Goal: Transaction & Acquisition: Purchase product/service

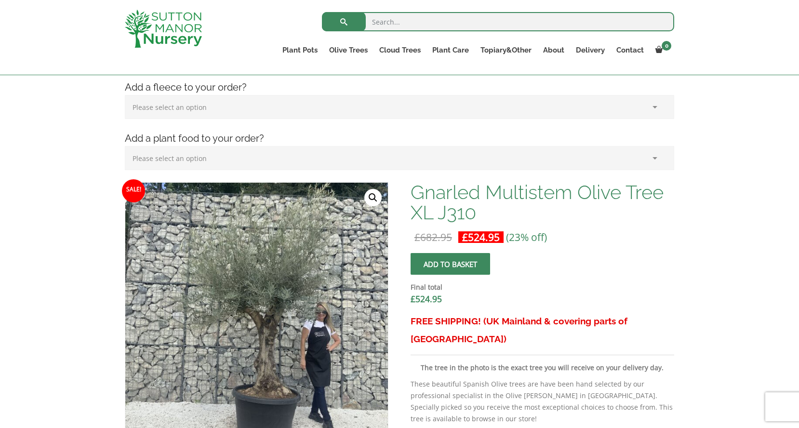
scroll to position [190, 0]
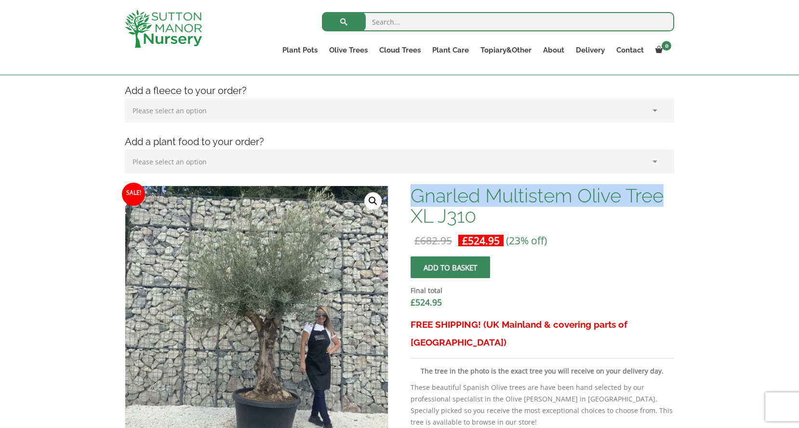
drag, startPoint x: 412, startPoint y: 195, endPoint x: 667, endPoint y: 194, distance: 254.8
click at [667, 194] on h1 "Gnarled Multistem Olive Tree XL J310" at bounding box center [541, 205] width 263 height 40
copy h1 "Gnarled Multistem Olive Tree"
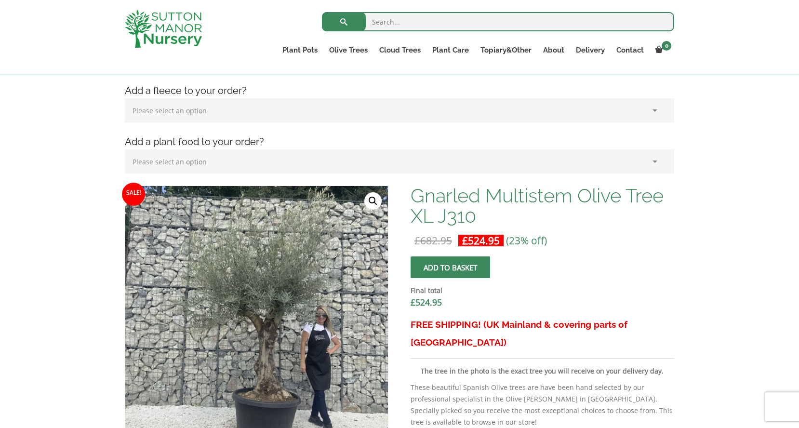
click at [386, 18] on input "search" at bounding box center [498, 21] width 352 height 19
paste input "Gnarled Multistem Olive Tree"
type input "Gnarled Multistem Olive Tree"
click at [322, 12] on button "submit" at bounding box center [344, 21] width 44 height 19
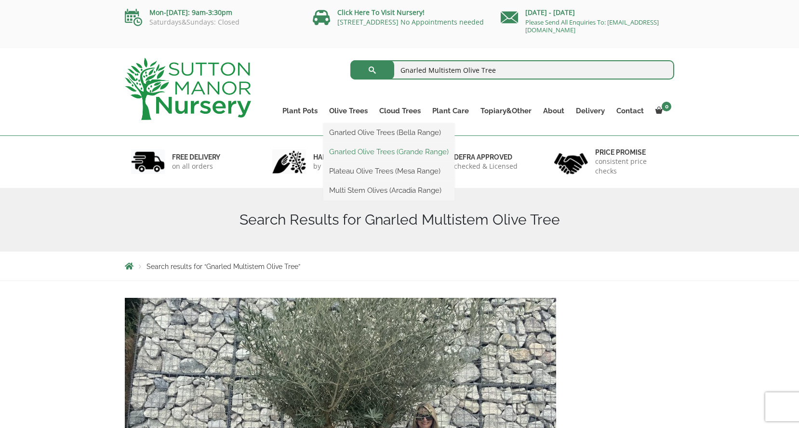
click at [363, 151] on link "Gnarled Olive Trees (Grande Range)" at bounding box center [388, 152] width 131 height 14
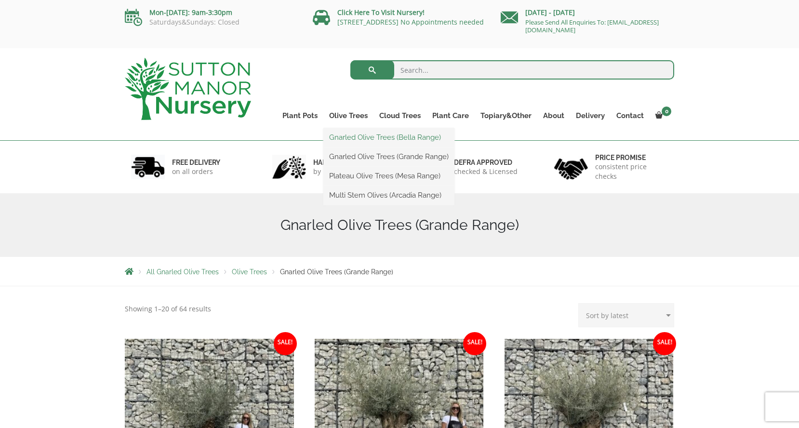
click at [355, 138] on link "Gnarled Olive Trees (Bella Range)" at bounding box center [388, 137] width 131 height 14
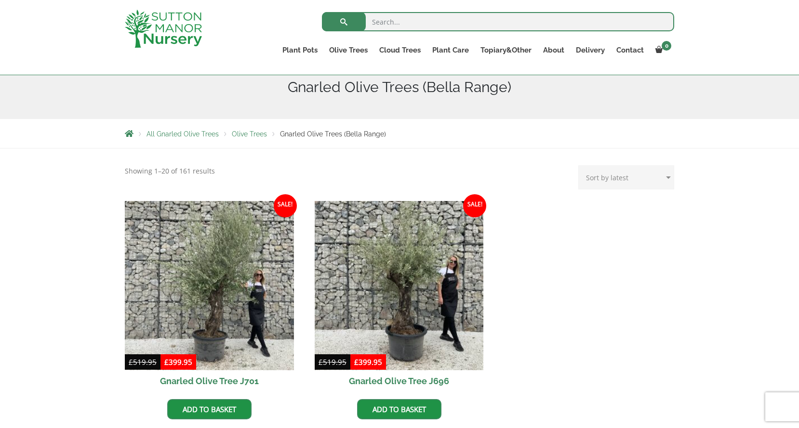
scroll to position [187, 0]
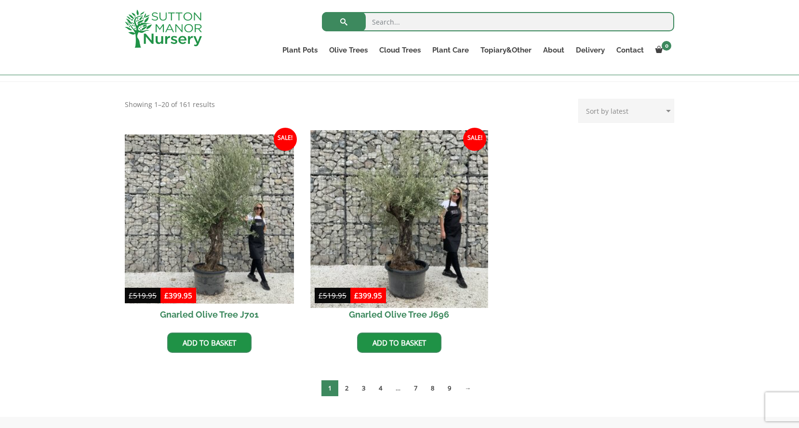
click at [433, 273] on img at bounding box center [398, 218] width 177 height 177
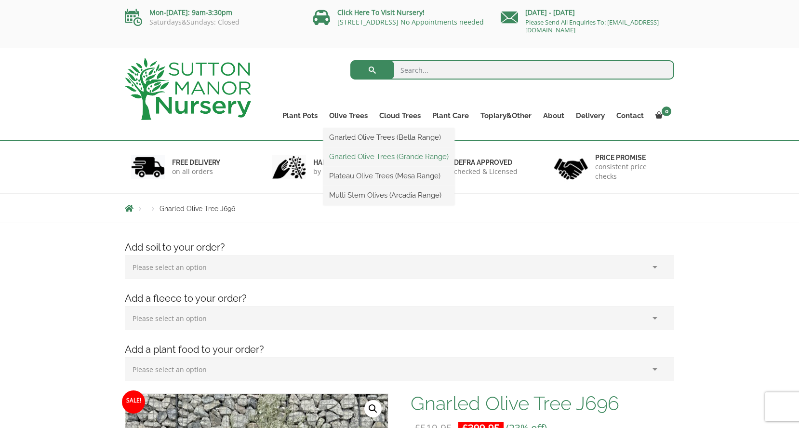
click at [360, 155] on link "Gnarled Olive Trees (Grande Range)" at bounding box center [388, 156] width 131 height 14
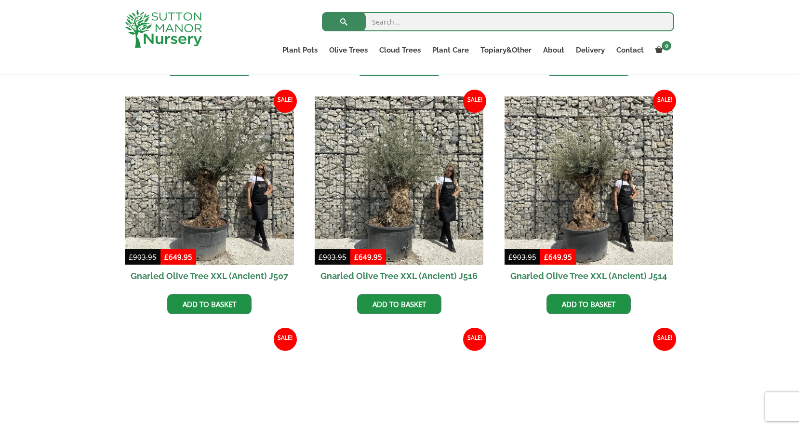
scroll to position [941, 0]
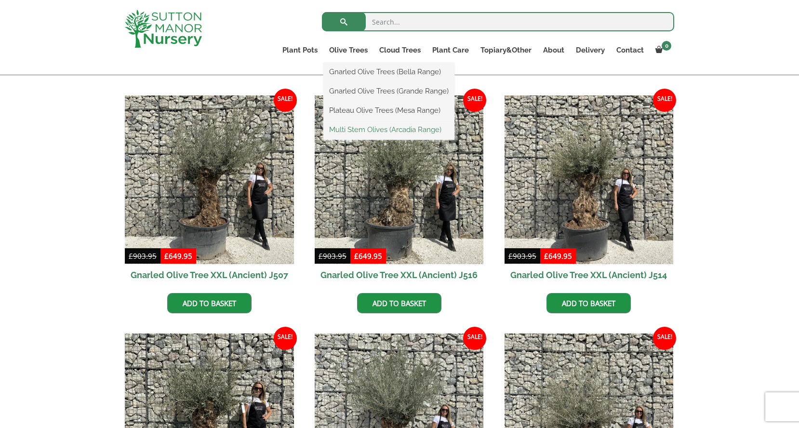
click at [366, 128] on link "Multi Stem Olives (Arcadia Range)" at bounding box center [388, 129] width 131 height 14
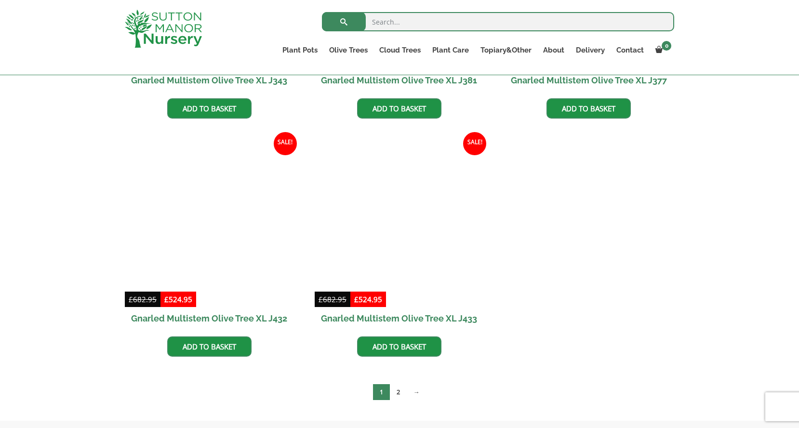
scroll to position [1310, 0]
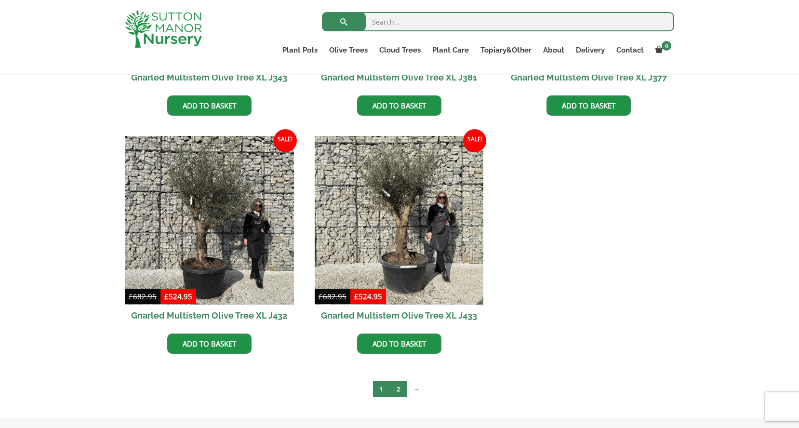
click at [398, 394] on link "2" at bounding box center [398, 389] width 17 height 16
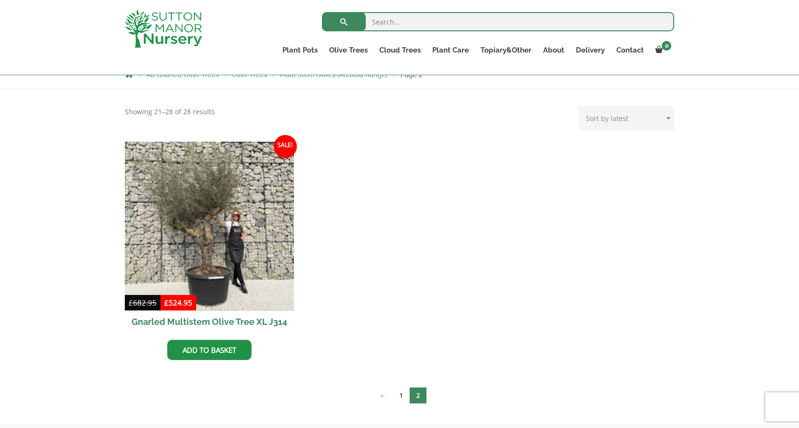
scroll to position [183, 0]
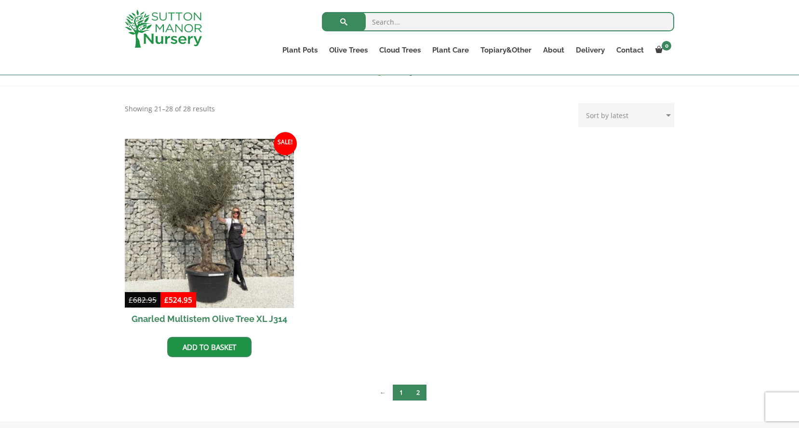
click at [395, 392] on link "1" at bounding box center [401, 392] width 17 height 16
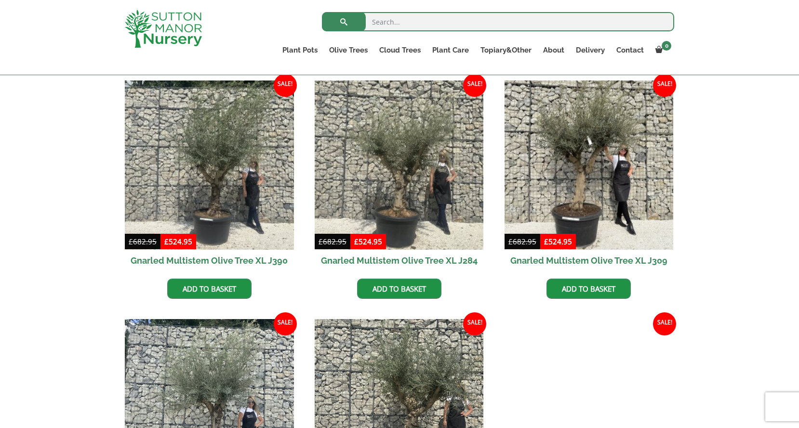
scroll to position [419, 0]
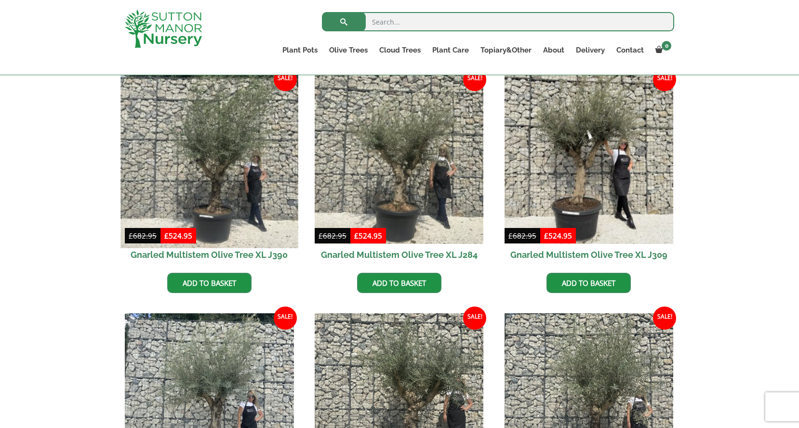
click at [246, 177] on img at bounding box center [208, 158] width 177 height 177
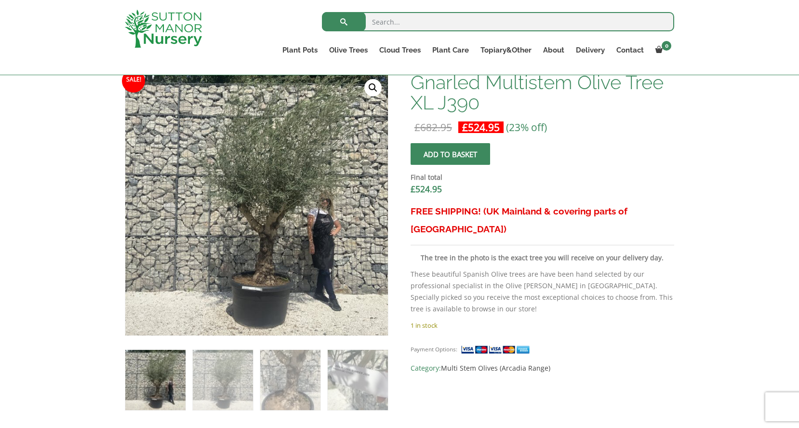
scroll to position [302, 0]
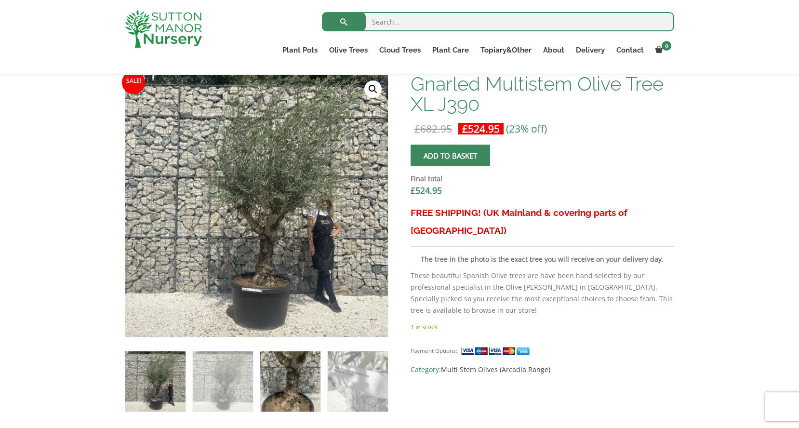
click at [279, 373] on img at bounding box center [290, 381] width 60 height 60
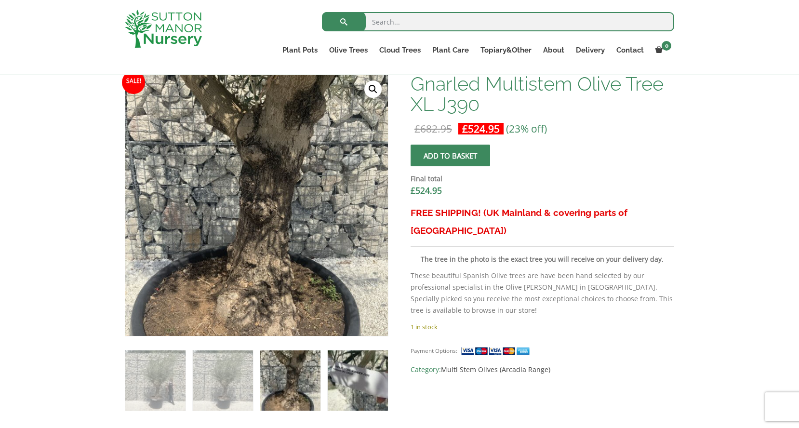
click at [356, 377] on img at bounding box center [358, 380] width 60 height 60
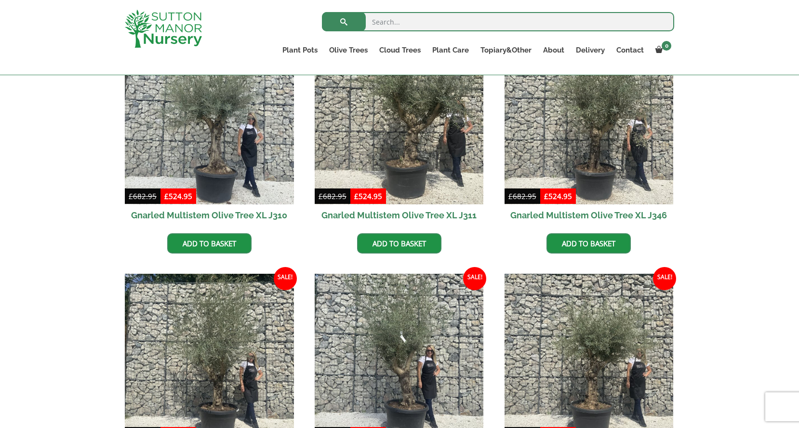
scroll to position [701, 0]
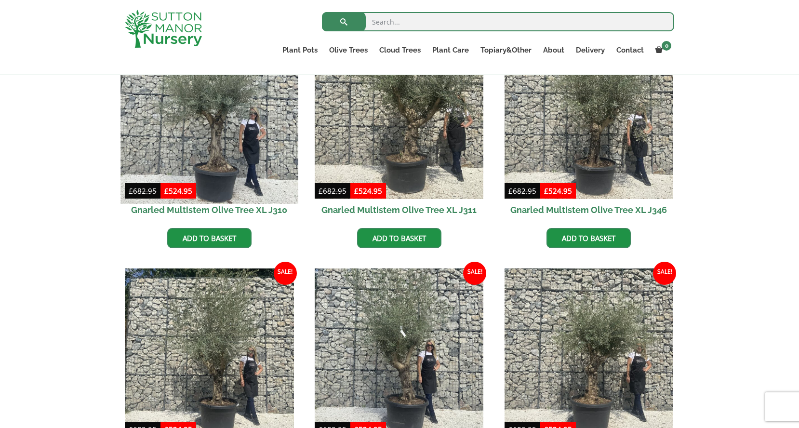
click at [230, 121] on img at bounding box center [208, 114] width 177 height 177
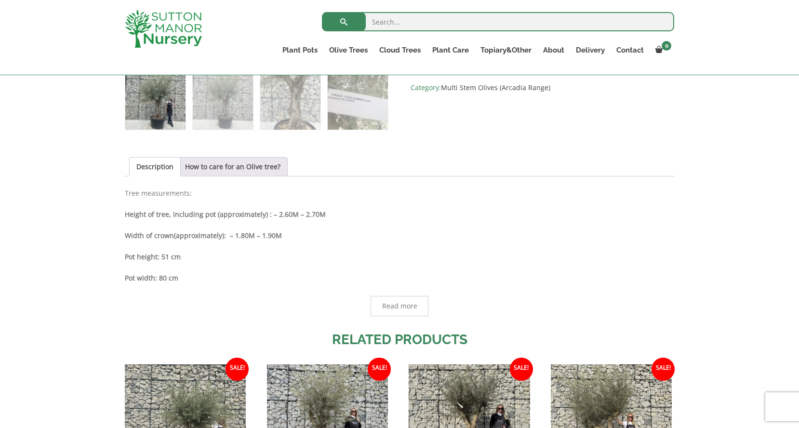
scroll to position [585, 0]
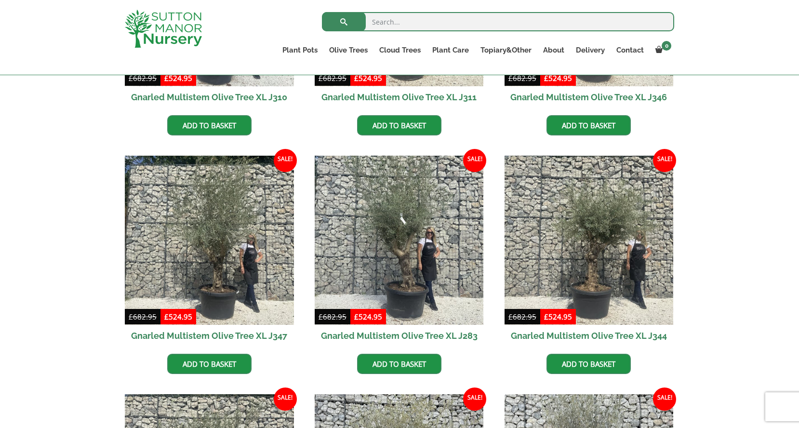
scroll to position [815, 0]
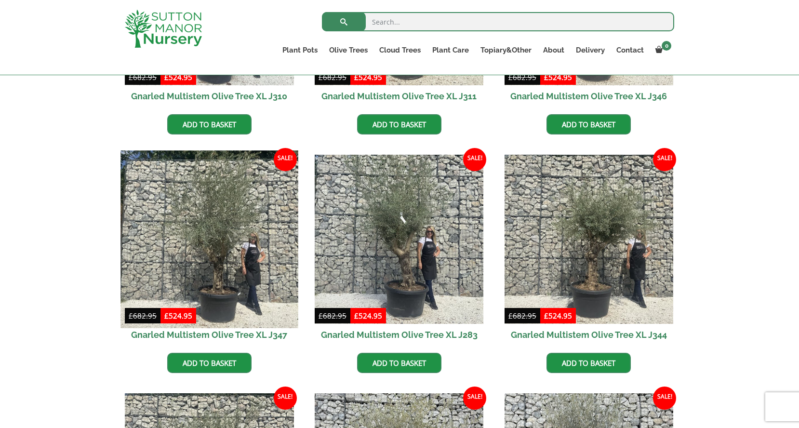
click at [204, 237] on img at bounding box center [208, 238] width 177 height 177
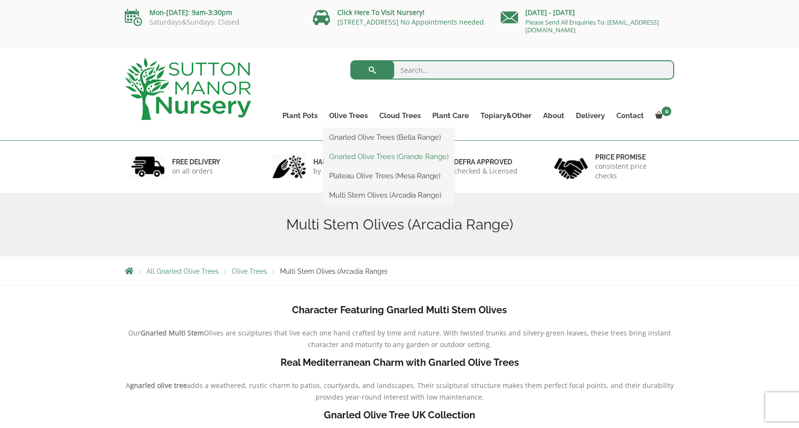
click at [360, 155] on link "Gnarled Olive Trees (Grande Range)" at bounding box center [388, 156] width 131 height 14
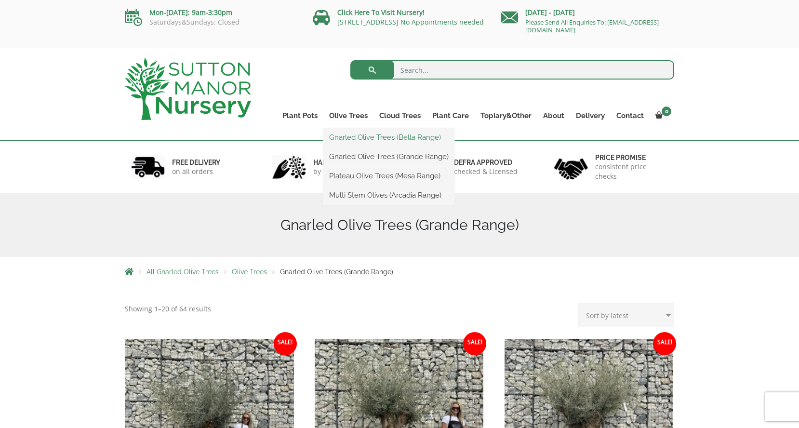
click at [358, 138] on link "Gnarled Olive Trees (Bella Range)" at bounding box center [388, 137] width 131 height 14
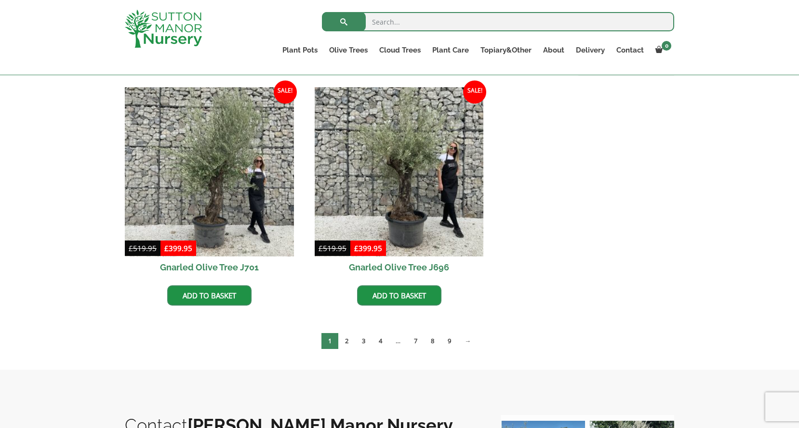
scroll to position [238, 0]
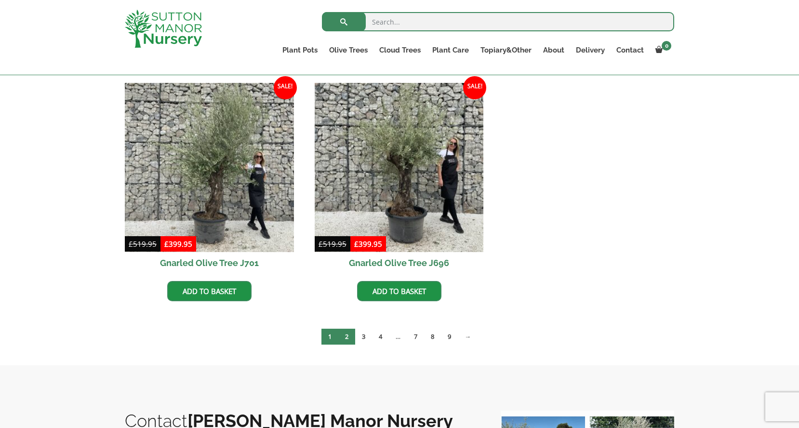
click at [350, 335] on link "2" at bounding box center [346, 337] width 17 height 16
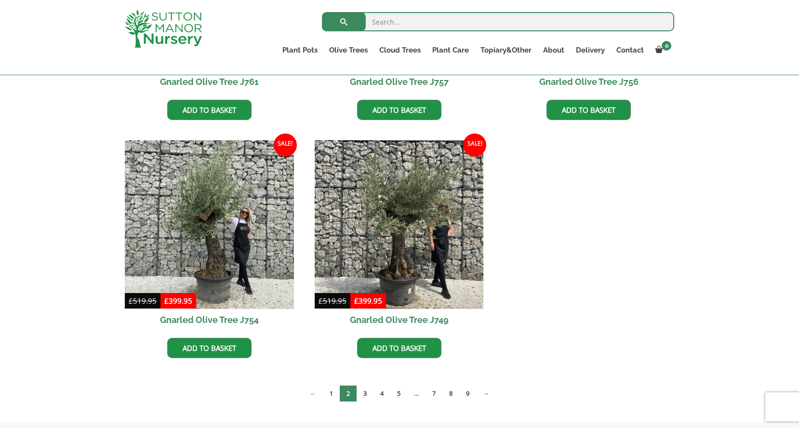
scroll to position [421, 0]
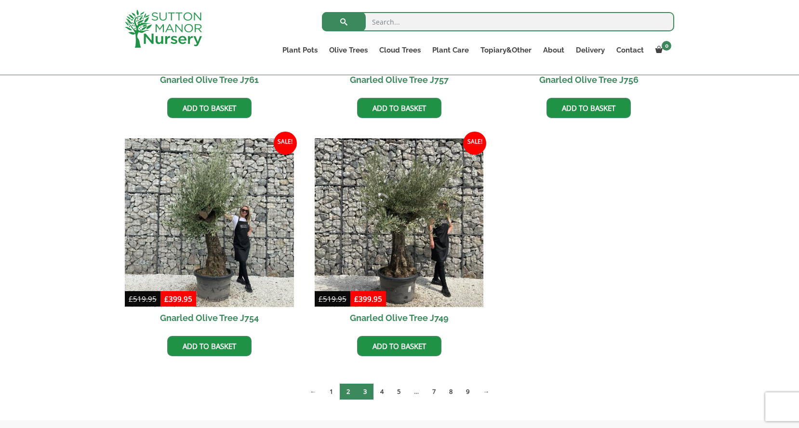
click at [367, 390] on link "3" at bounding box center [364, 391] width 17 height 16
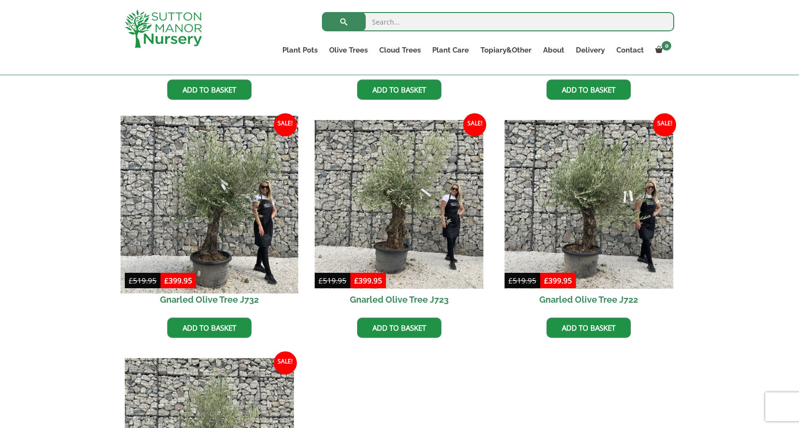
scroll to position [440, 0]
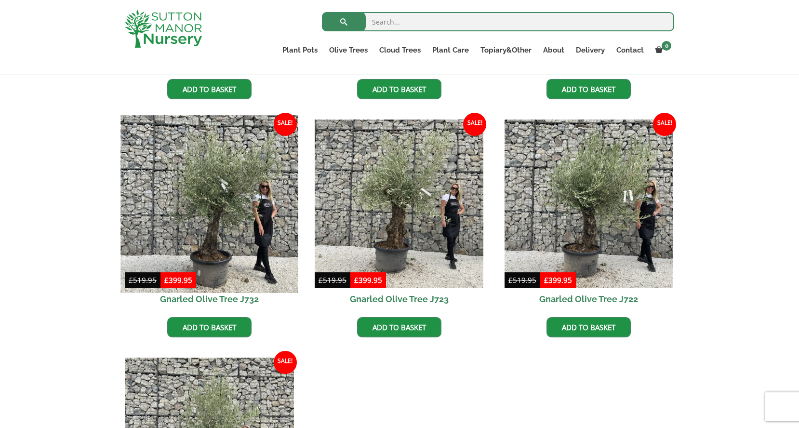
click at [238, 212] on img at bounding box center [208, 203] width 177 height 177
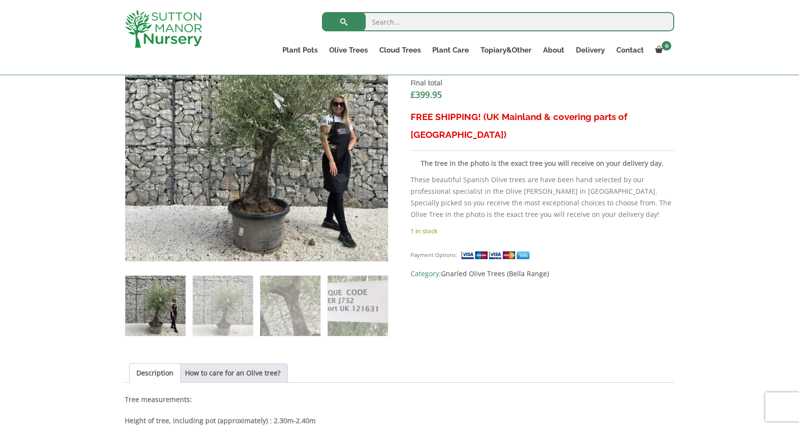
scroll to position [378, 0]
click at [243, 307] on img at bounding box center [223, 305] width 60 height 60
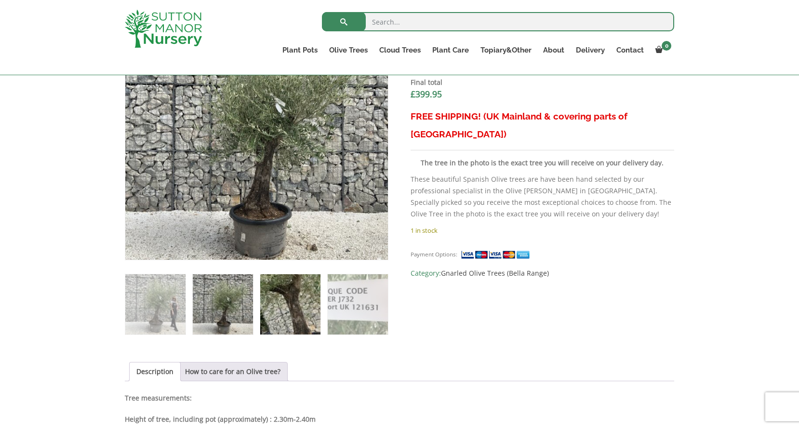
click at [304, 315] on img at bounding box center [290, 304] width 60 height 60
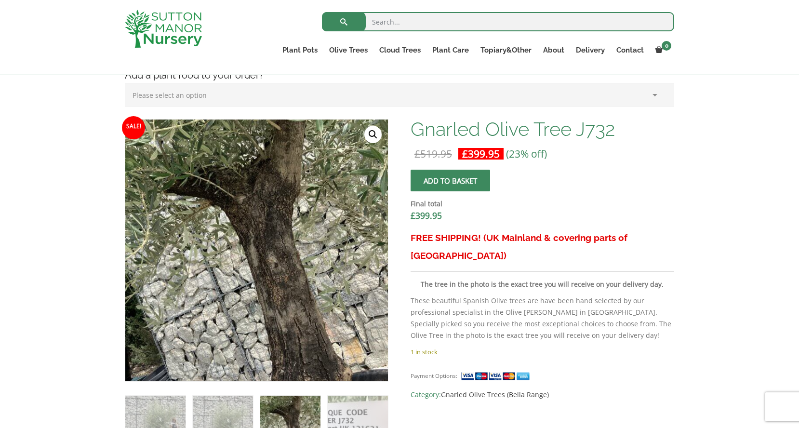
scroll to position [253, 0]
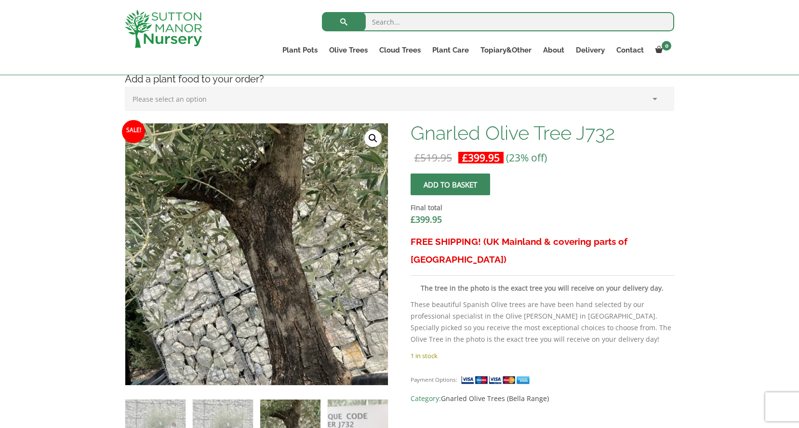
click at [450, 184] on span "submit" at bounding box center [450, 184] width 0 height 0
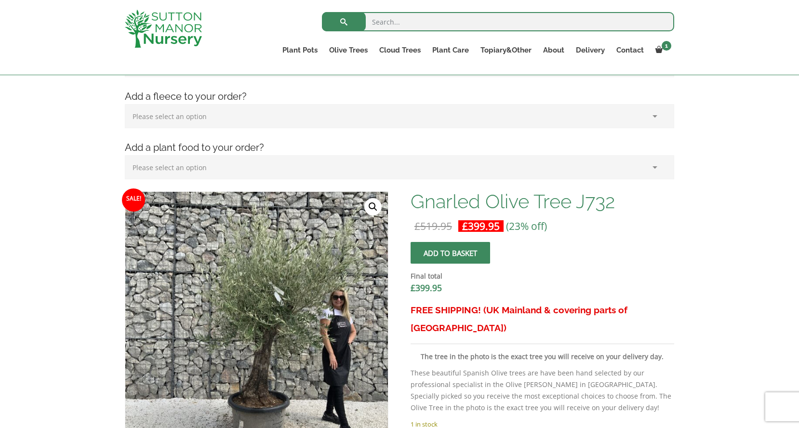
scroll to position [293, 0]
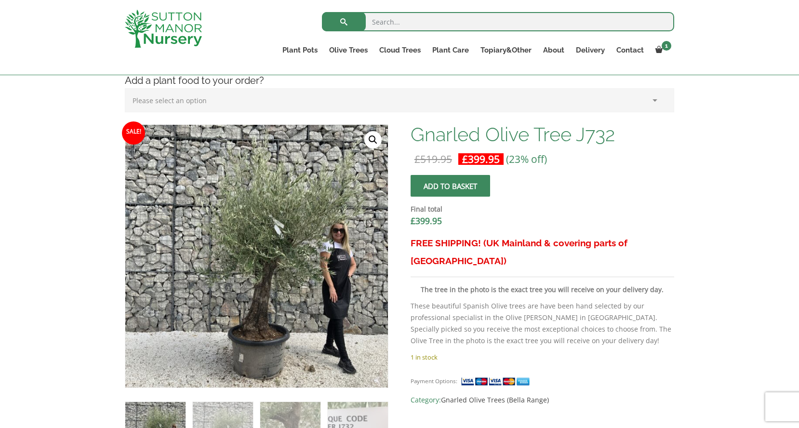
scroll to position [253, 0]
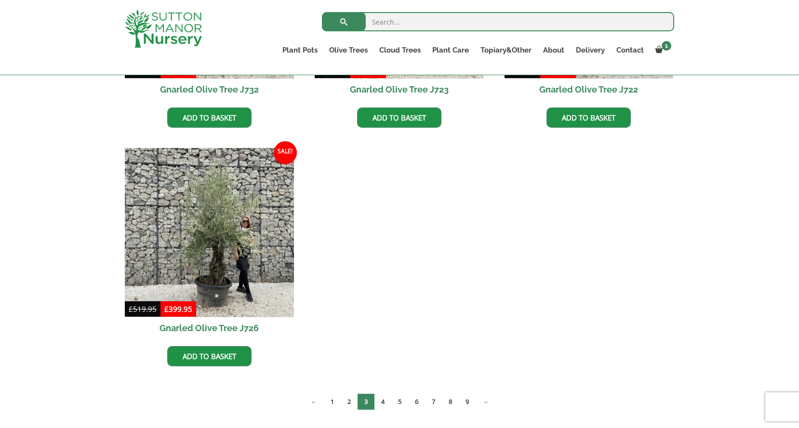
scroll to position [650, 0]
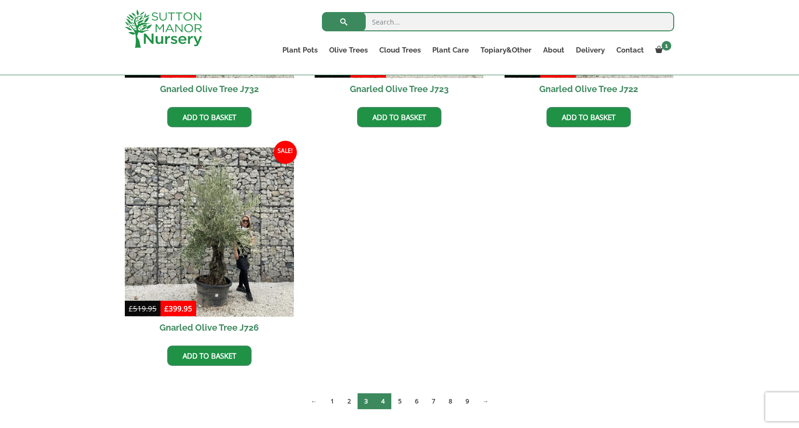
click at [383, 403] on link "4" at bounding box center [382, 401] width 17 height 16
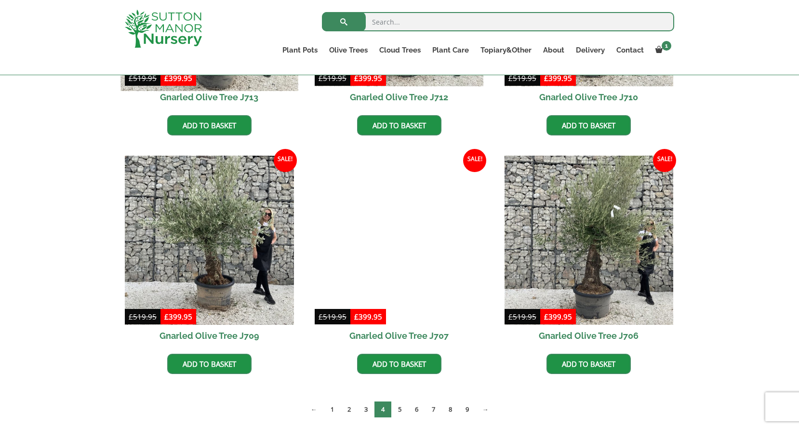
scroll to position [648, 0]
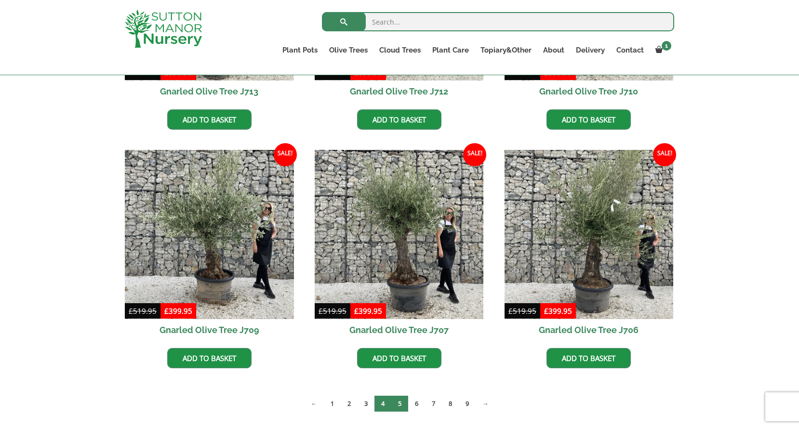
click at [398, 402] on link "5" at bounding box center [399, 403] width 17 height 16
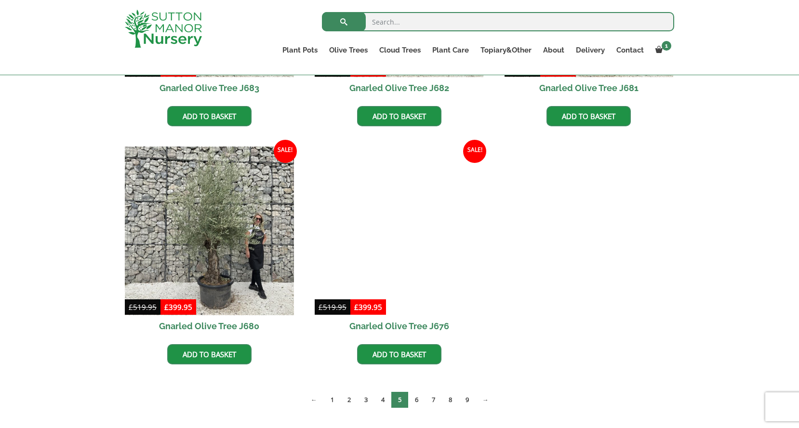
scroll to position [891, 0]
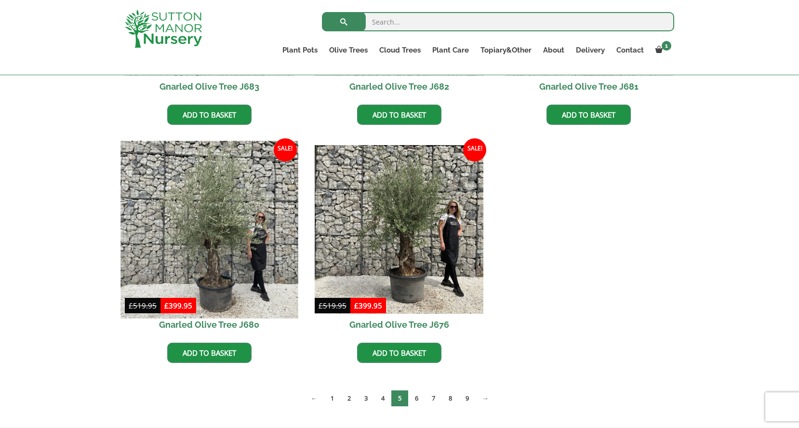
click at [225, 235] on img at bounding box center [208, 229] width 177 height 177
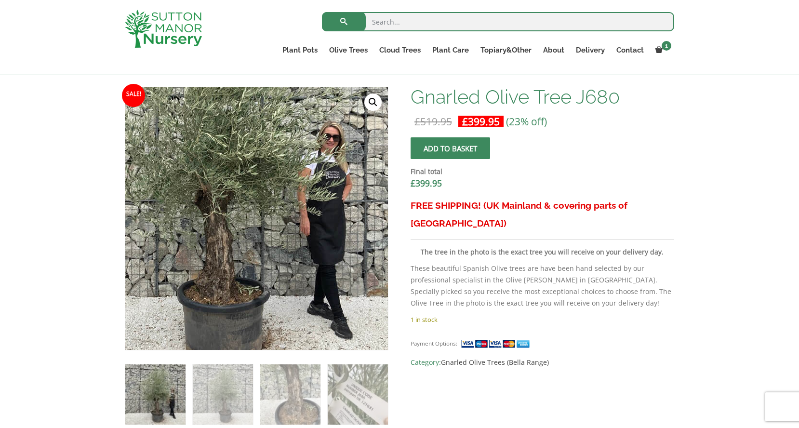
scroll to position [374, 0]
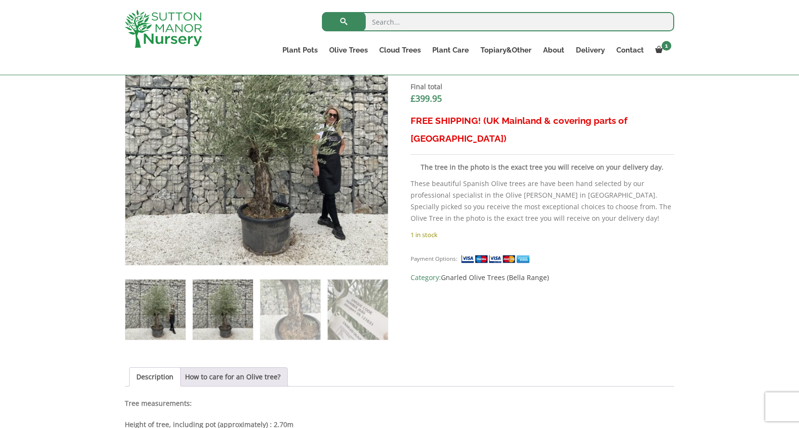
click at [202, 322] on img at bounding box center [223, 309] width 60 height 60
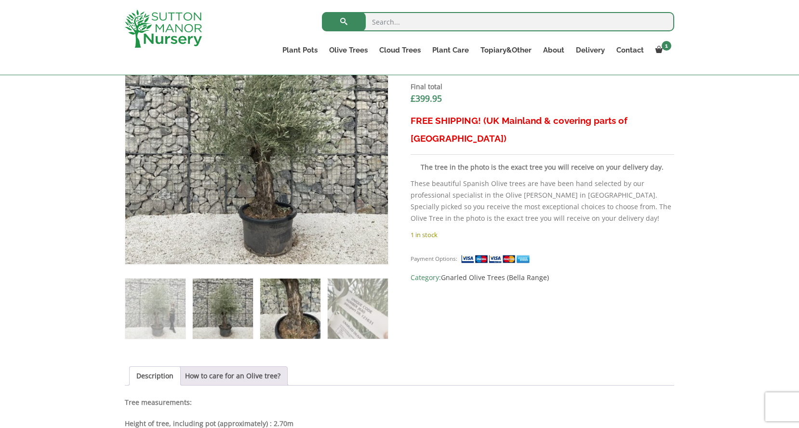
click at [288, 309] on img at bounding box center [290, 308] width 60 height 60
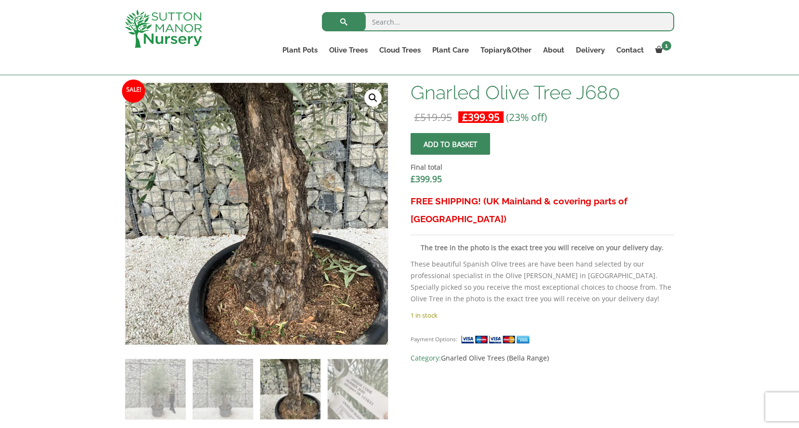
scroll to position [292, 0]
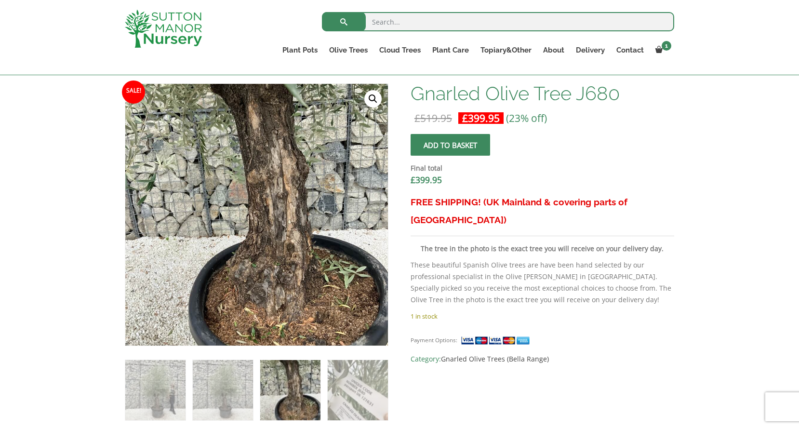
click at [450, 145] on span "submit" at bounding box center [450, 145] width 0 height 0
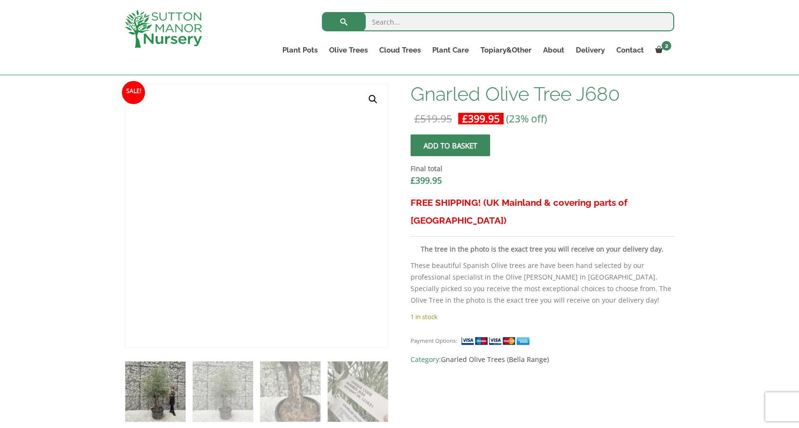
scroll to position [292, 0]
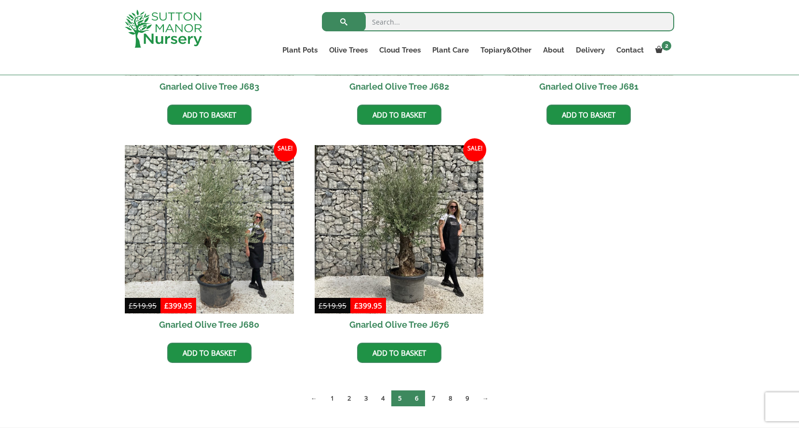
click at [413, 399] on link "6" at bounding box center [416, 398] width 17 height 16
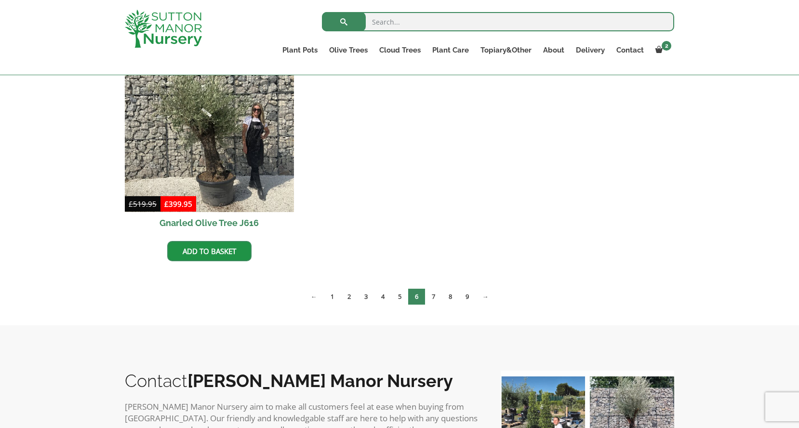
scroll to position [993, 0]
click at [433, 294] on link "7" at bounding box center [433, 296] width 17 height 16
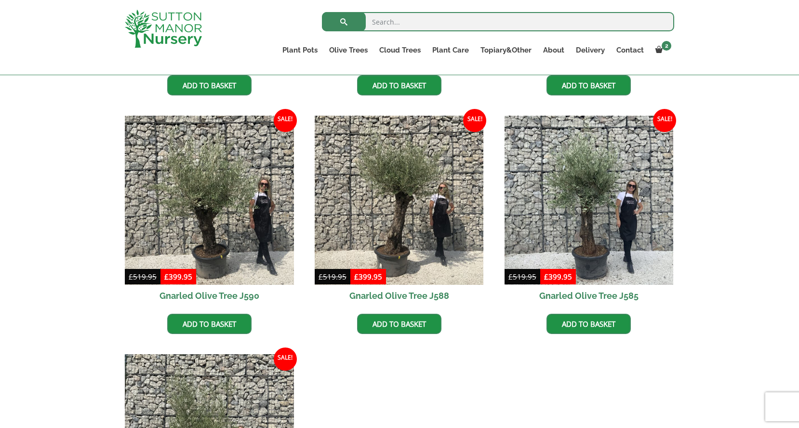
scroll to position [680, 0]
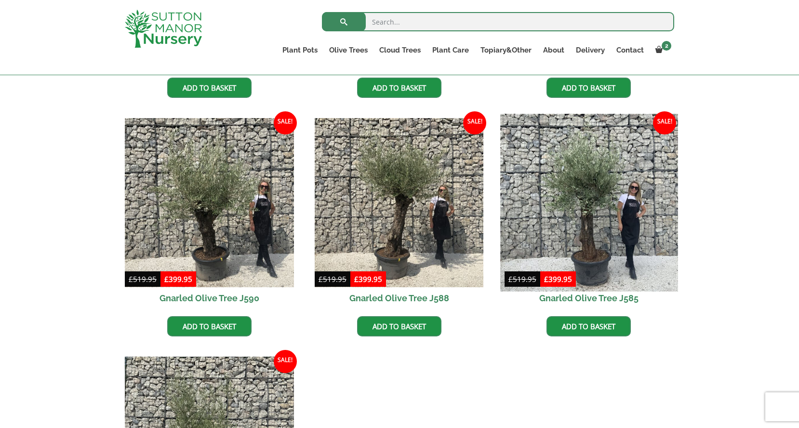
click at [583, 224] on img at bounding box center [588, 202] width 177 height 177
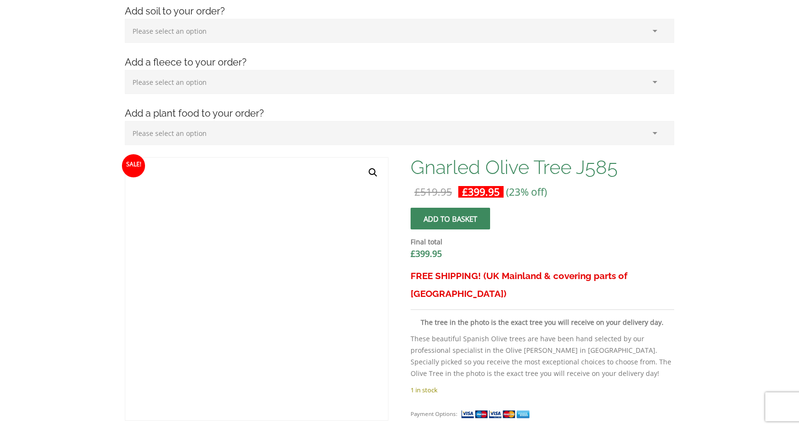
scroll to position [320, 0]
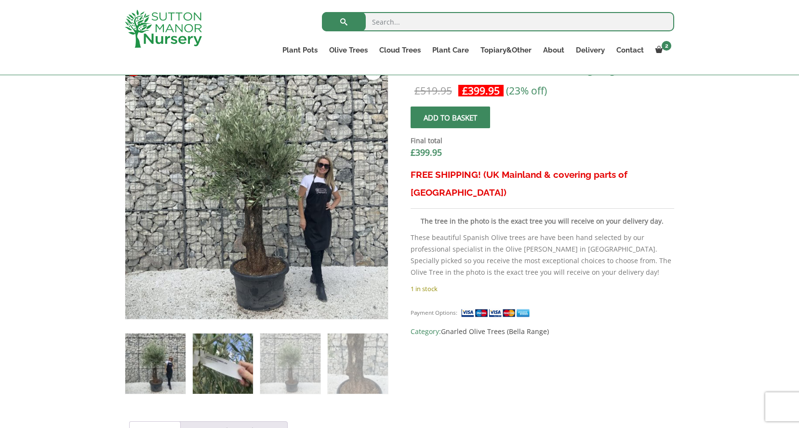
click at [212, 370] on img at bounding box center [223, 363] width 60 height 60
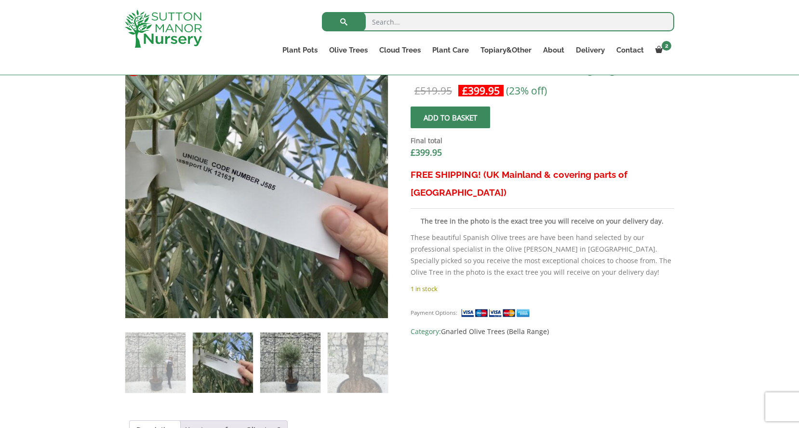
click at [284, 367] on img at bounding box center [290, 362] width 60 height 60
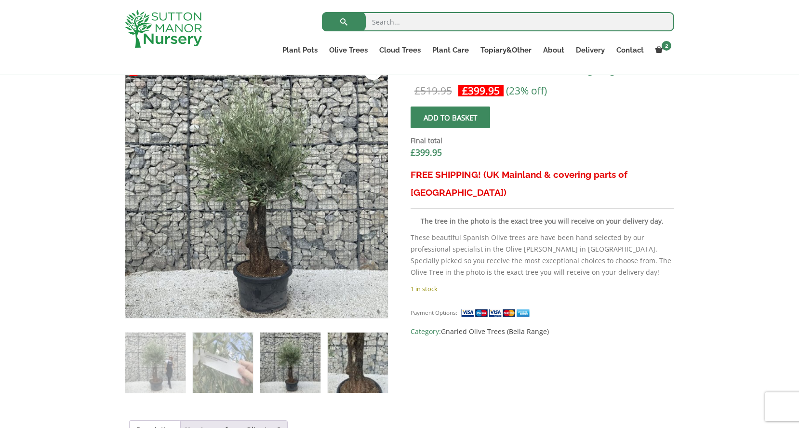
click at [345, 355] on img at bounding box center [358, 362] width 60 height 60
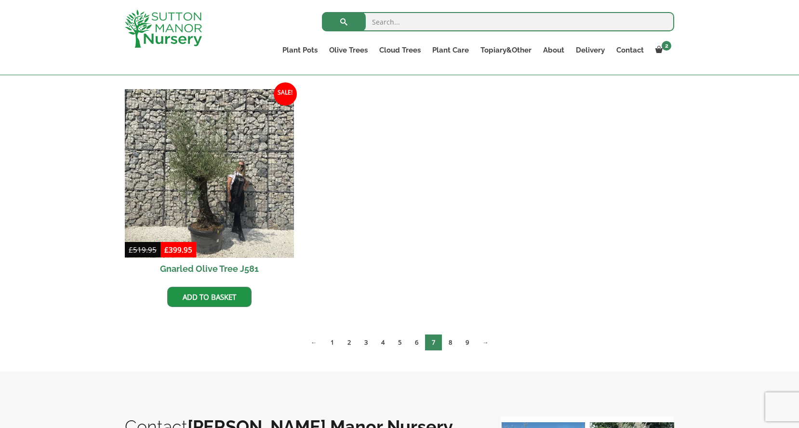
scroll to position [950, 0]
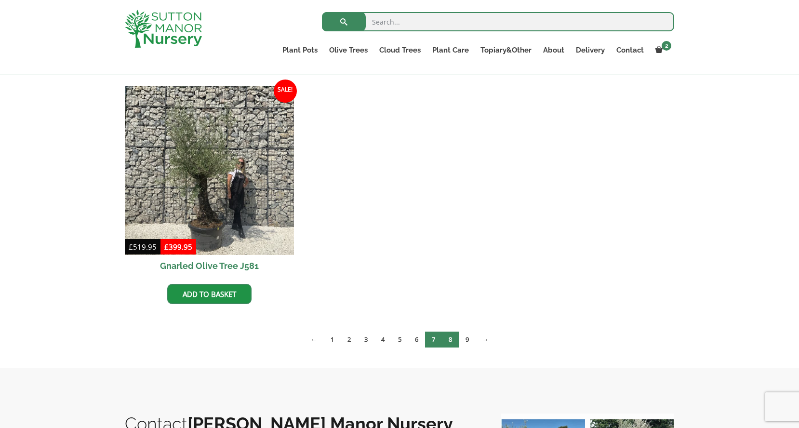
click at [453, 335] on link "8" at bounding box center [450, 339] width 17 height 16
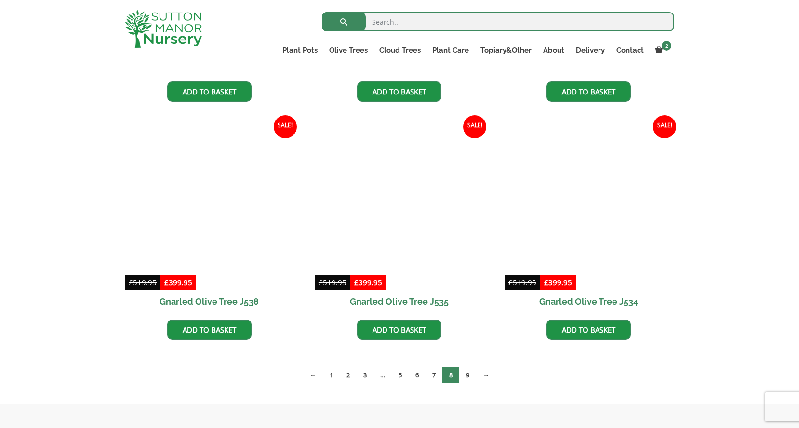
scroll to position [1153, 0]
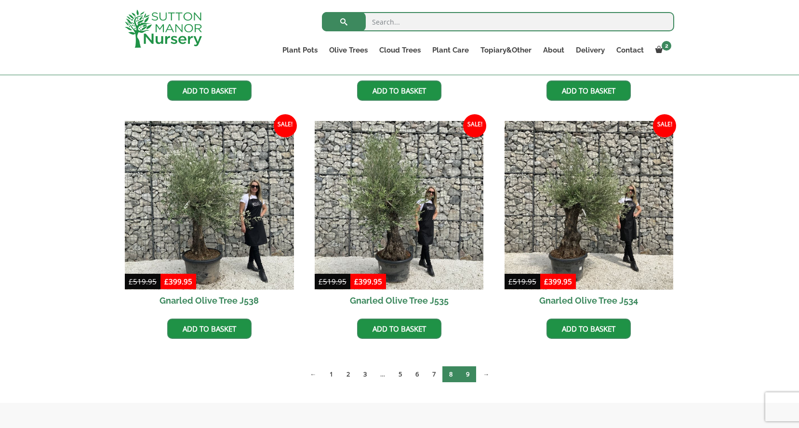
click at [469, 374] on link "9" at bounding box center [467, 374] width 17 height 16
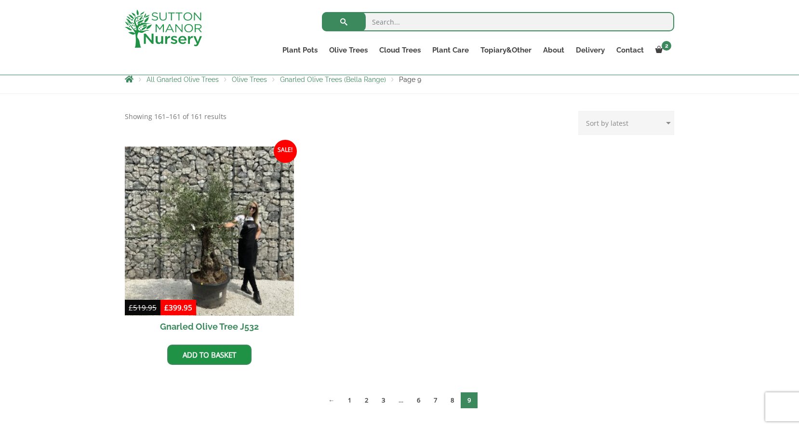
scroll to position [176, 0]
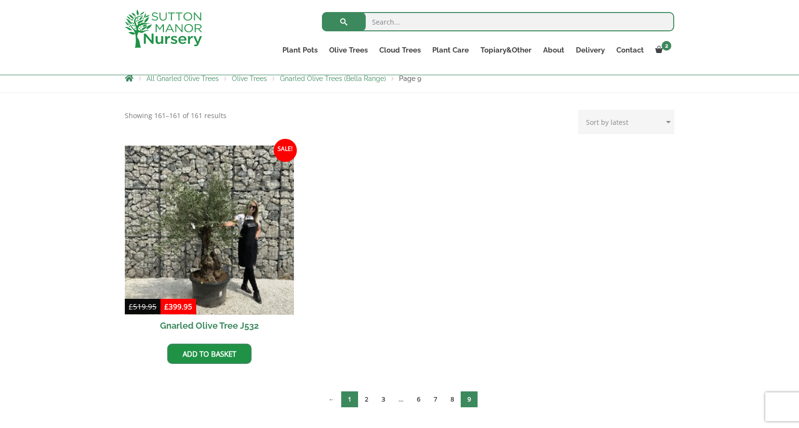
click at [349, 403] on link "1" at bounding box center [349, 399] width 17 height 16
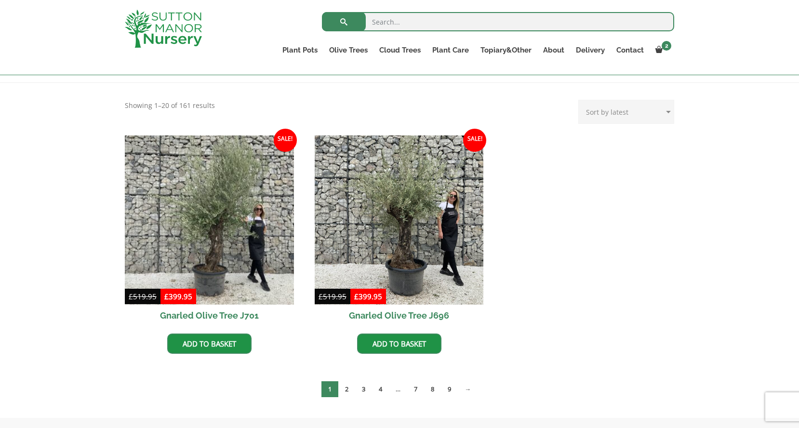
scroll to position [191, 0]
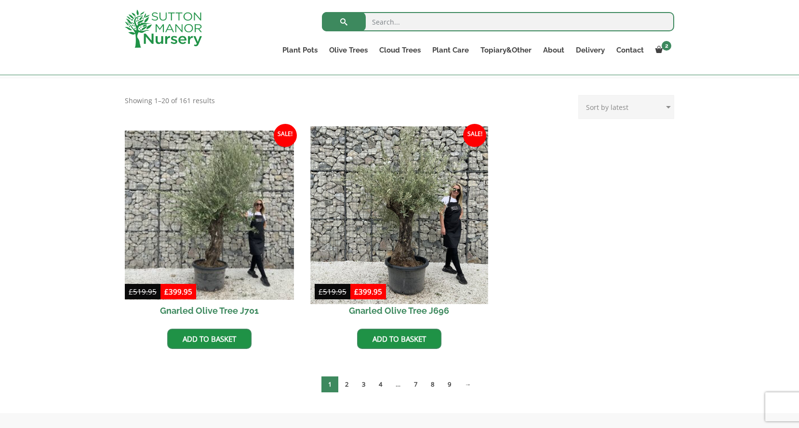
click at [439, 214] on img at bounding box center [398, 214] width 177 height 177
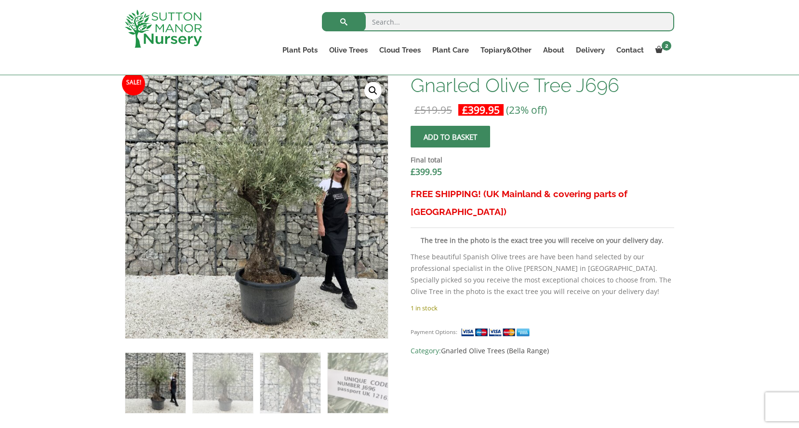
scroll to position [297, 0]
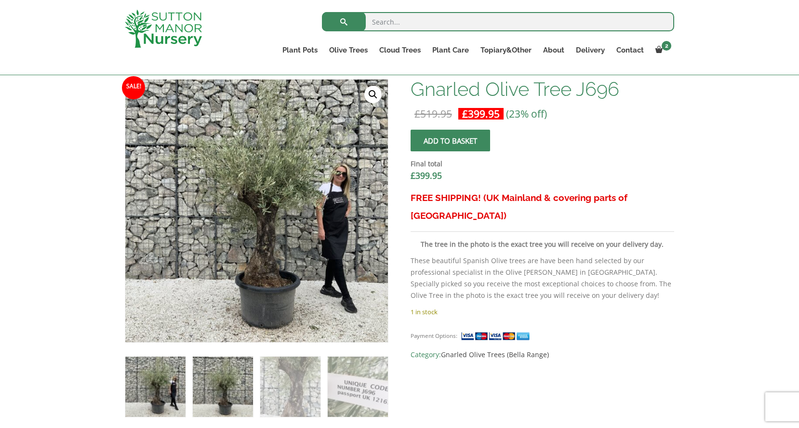
click at [223, 385] on img at bounding box center [223, 386] width 60 height 60
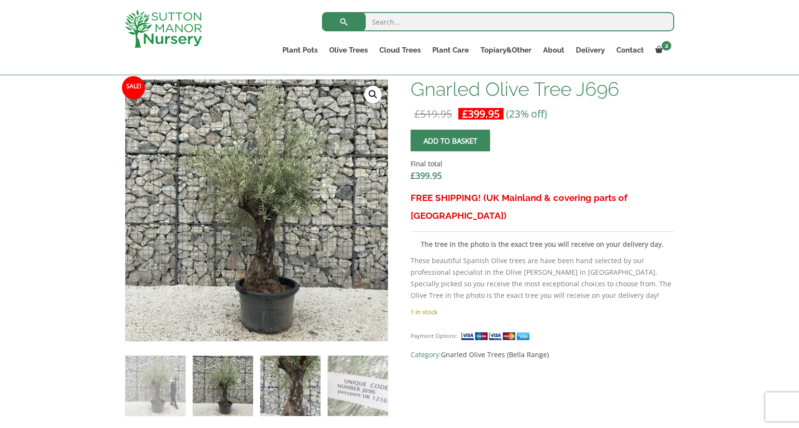
click at [282, 377] on img at bounding box center [290, 385] width 60 height 60
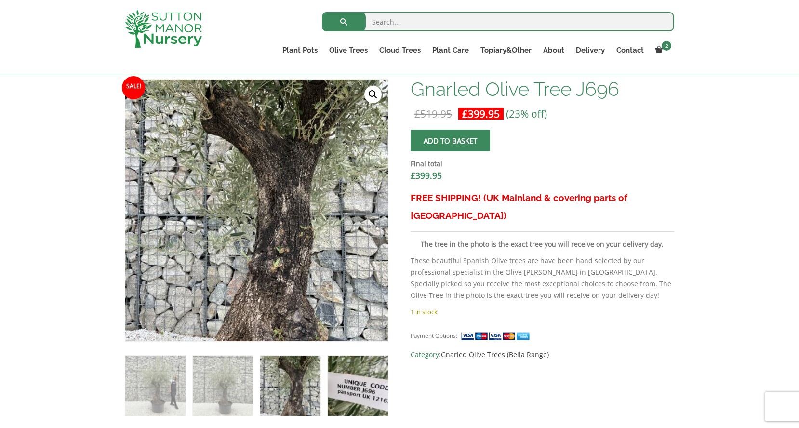
click at [340, 370] on img at bounding box center [358, 385] width 60 height 60
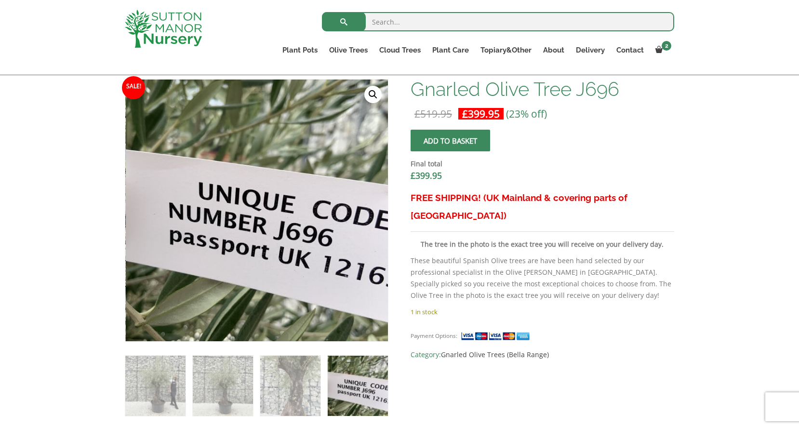
click at [450, 141] on span "submit" at bounding box center [450, 141] width 0 height 0
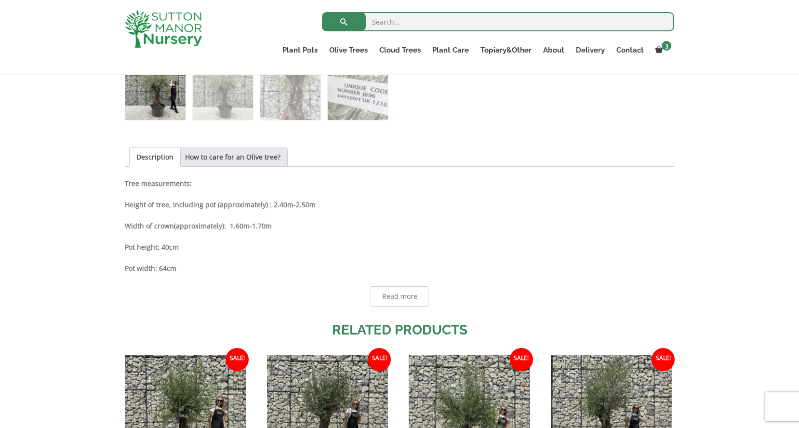
scroll to position [640, 0]
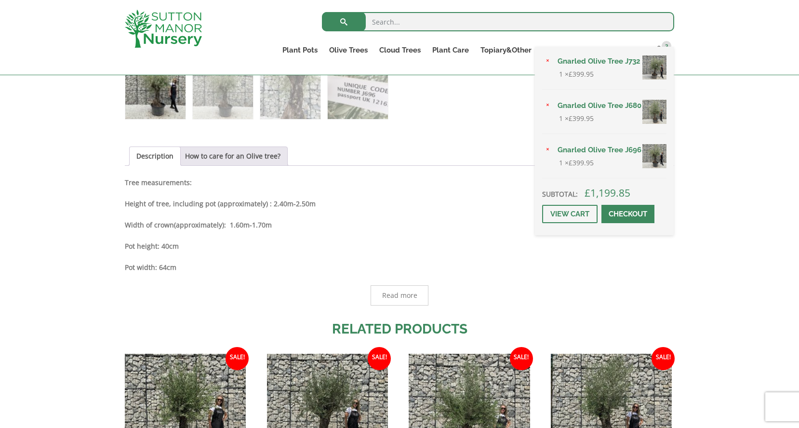
click at [602, 60] on link "Gnarled Olive Tree J732" at bounding box center [609, 61] width 115 height 14
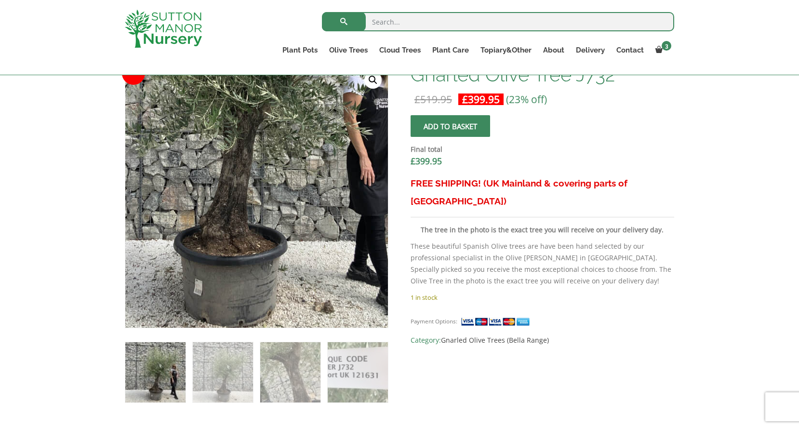
scroll to position [303, 0]
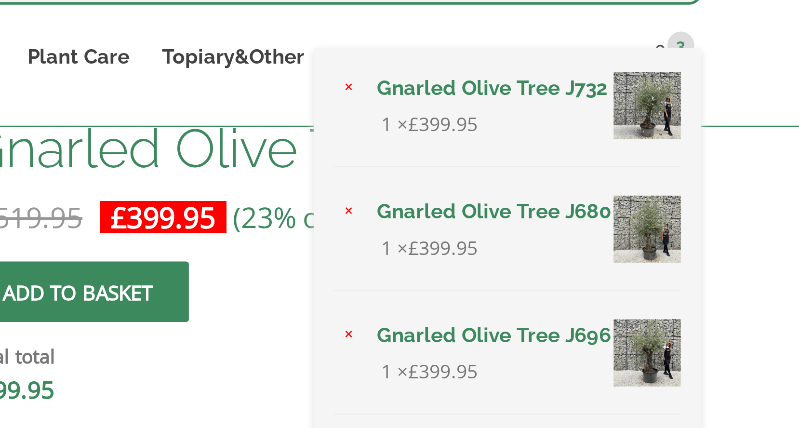
click at [605, 108] on link "Gnarled Olive Tree J680" at bounding box center [609, 105] width 115 height 14
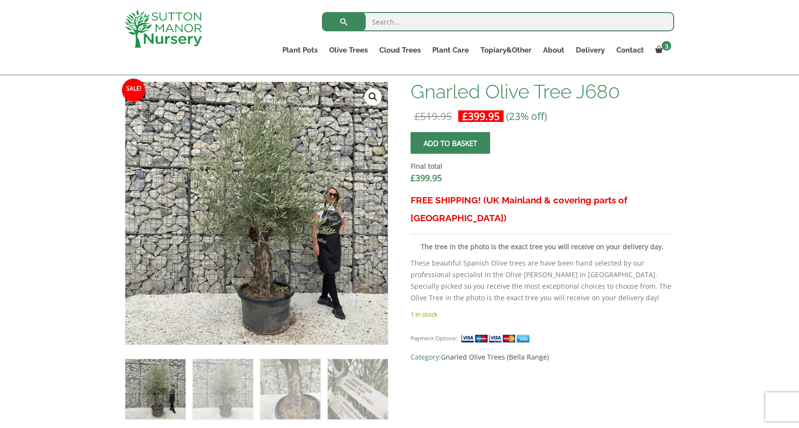
scroll to position [318, 0]
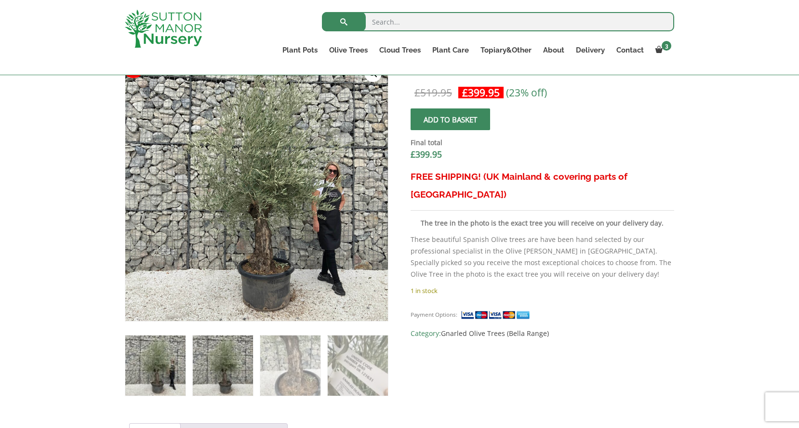
click at [209, 379] on img at bounding box center [223, 365] width 60 height 60
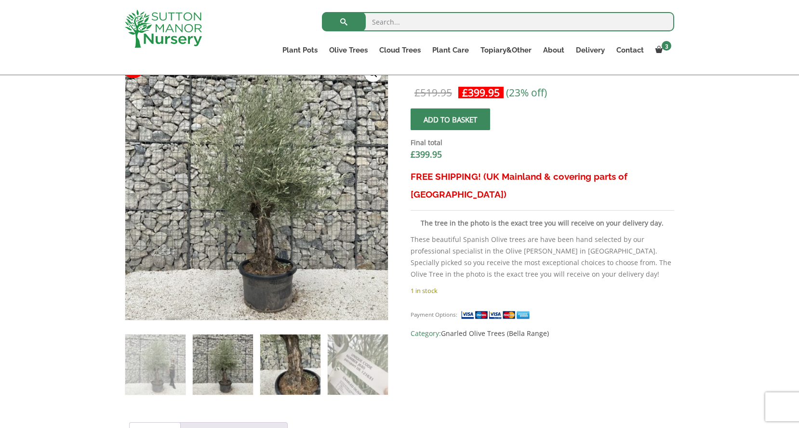
click at [272, 370] on img at bounding box center [290, 364] width 60 height 60
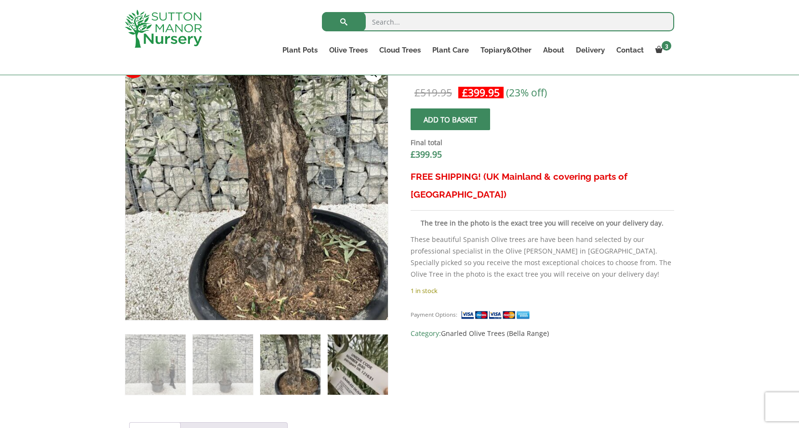
click at [334, 359] on img at bounding box center [358, 364] width 60 height 60
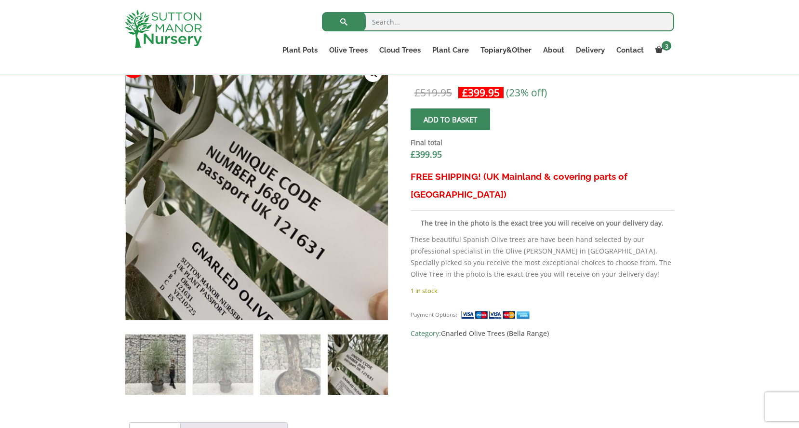
click at [150, 364] on img at bounding box center [155, 364] width 60 height 60
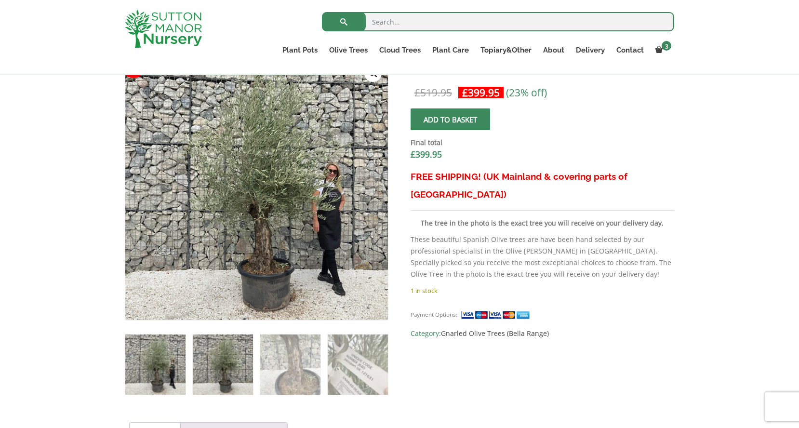
click at [207, 366] on img at bounding box center [223, 364] width 60 height 60
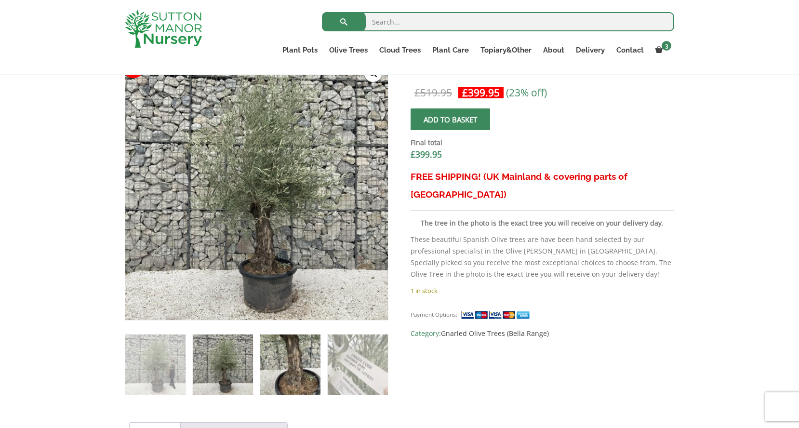
click at [282, 363] on img at bounding box center [290, 364] width 60 height 60
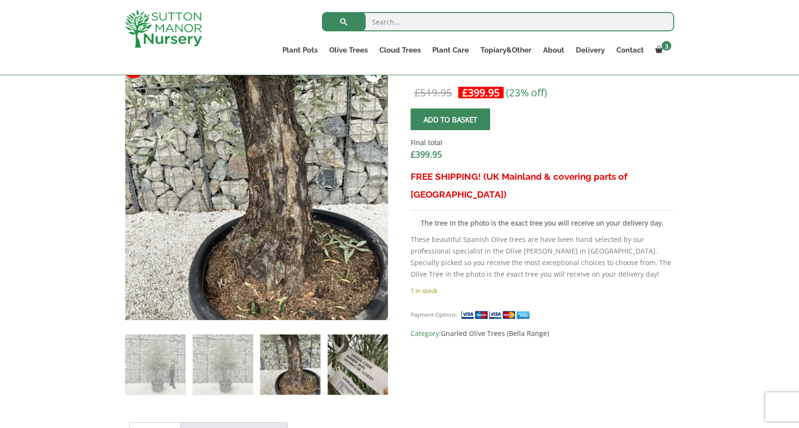
click at [368, 358] on img at bounding box center [358, 364] width 60 height 60
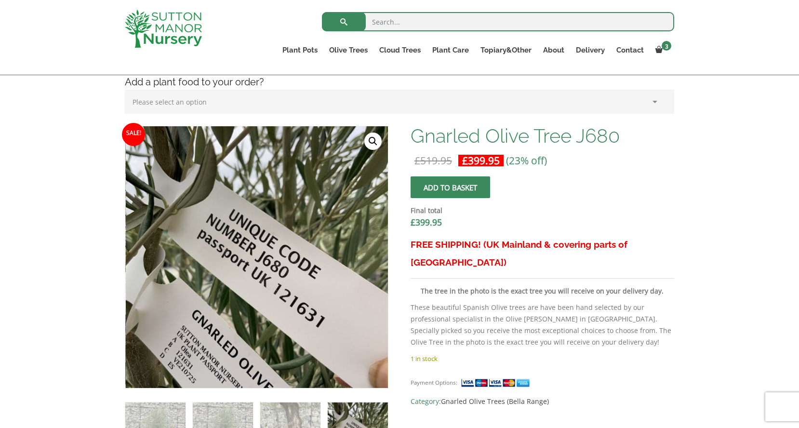
scroll to position [250, 0]
click at [299, 406] on img at bounding box center [290, 433] width 60 height 60
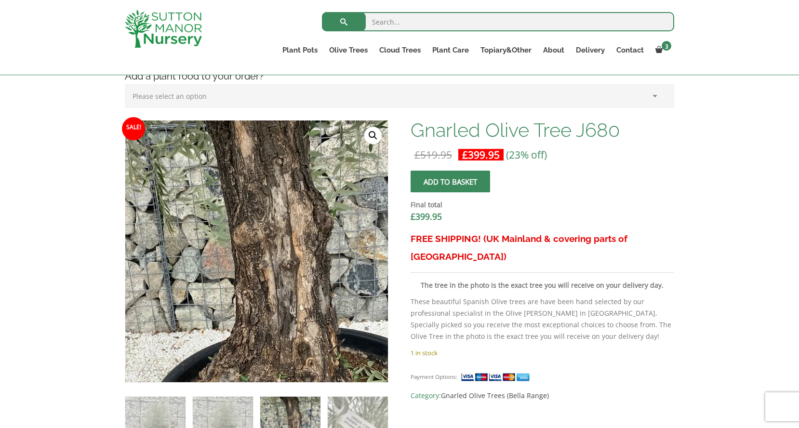
scroll to position [302, 0]
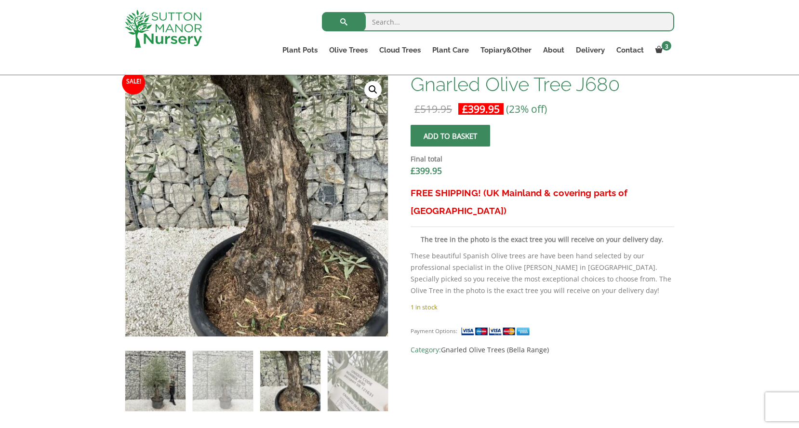
click at [157, 372] on img at bounding box center [155, 381] width 60 height 60
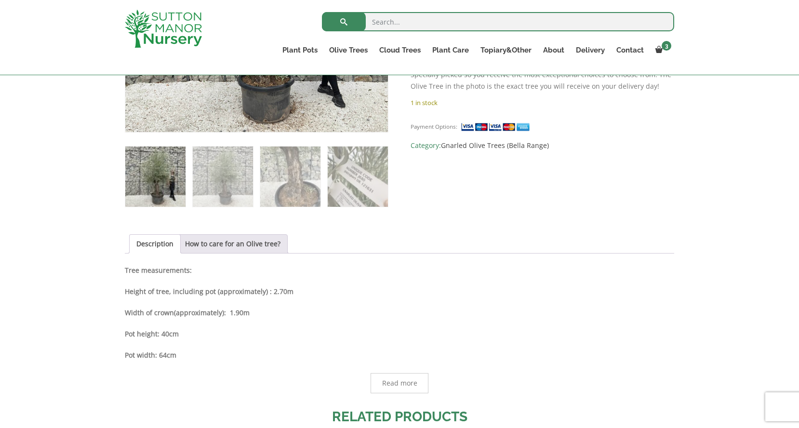
scroll to position [513, 0]
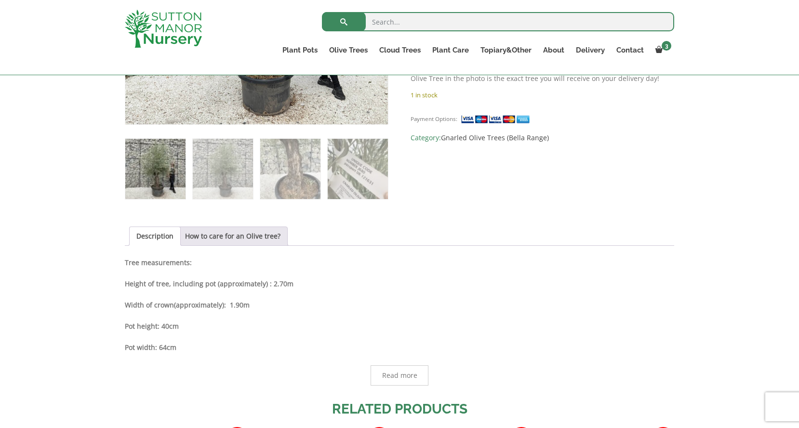
click at [401, 374] on span "Read more" at bounding box center [399, 375] width 35 height 7
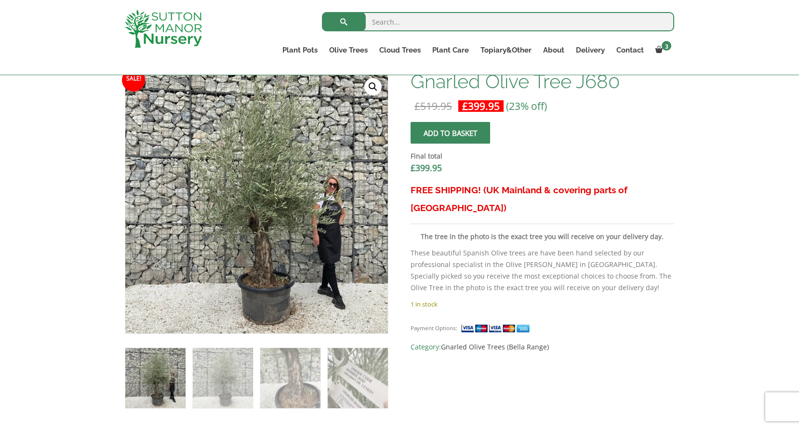
scroll to position [308, 0]
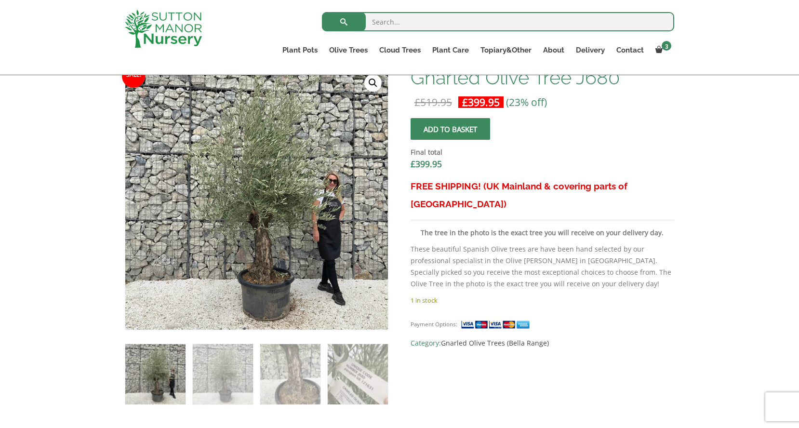
drag, startPoint x: 611, startPoint y: 148, endPoint x: 438, endPoint y: 71, distance: 188.9
click at [0, 0] on div "Search for: Plant Pots Resin Bonded Pots The Amalfi Pots The Milan Pots The Cap…" at bounding box center [399, 37] width 799 height 75
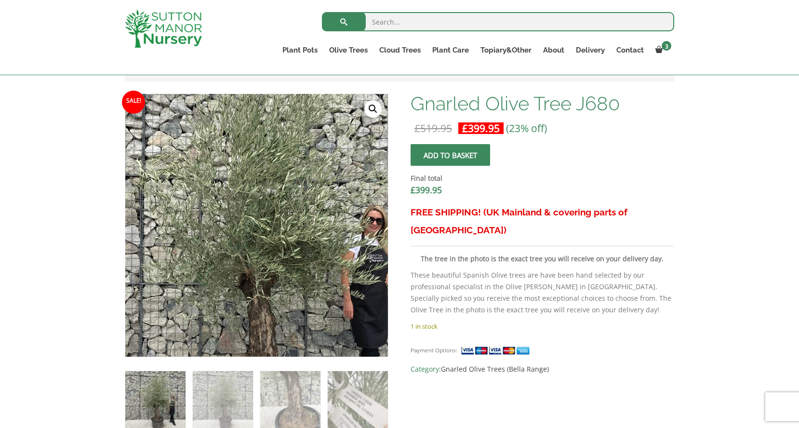
scroll to position [335, 0]
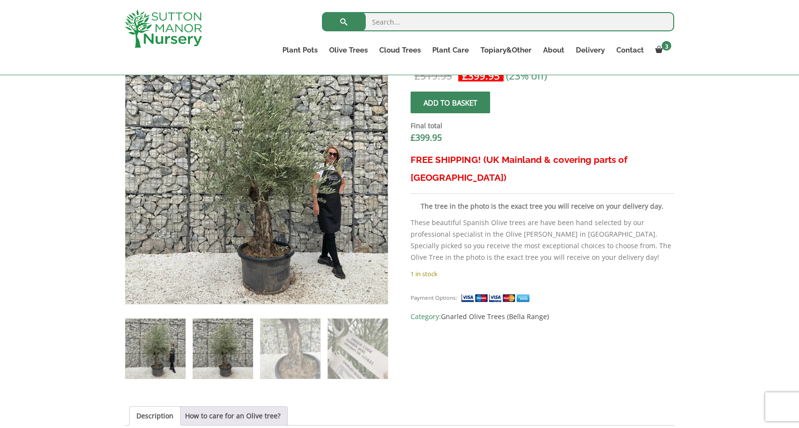
click at [227, 360] on img at bounding box center [223, 348] width 60 height 60
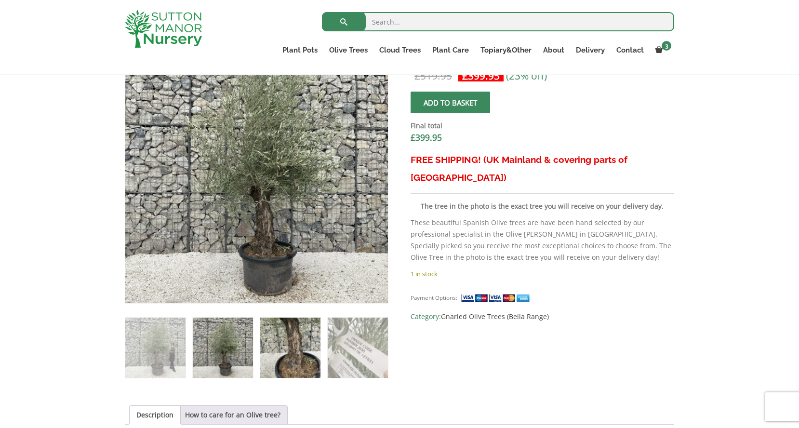
click at [297, 357] on img at bounding box center [290, 347] width 60 height 60
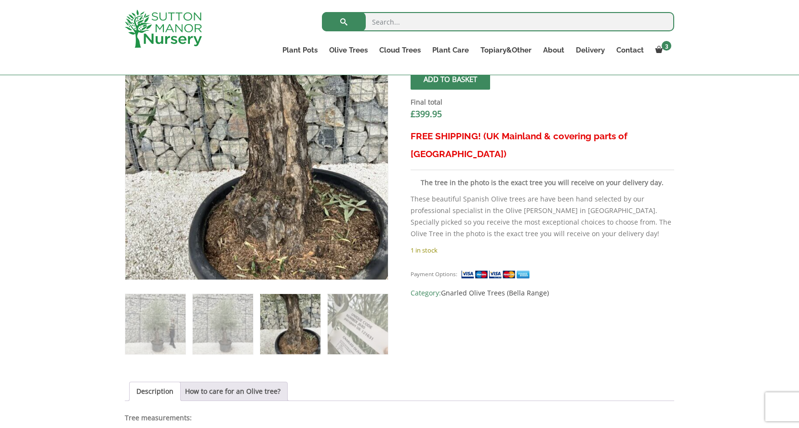
scroll to position [353, 0]
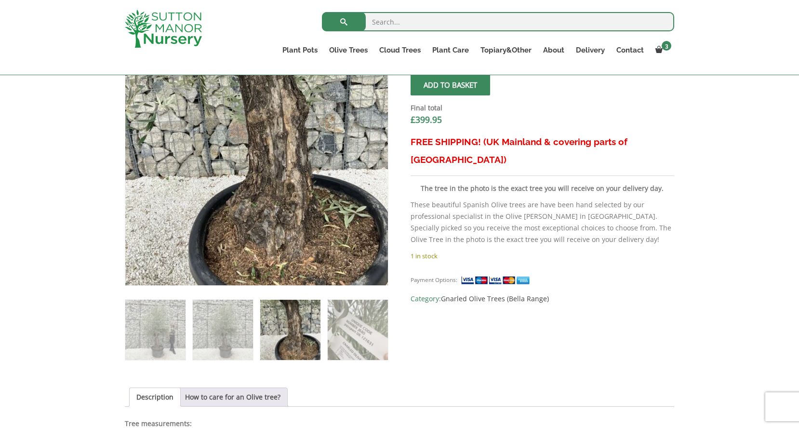
click at [292, 334] on img at bounding box center [290, 330] width 60 height 60
click at [230, 343] on img at bounding box center [223, 330] width 60 height 60
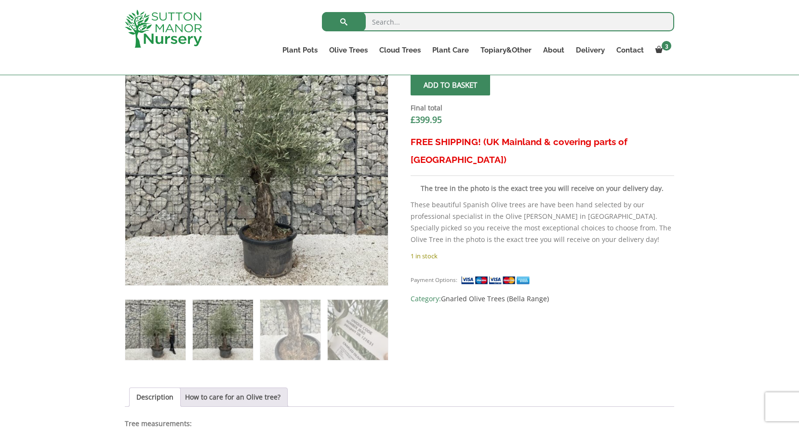
click at [143, 332] on img at bounding box center [155, 330] width 60 height 60
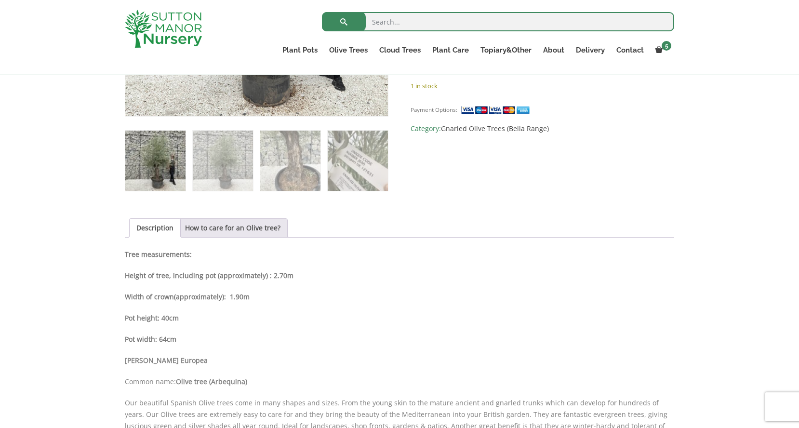
scroll to position [514, 0]
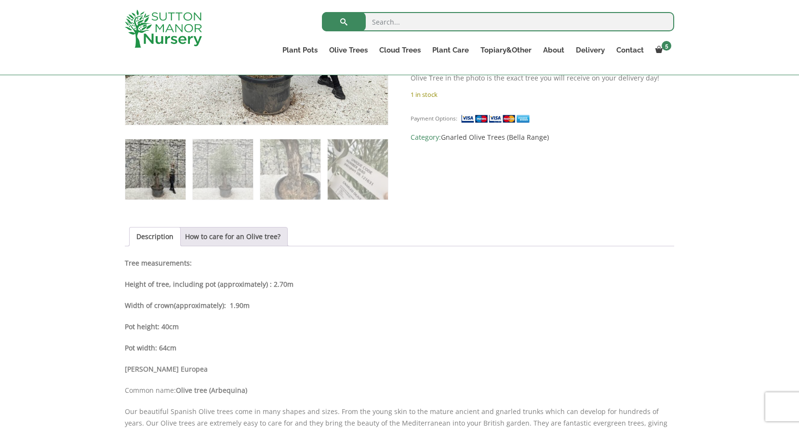
click at [487, 174] on div "Sale! 🔍 Gnarled Olive Tree J680 £ 519.95 Original price was: £519.95. £ 399.95 …" at bounding box center [399, 395] width 549 height 1066
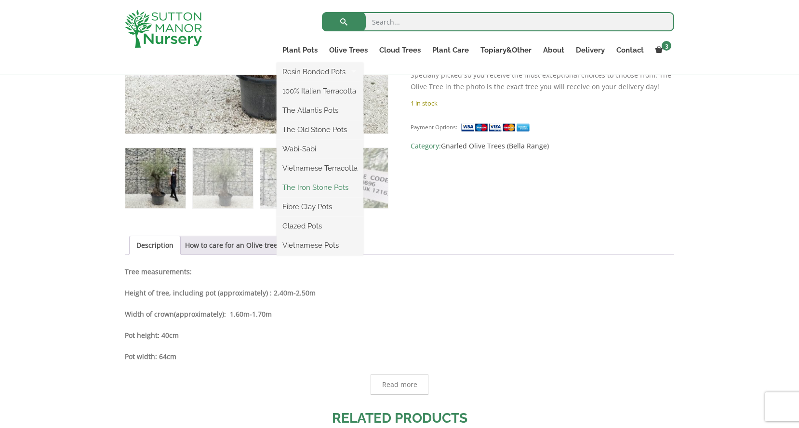
scroll to position [280, 0]
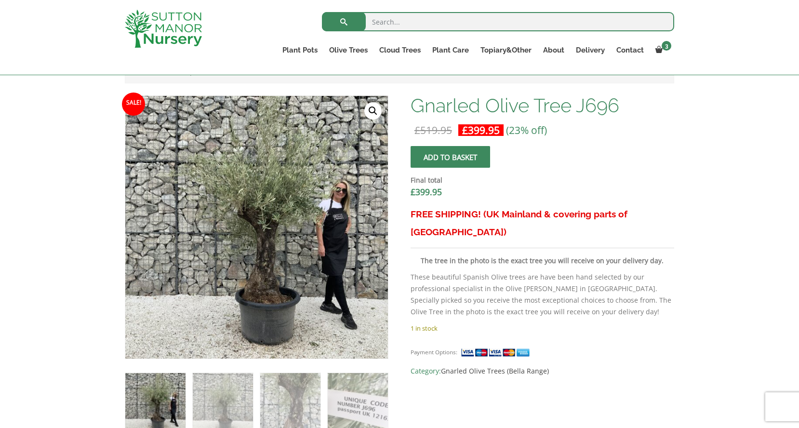
drag, startPoint x: 614, startPoint y: 59, endPoint x: 395, endPoint y: 20, distance: 221.8
click at [0, 0] on div "Search for: Plant Pots Resin Bonded Pots The Amalfi Pots The Milan Pots The Cap…" at bounding box center [399, 37] width 799 height 75
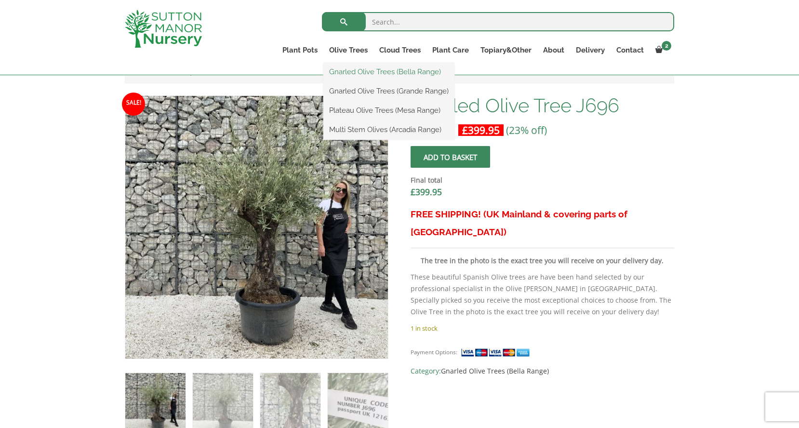
click at [356, 71] on link "Gnarled Olive Trees (Bella Range)" at bounding box center [388, 72] width 131 height 14
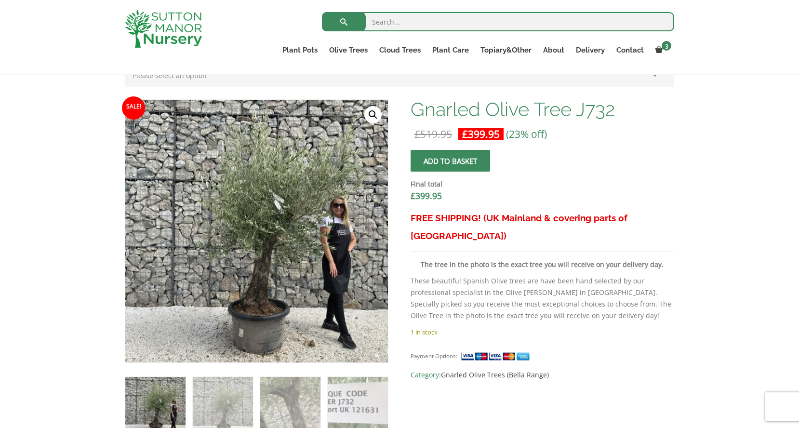
scroll to position [246, 0]
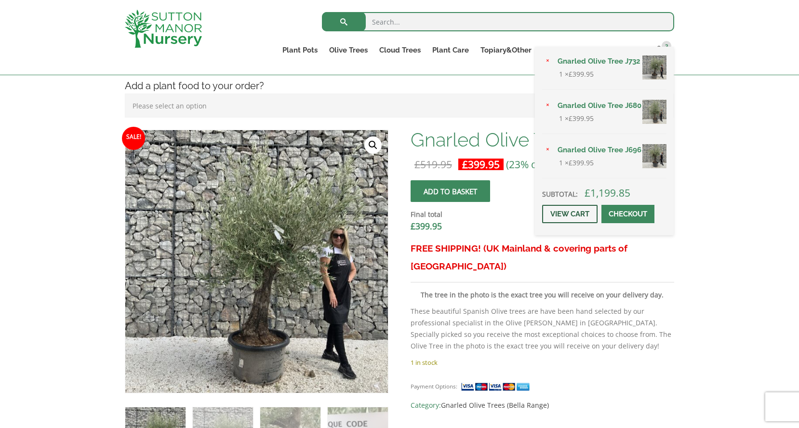
click at [576, 210] on link "View cart" at bounding box center [569, 214] width 55 height 18
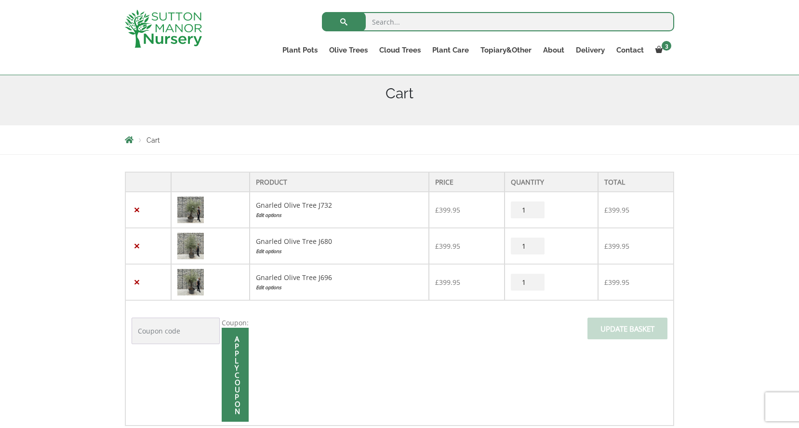
scroll to position [115, 0]
click at [134, 213] on link "×" at bounding box center [137, 209] width 10 height 10
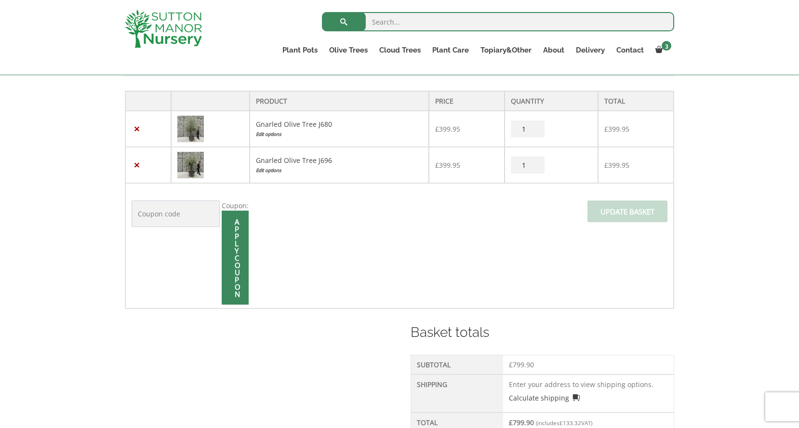
scroll to position [237, 0]
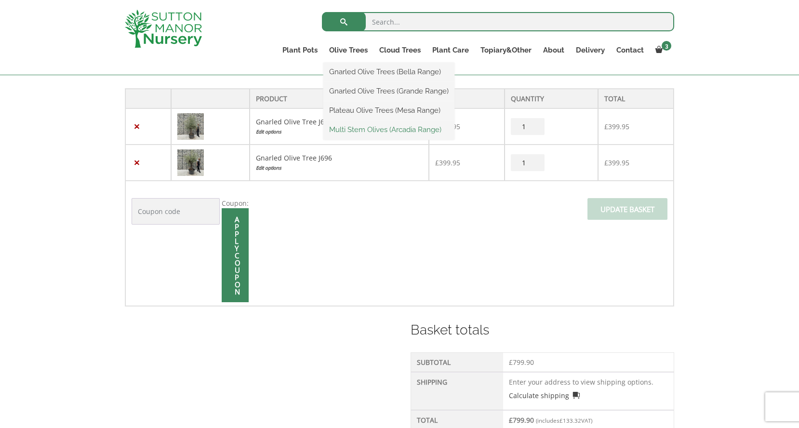
click at [360, 127] on link "Multi Stem Olives (Arcadia Range)" at bounding box center [388, 129] width 131 height 14
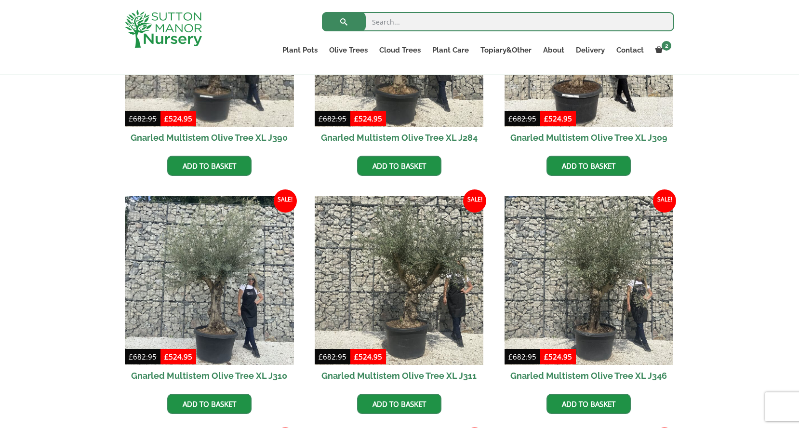
scroll to position [537, 0]
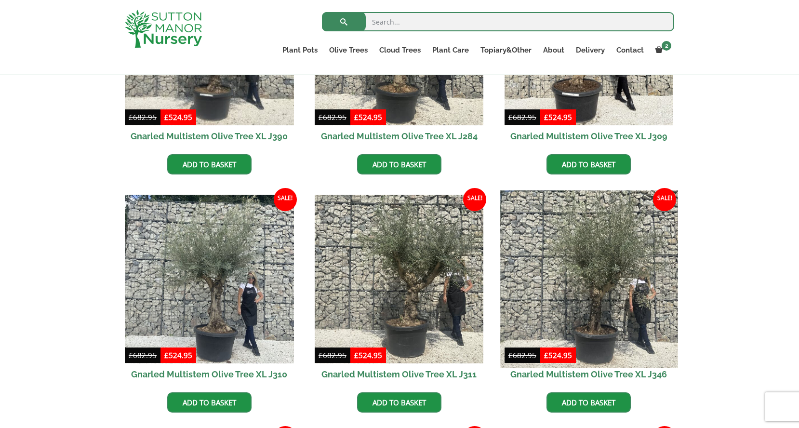
click at [572, 301] on img at bounding box center [588, 278] width 177 height 177
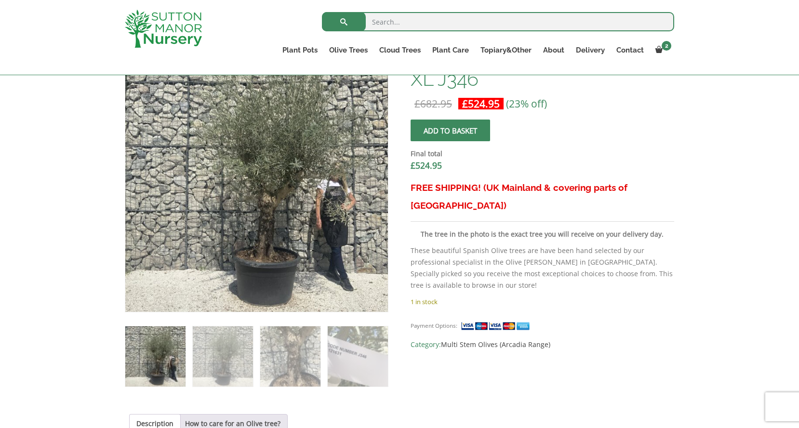
scroll to position [322, 0]
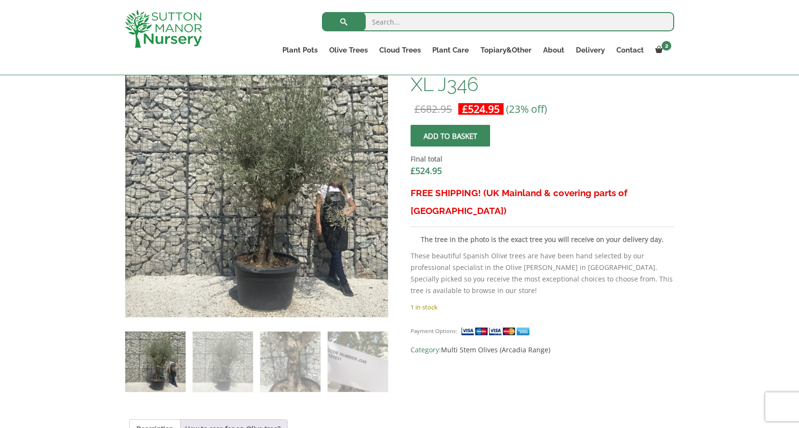
click at [190, 368] on ol at bounding box center [256, 354] width 263 height 75
click at [221, 351] on img at bounding box center [223, 361] width 60 height 60
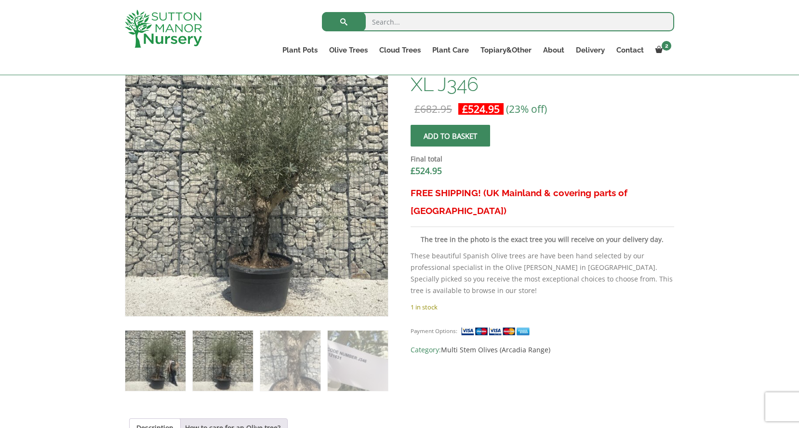
click at [132, 335] on img at bounding box center [155, 360] width 60 height 60
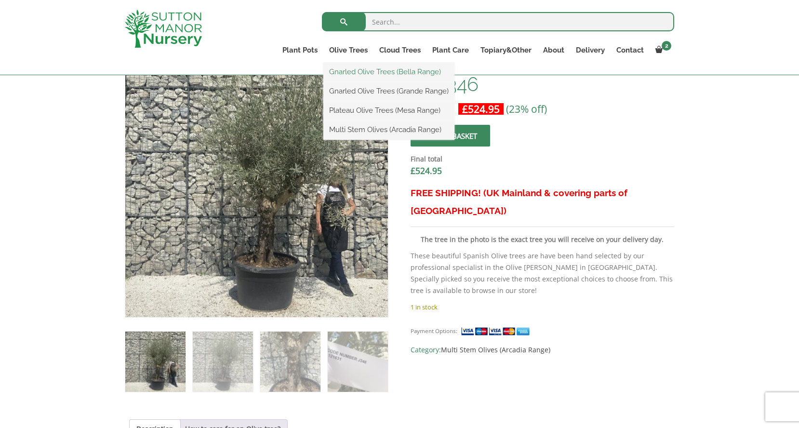
click at [360, 72] on link "Gnarled Olive Trees (Bella Range)" at bounding box center [388, 72] width 131 height 14
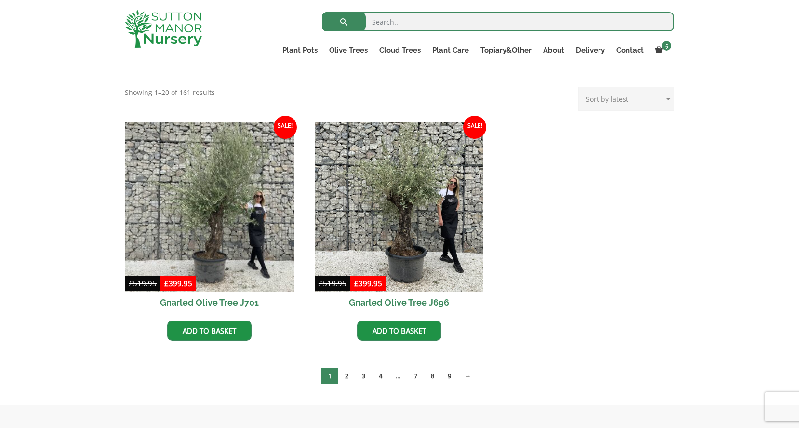
scroll to position [201, 0]
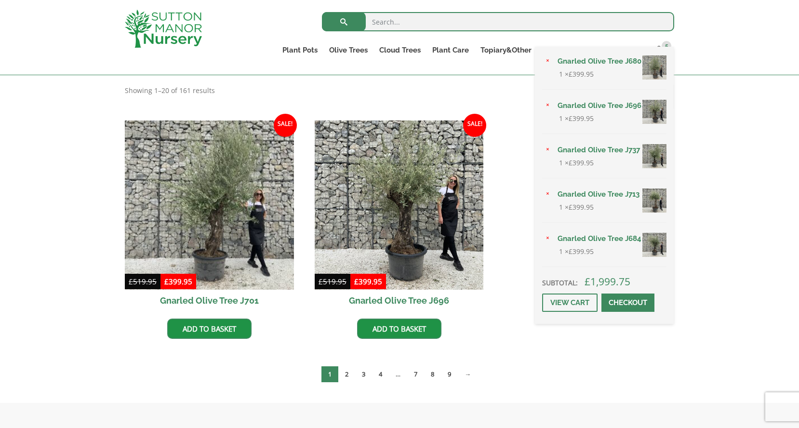
click at [662, 47] on div "× Gnarled Olive Tree J680 1 × £ 399.95 × Gnarled Olive Tree J696 1 × £ 399.95 ×…" at bounding box center [604, 185] width 139 height 277
click at [618, 104] on link "Gnarled Olive Tree J696" at bounding box center [609, 105] width 115 height 14
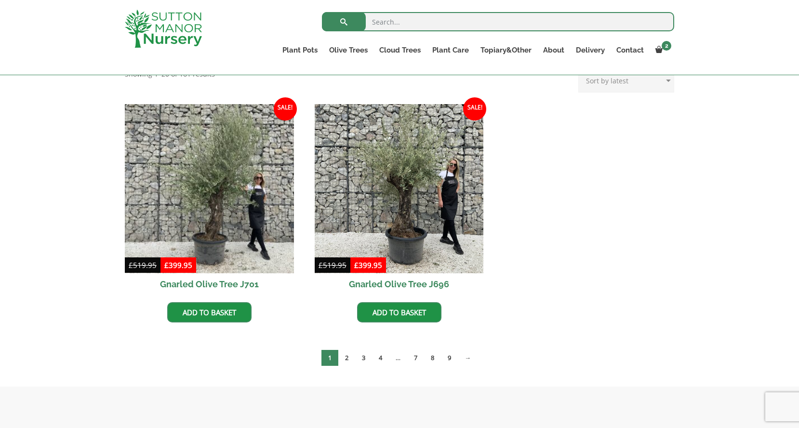
scroll to position [220, 0]
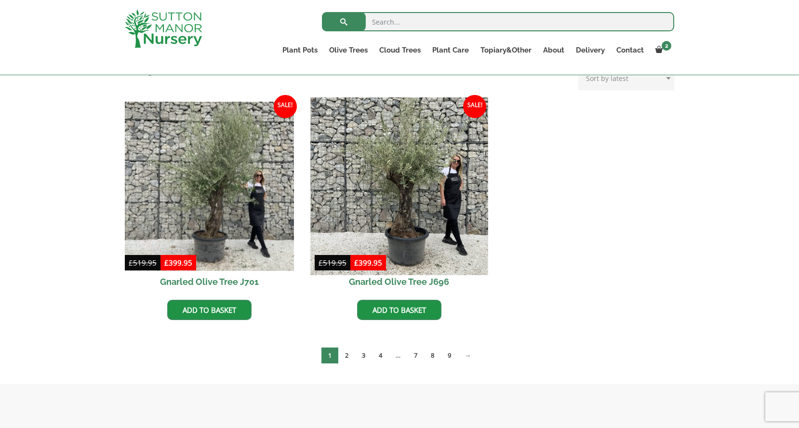
click at [435, 197] on img at bounding box center [398, 185] width 177 height 177
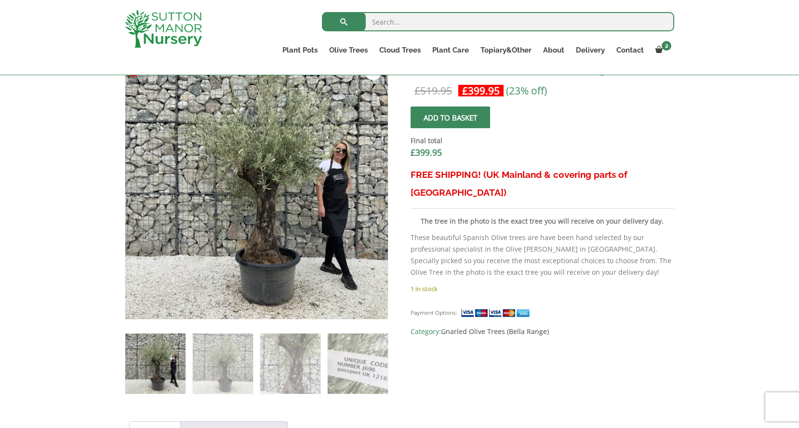
scroll to position [289, 0]
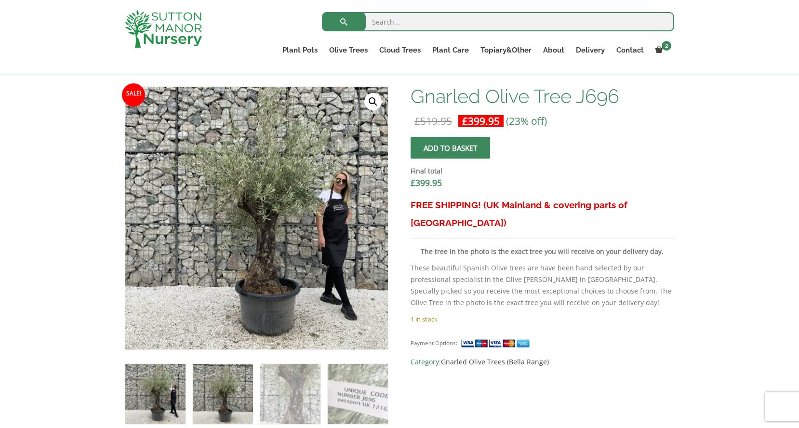
click at [241, 383] on img at bounding box center [223, 394] width 60 height 60
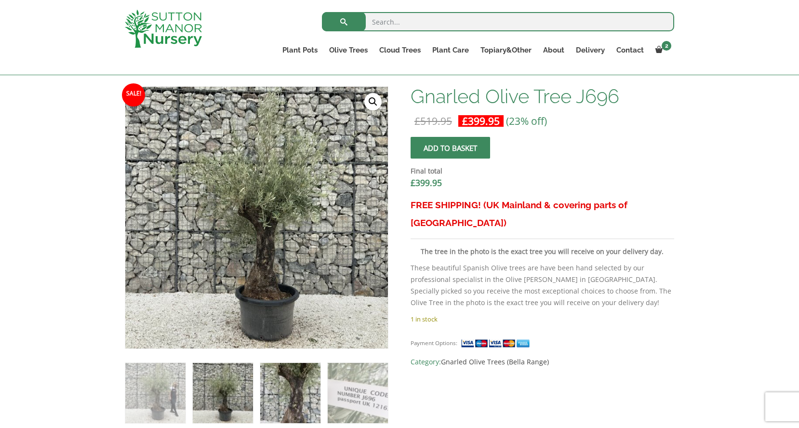
click at [281, 390] on img at bounding box center [290, 393] width 60 height 60
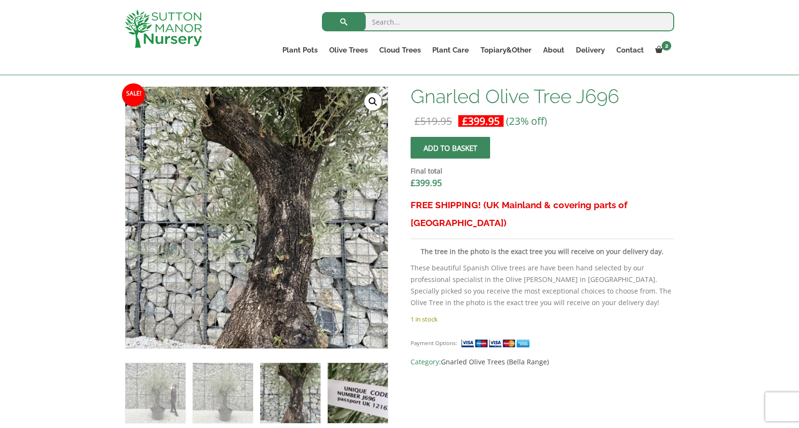
click at [354, 400] on img at bounding box center [358, 393] width 60 height 60
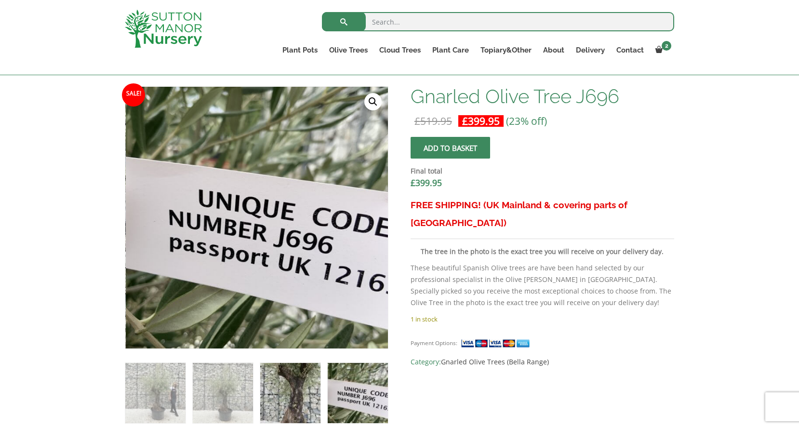
click at [288, 389] on img at bounding box center [290, 393] width 60 height 60
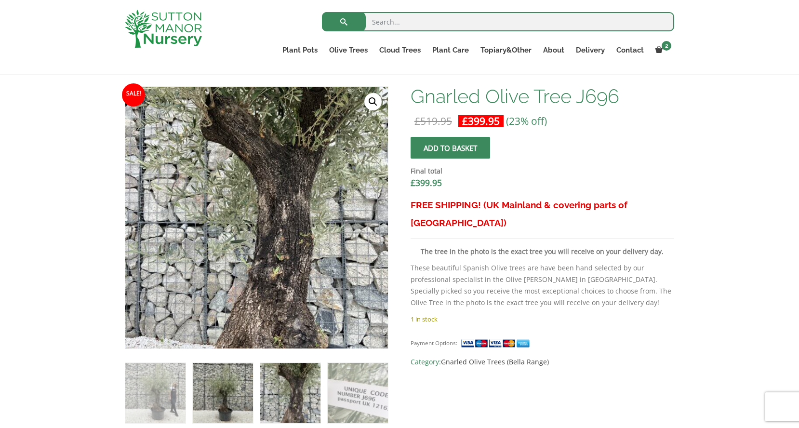
click at [229, 387] on img at bounding box center [223, 393] width 60 height 60
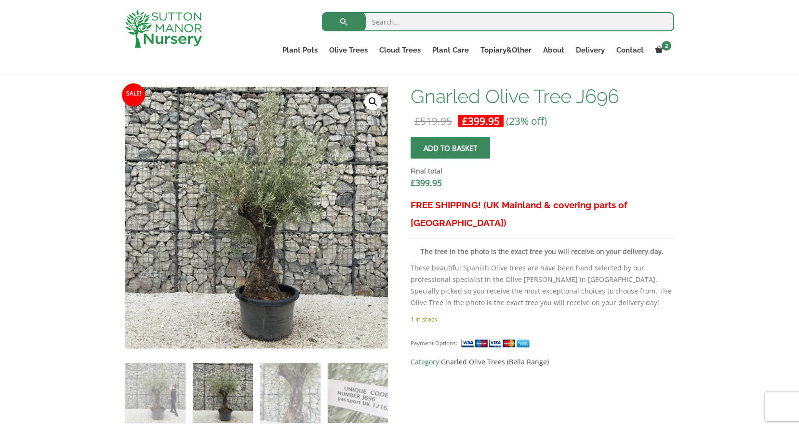
click at [450, 148] on span "submit" at bounding box center [450, 148] width 0 height 0
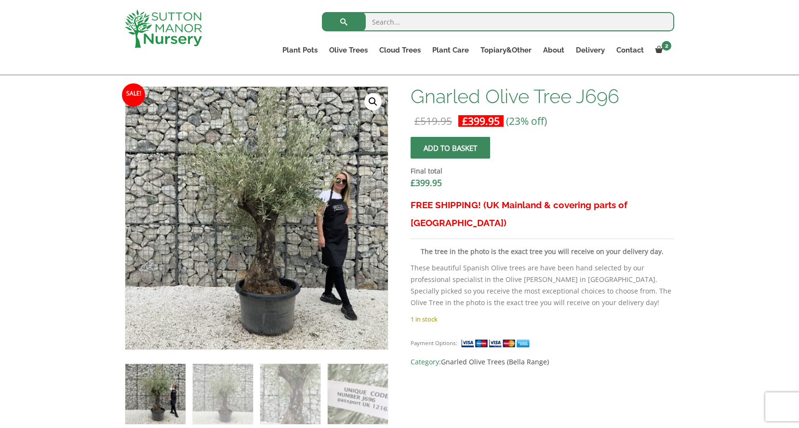
click at [450, 148] on span "submit" at bounding box center [450, 148] width 0 height 0
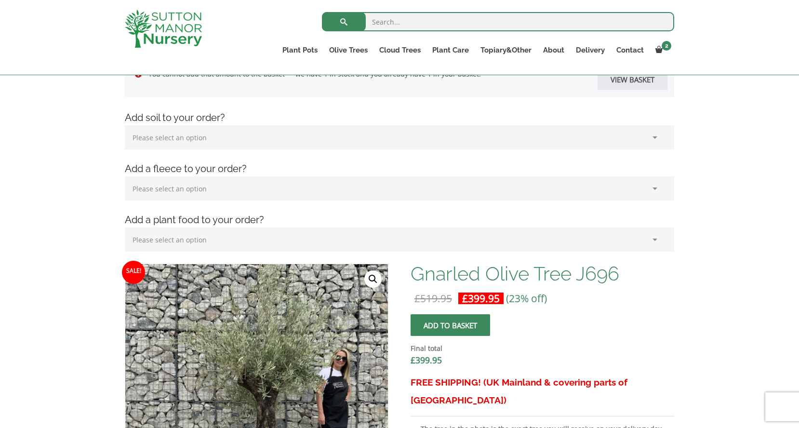
scroll to position [231, 0]
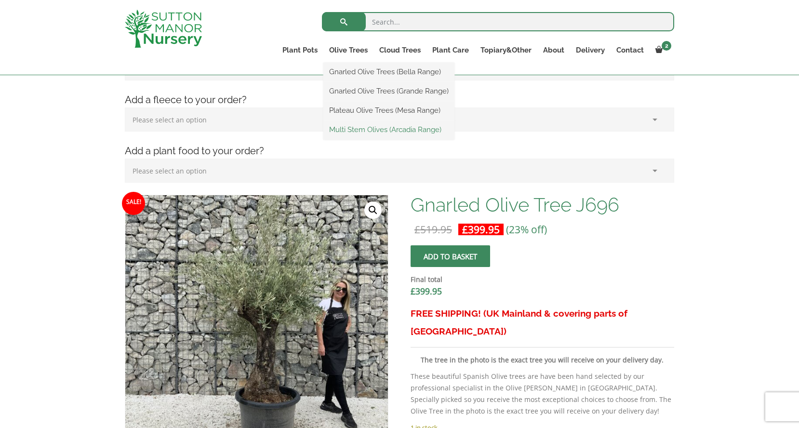
click at [381, 130] on link "Multi Stem Olives (Arcadia Range)" at bounding box center [388, 129] width 131 height 14
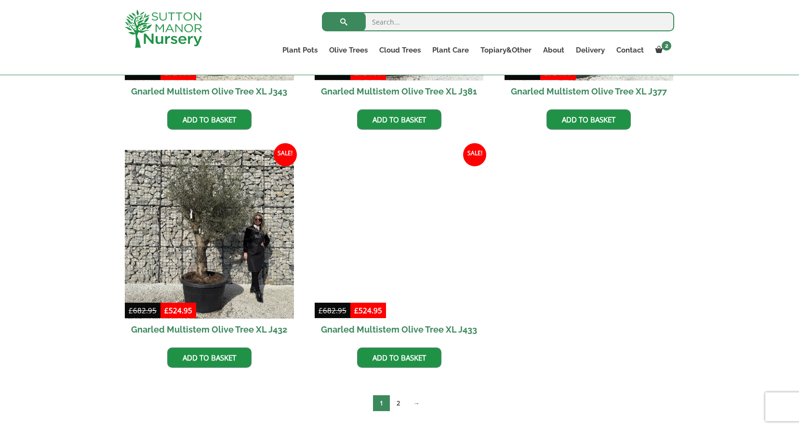
scroll to position [1297, 0]
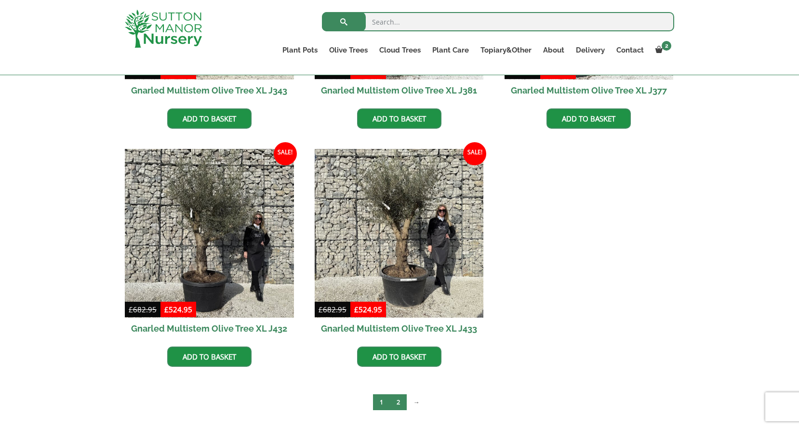
click at [395, 408] on link "2" at bounding box center [398, 402] width 17 height 16
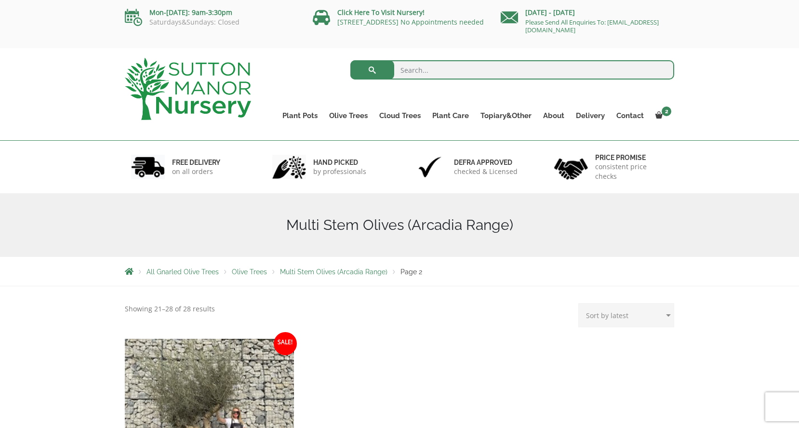
drag, startPoint x: 640, startPoint y: 32, endPoint x: 523, endPoint y: 28, distance: 116.6
click at [523, 27] on p "Please Send All Enquiries To: [EMAIL_ADDRESS][DOMAIN_NAME]" at bounding box center [586, 25] width 173 height 15
copy link "[EMAIL_ADDRESS][DOMAIN_NAME]"
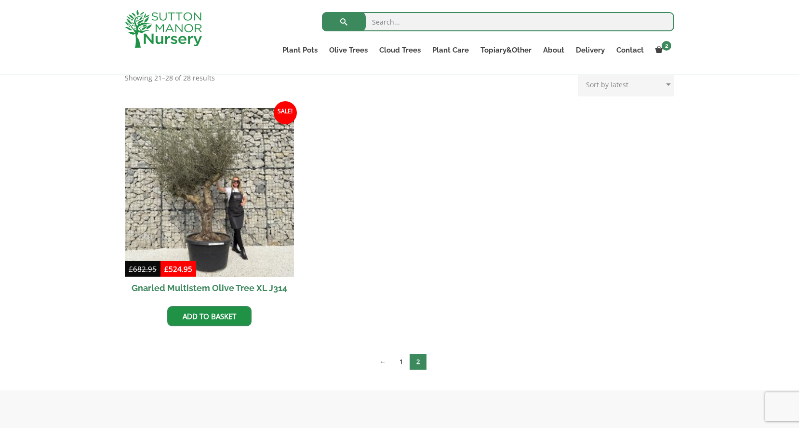
scroll to position [214, 0]
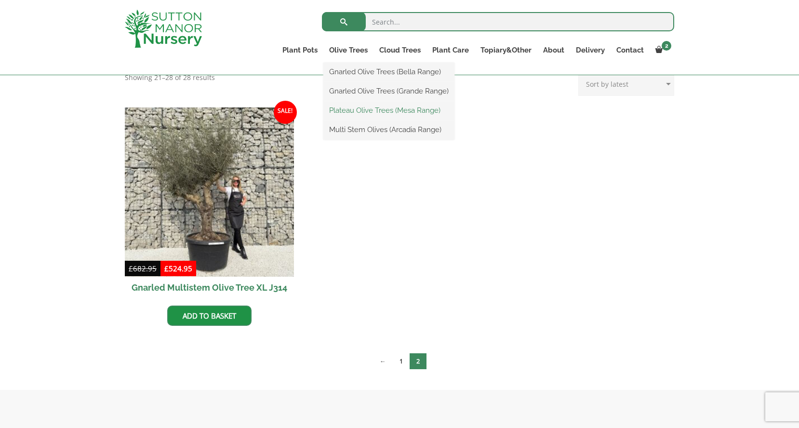
click at [356, 108] on link "Plateau Olive Trees (Mesa Range)" at bounding box center [388, 110] width 131 height 14
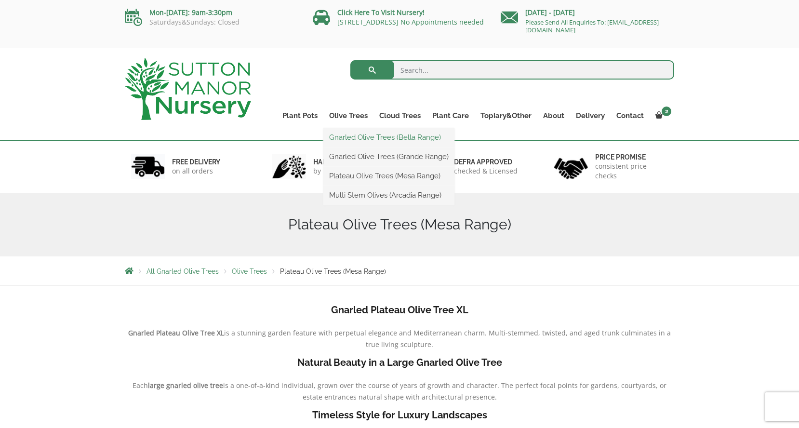
click at [353, 134] on link "Gnarled Olive Trees (Bella Range)" at bounding box center [388, 137] width 131 height 14
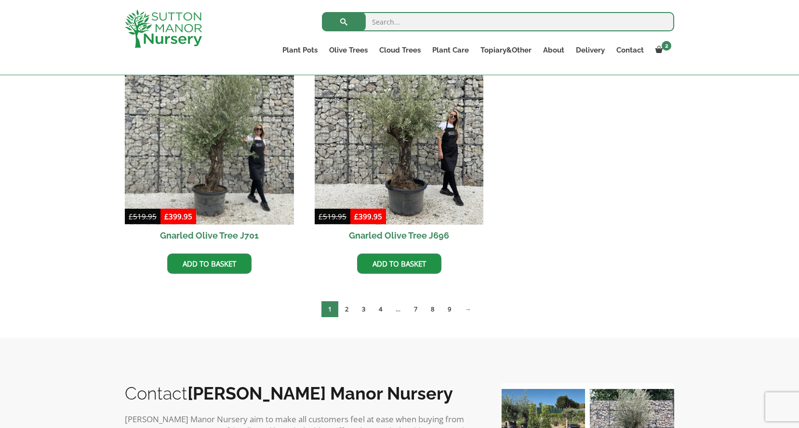
scroll to position [270, 0]
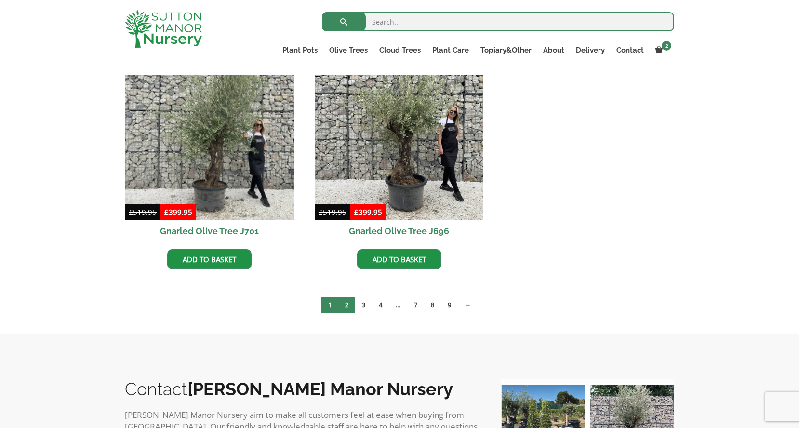
click at [349, 303] on link "2" at bounding box center [346, 305] width 17 height 16
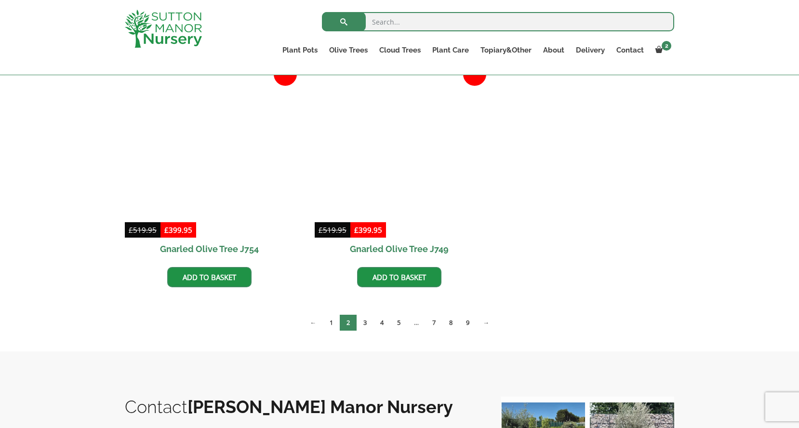
scroll to position [491, 0]
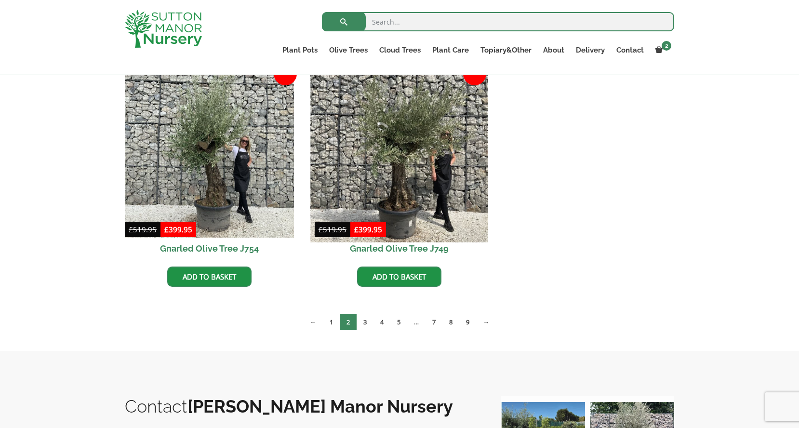
click at [422, 183] on img at bounding box center [398, 153] width 177 height 177
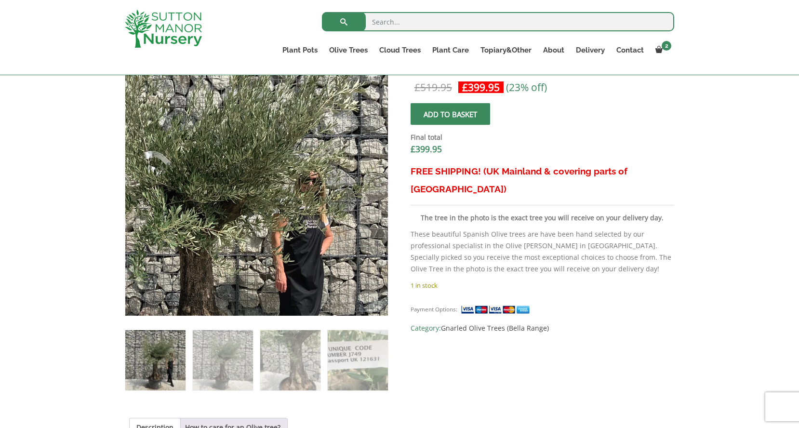
scroll to position [331, 0]
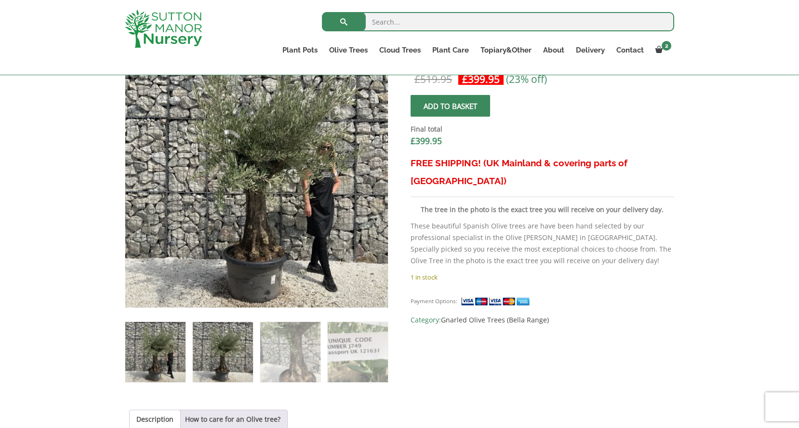
click at [218, 355] on img at bounding box center [223, 352] width 60 height 60
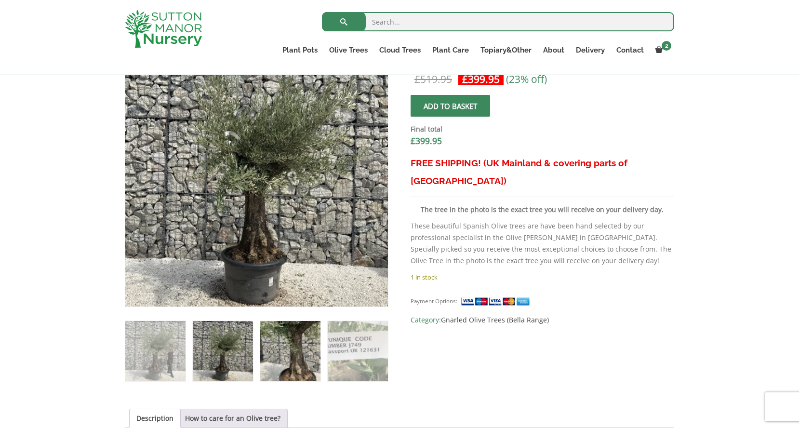
click at [291, 354] on img at bounding box center [290, 351] width 60 height 60
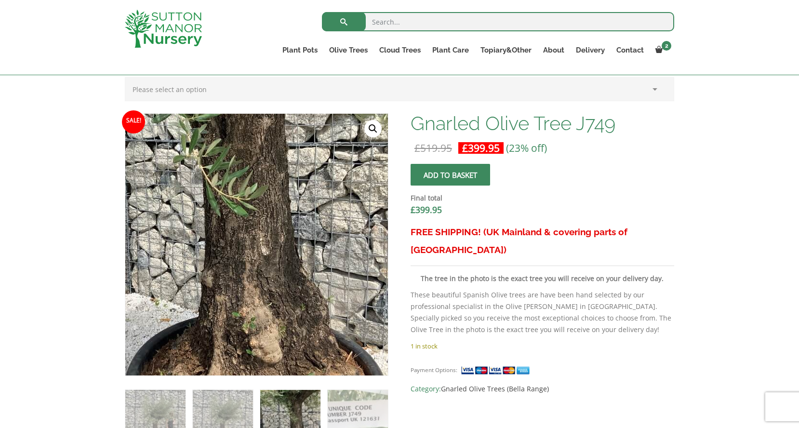
scroll to position [341, 0]
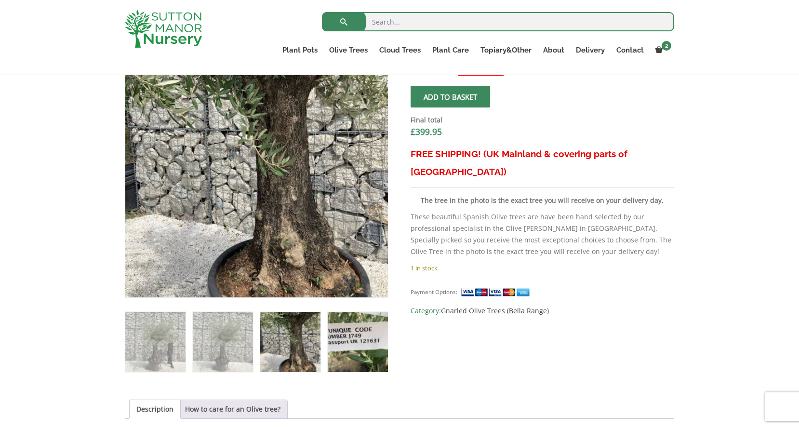
click at [350, 342] on img at bounding box center [358, 342] width 60 height 60
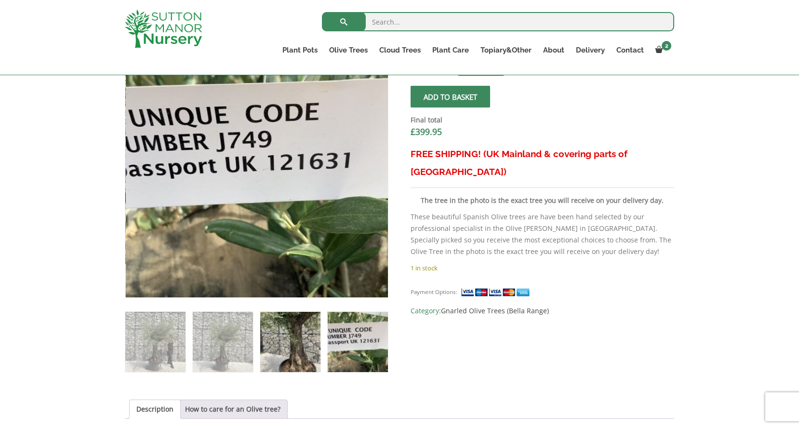
click at [293, 340] on img at bounding box center [290, 342] width 60 height 60
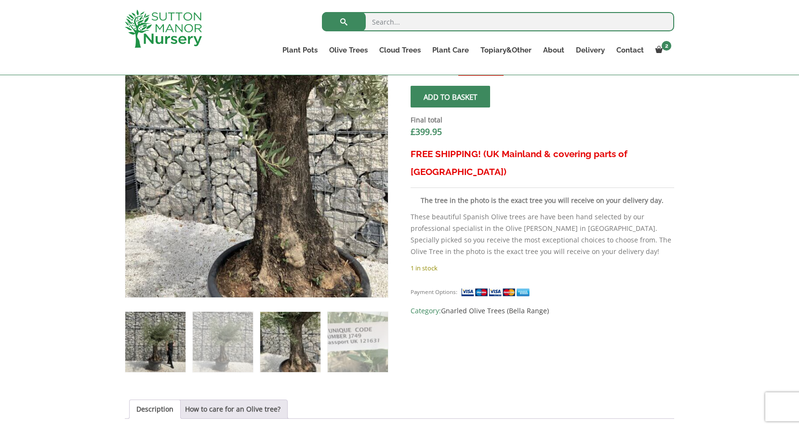
click at [136, 338] on img at bounding box center [155, 342] width 60 height 60
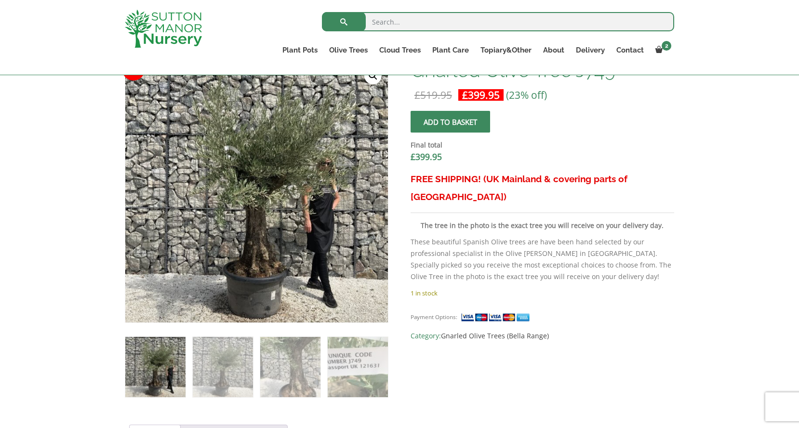
scroll to position [316, 0]
click at [220, 380] on img at bounding box center [223, 366] width 60 height 60
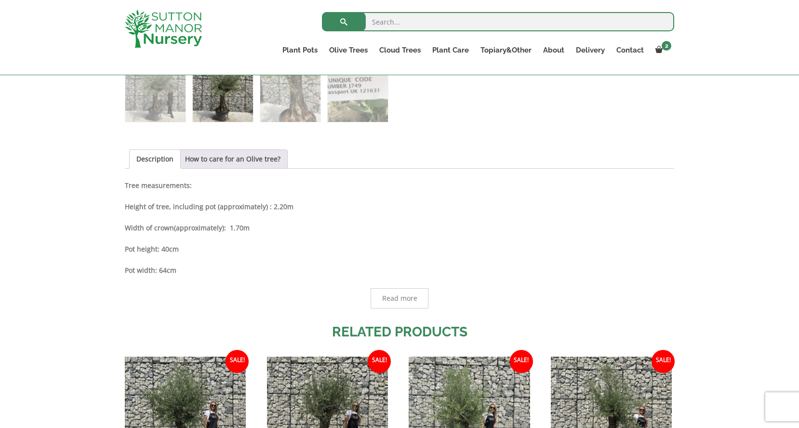
scroll to position [593, 0]
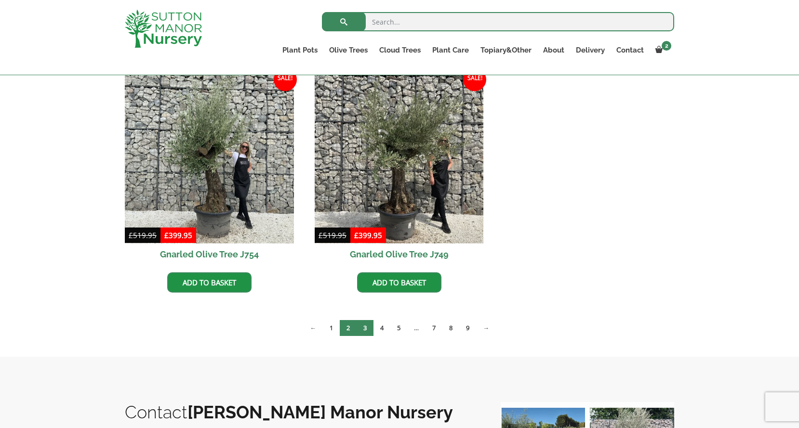
click at [368, 328] on link "3" at bounding box center [364, 328] width 17 height 16
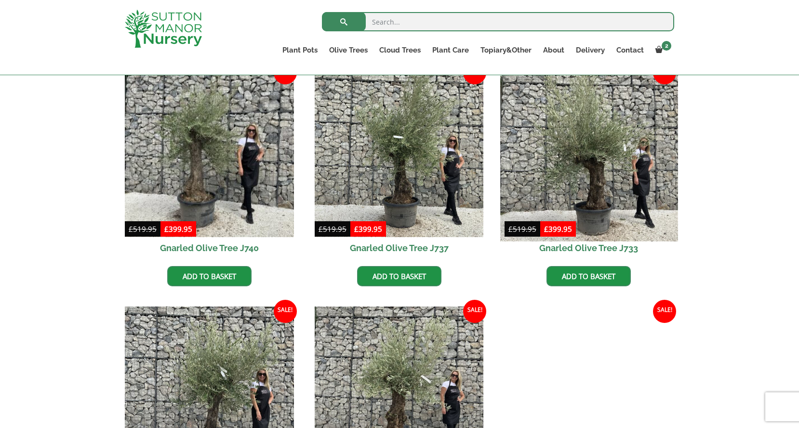
scroll to position [252, 0]
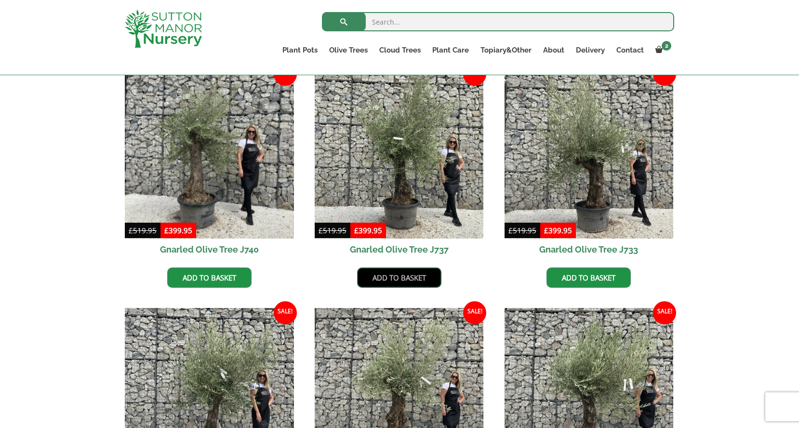
click at [407, 274] on link "Add to basket" at bounding box center [399, 277] width 84 height 20
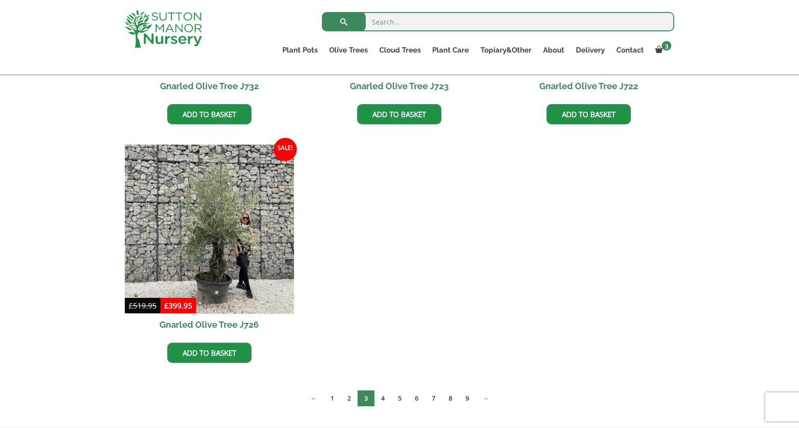
scroll to position [703, 0]
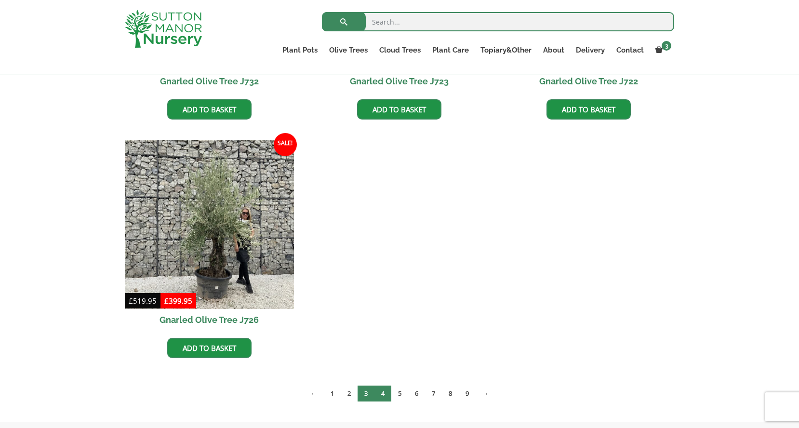
click at [382, 394] on link "4" at bounding box center [382, 393] width 17 height 16
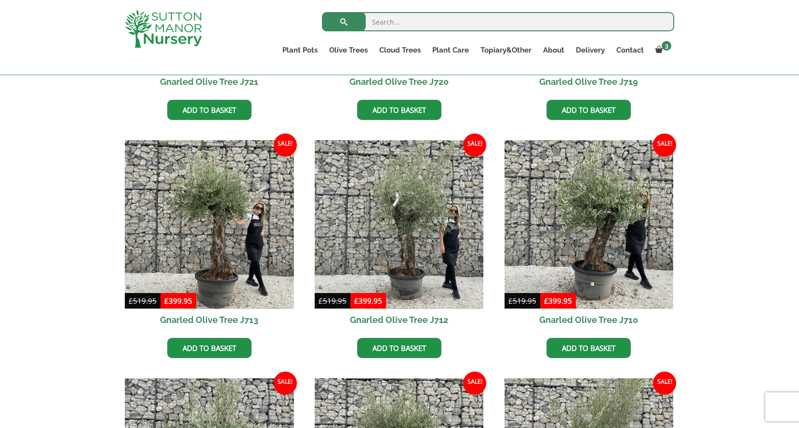
scroll to position [423, 0]
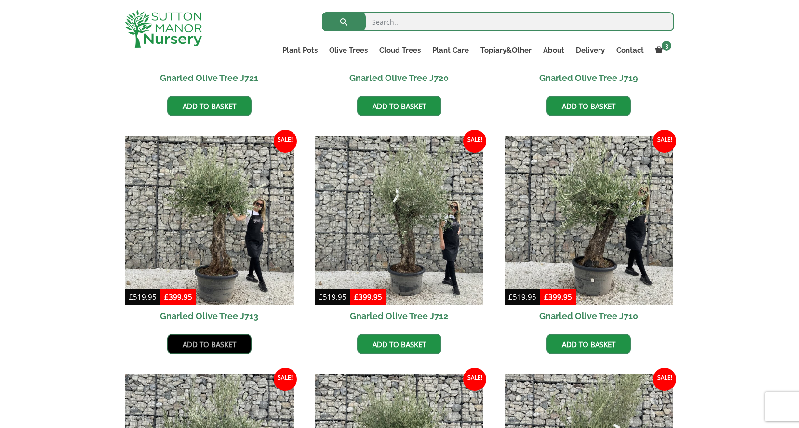
click at [205, 348] on link "Add to basket" at bounding box center [209, 344] width 84 height 20
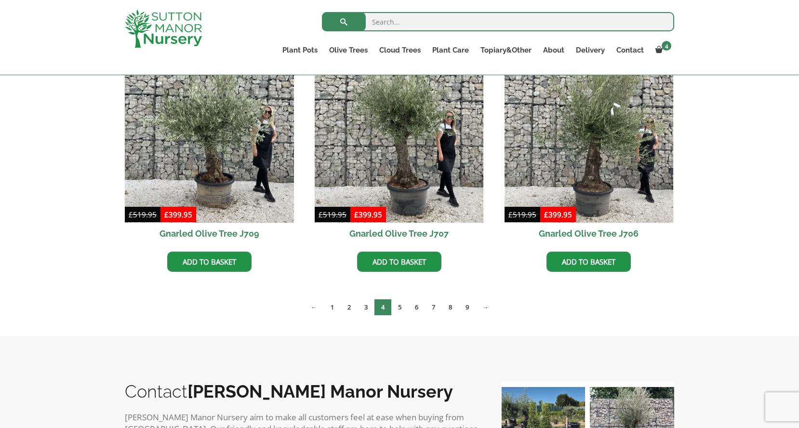
scroll to position [795, 0]
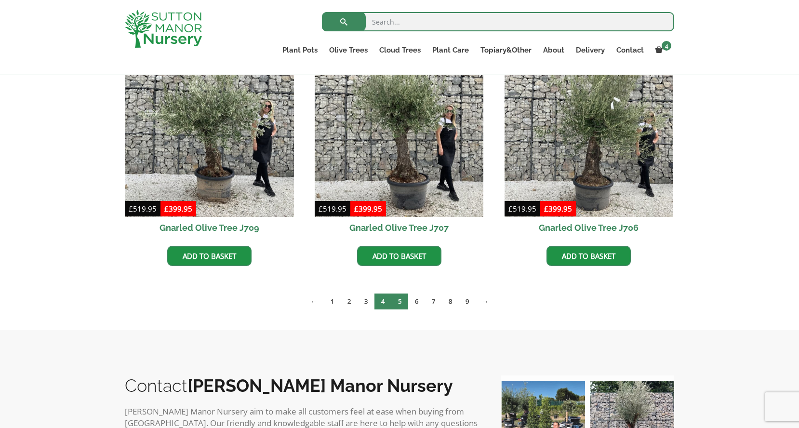
click at [398, 304] on link "5" at bounding box center [399, 301] width 17 height 16
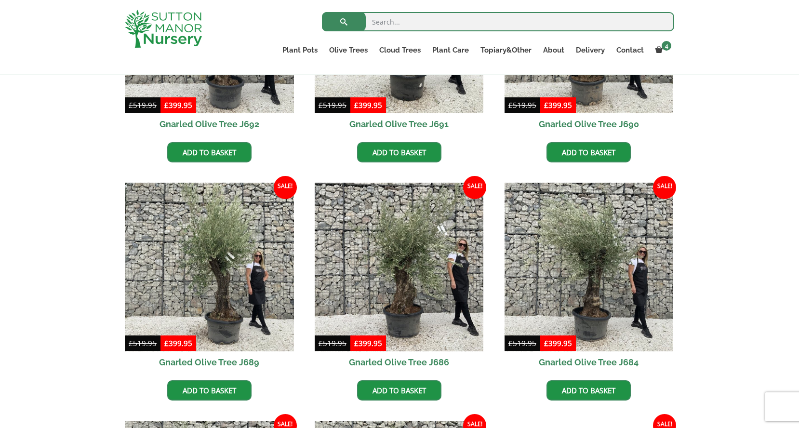
scroll to position [378, 0]
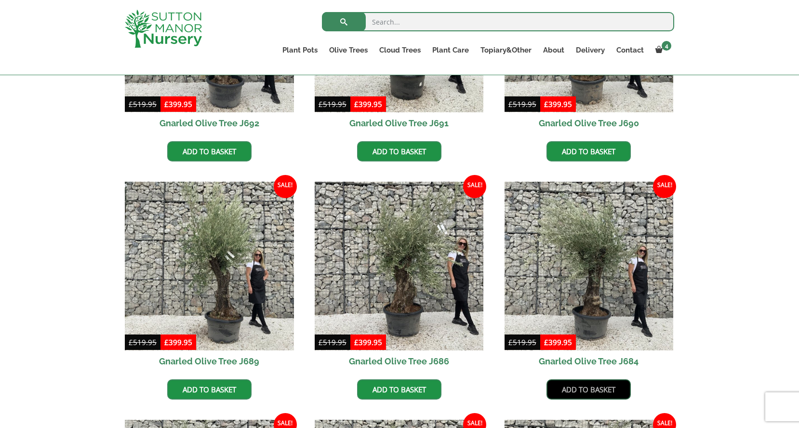
click at [594, 388] on link "Add to basket" at bounding box center [588, 389] width 84 height 20
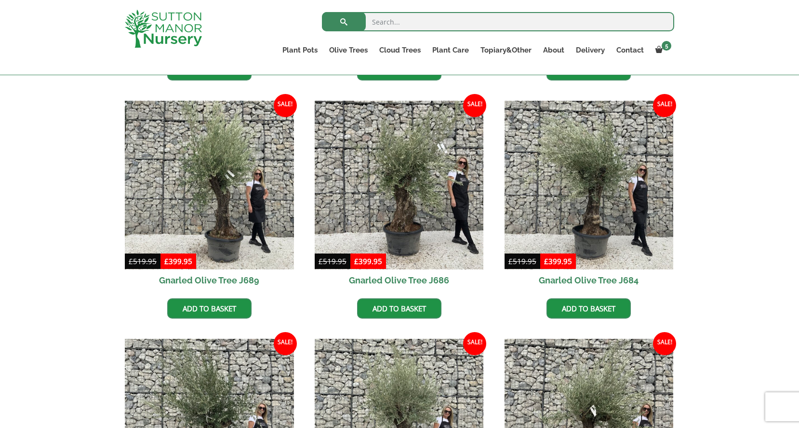
scroll to position [506, 0]
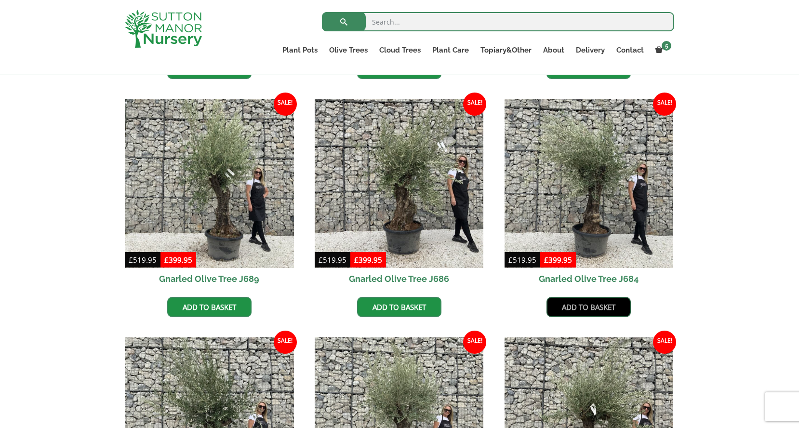
click at [587, 309] on link "Add to basket" at bounding box center [588, 307] width 84 height 20
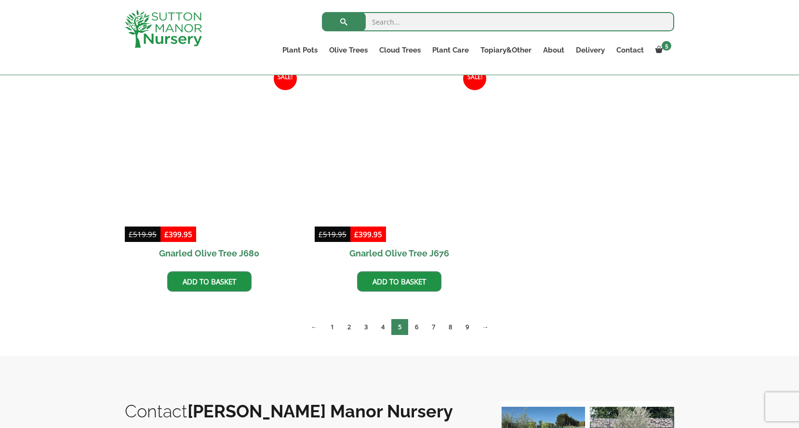
scroll to position [1013, 0]
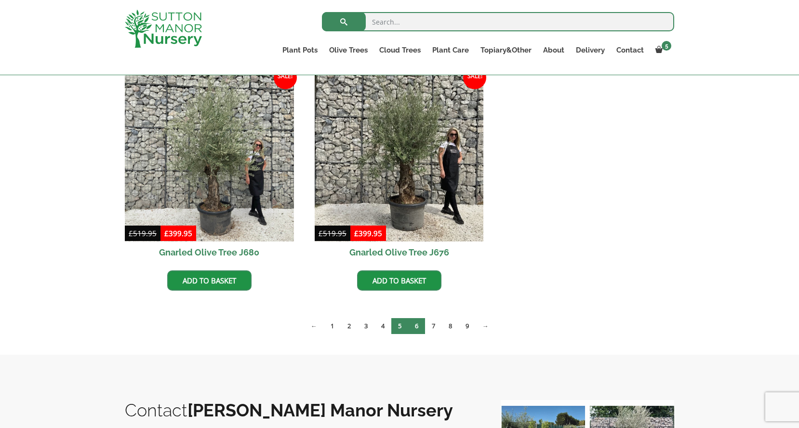
click at [418, 328] on link "6" at bounding box center [416, 326] width 17 height 16
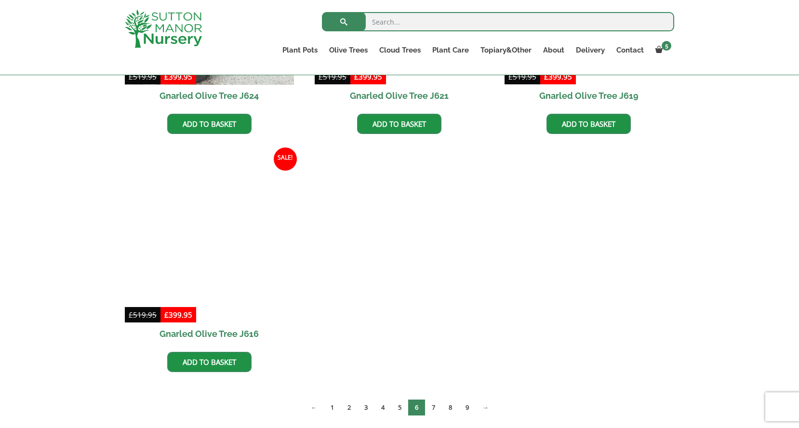
scroll to position [883, 0]
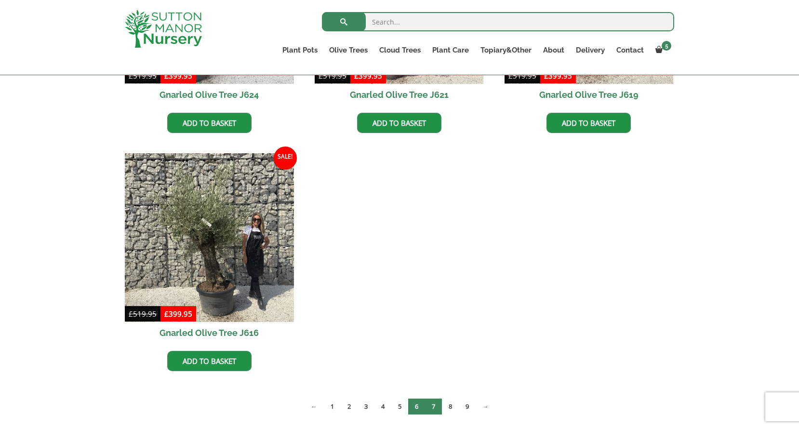
click at [435, 410] on link "7" at bounding box center [433, 406] width 17 height 16
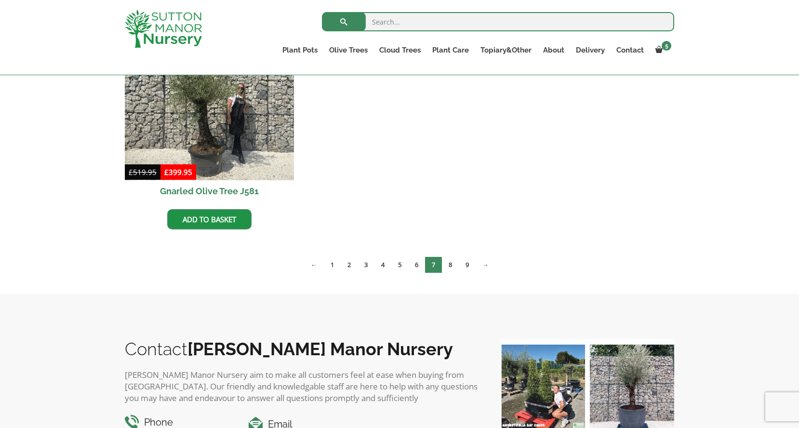
scroll to position [1025, 0]
click at [451, 264] on link "8" at bounding box center [450, 264] width 17 height 16
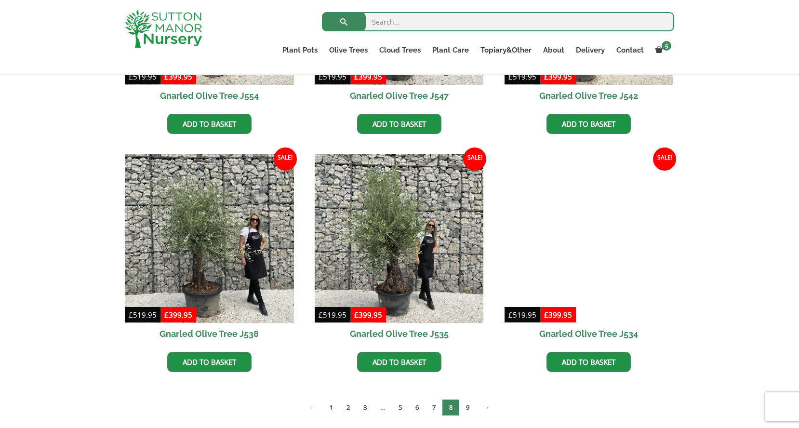
scroll to position [1202, 0]
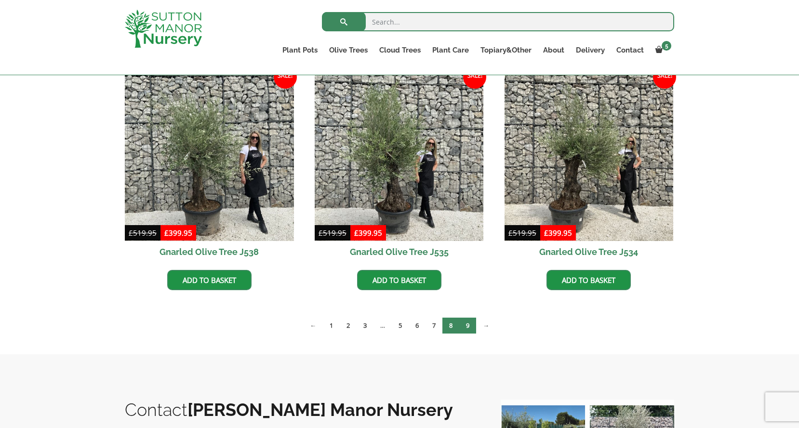
click at [470, 322] on link "9" at bounding box center [467, 325] width 17 height 16
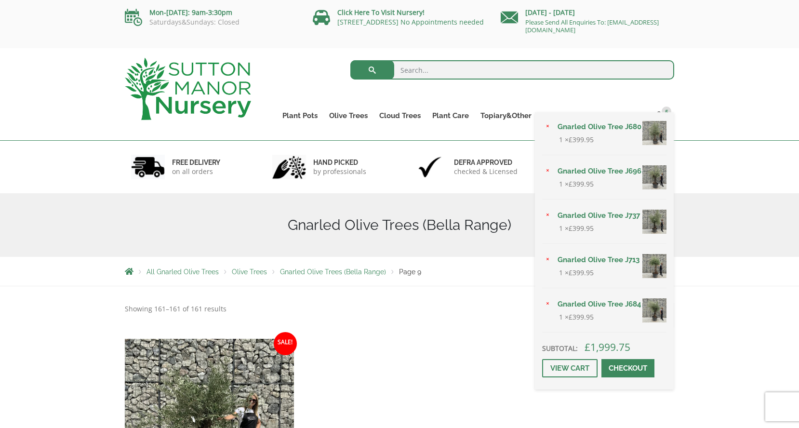
click at [666, 117] on div "× Gnarled Olive Tree J680 1 × £ 399.95 × Gnarled Olive Tree J696 1 × £ 399.95 ×…" at bounding box center [604, 250] width 139 height 277
click at [622, 212] on link "Gnarled Olive Tree J737" at bounding box center [609, 215] width 115 height 14
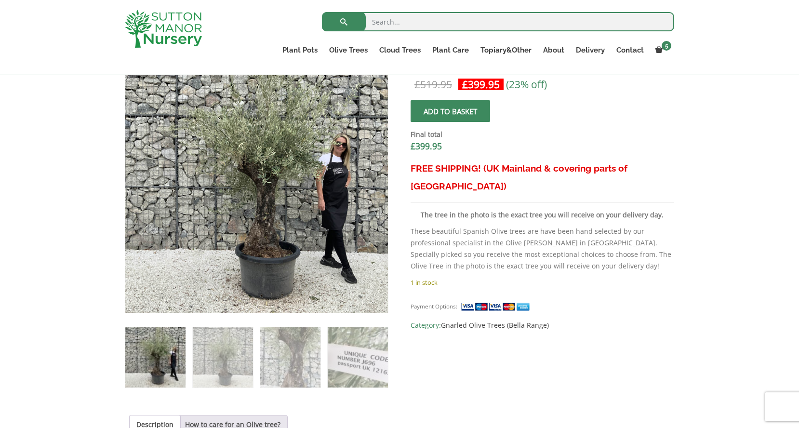
scroll to position [333, 0]
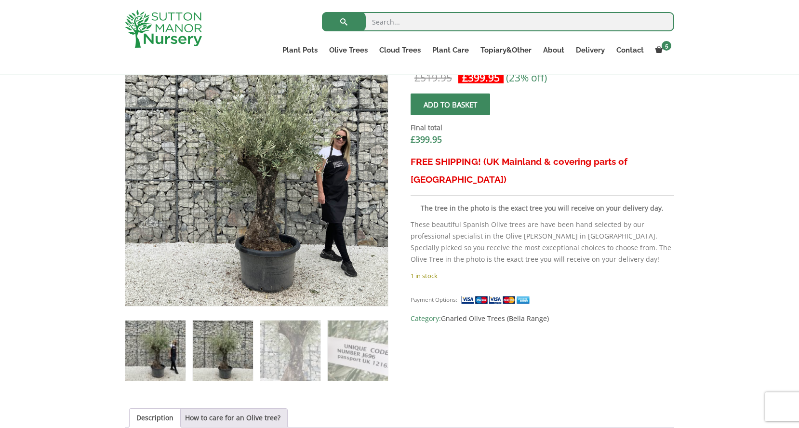
click at [210, 348] on img at bounding box center [223, 350] width 60 height 60
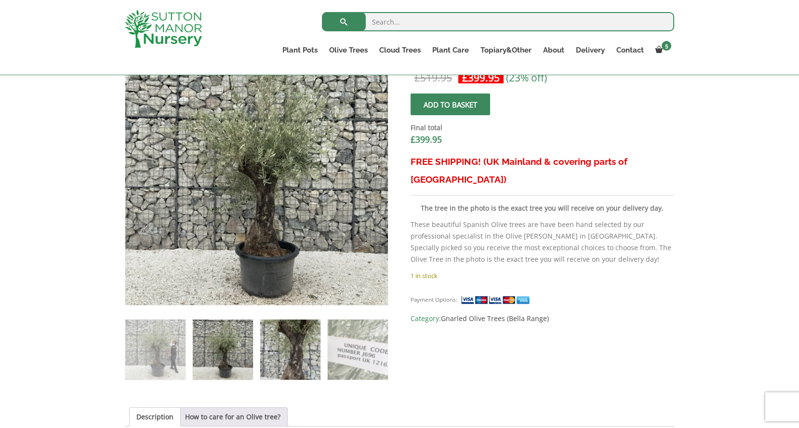
click at [267, 347] on img at bounding box center [290, 349] width 60 height 60
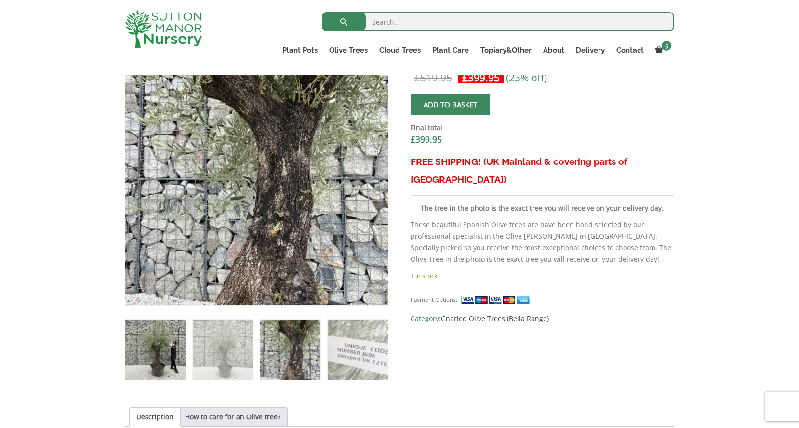
click at [129, 342] on img at bounding box center [155, 349] width 60 height 60
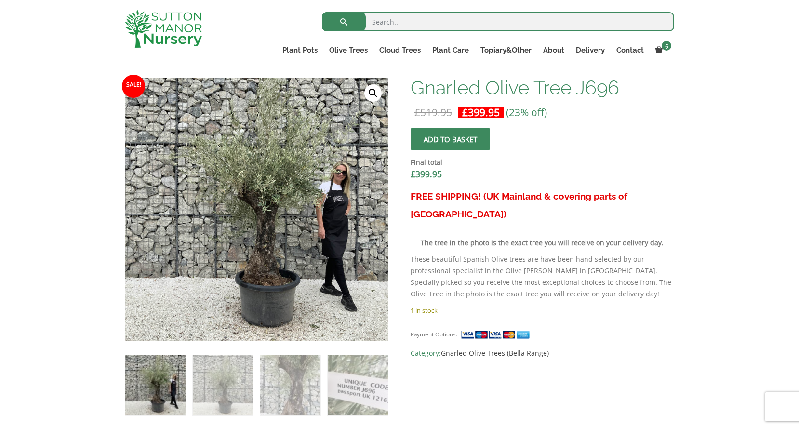
scroll to position [346, 0]
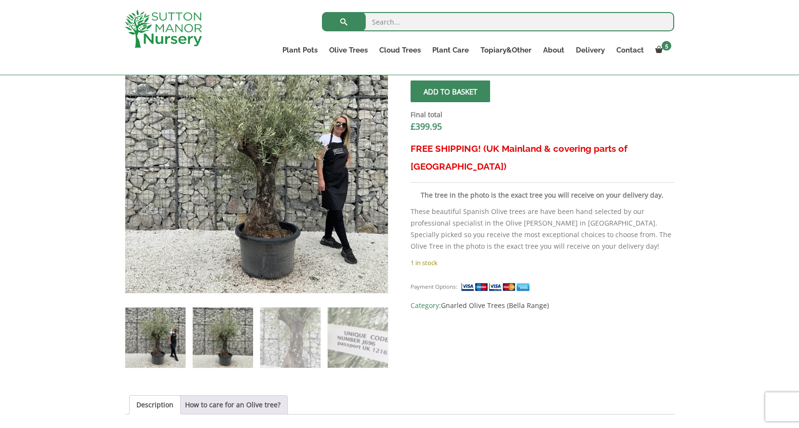
click at [209, 336] on img at bounding box center [223, 337] width 60 height 60
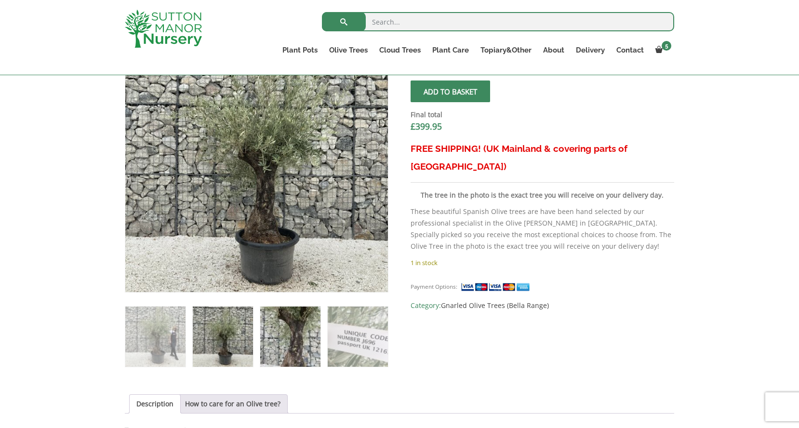
click at [305, 320] on img at bounding box center [290, 336] width 60 height 60
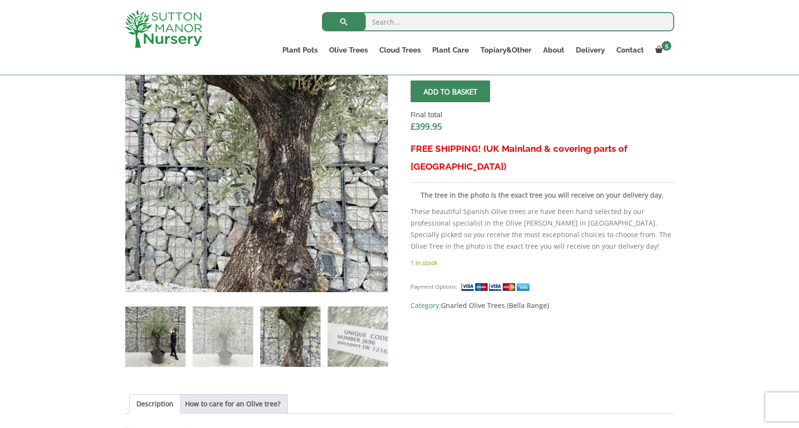
click at [139, 336] on img at bounding box center [155, 336] width 60 height 60
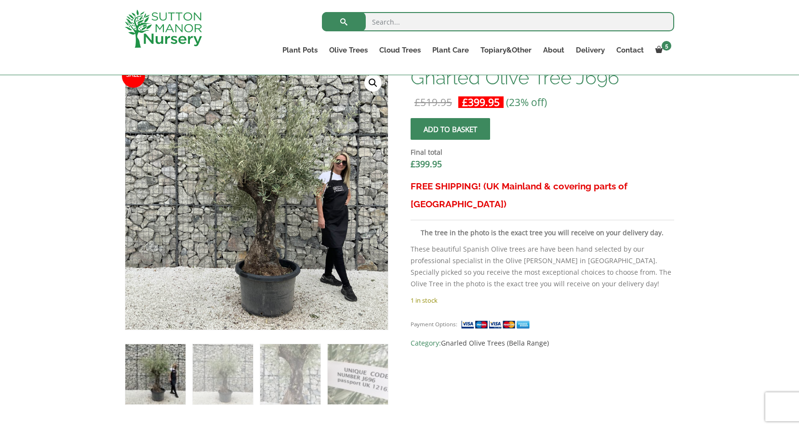
scroll to position [309, 0]
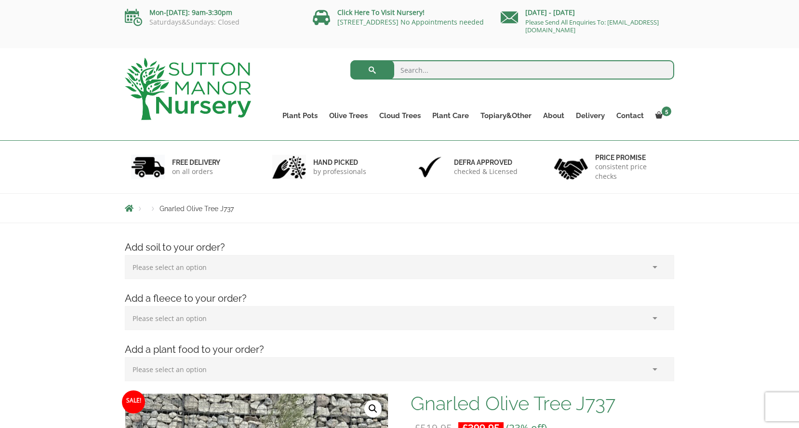
drag, startPoint x: 615, startPoint y: 261, endPoint x: 279, endPoint y: 13, distance: 416.9
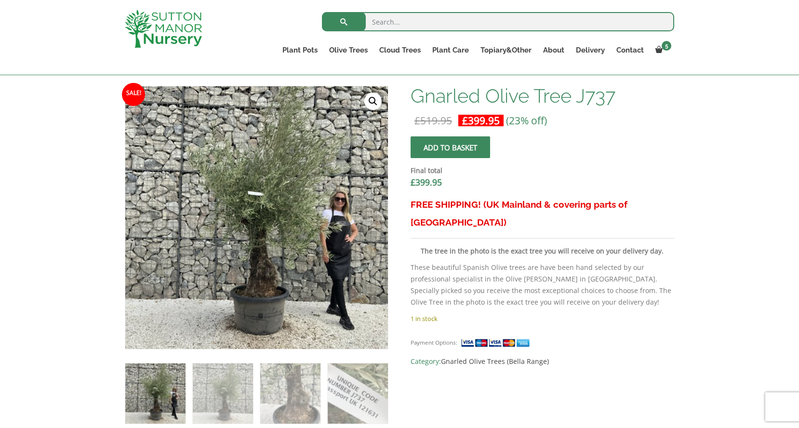
scroll to position [303, 0]
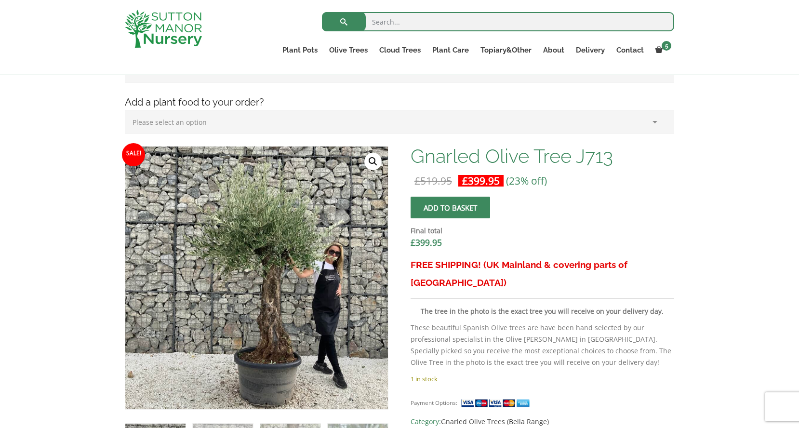
scroll to position [233, 0]
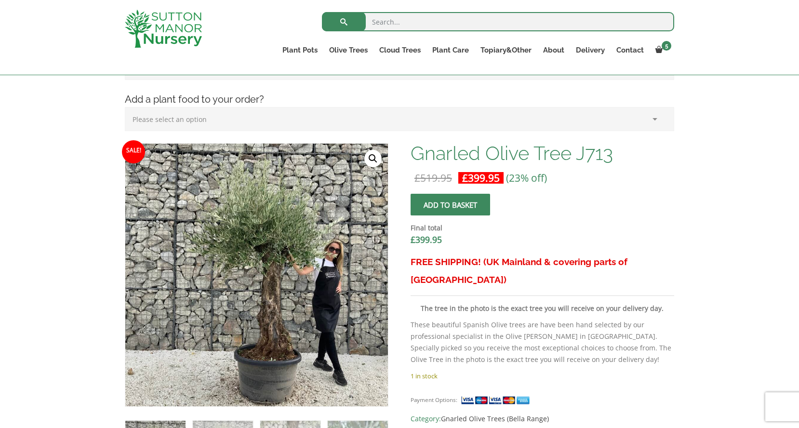
drag, startPoint x: 624, startPoint y: 240, endPoint x: 332, endPoint y: 3, distance: 375.6
click at [0, 0] on div "Search for: Plant Pots Resin Bonded Pots The Amalfi Pots The Milan Pots The Cap…" at bounding box center [399, 37] width 799 height 75
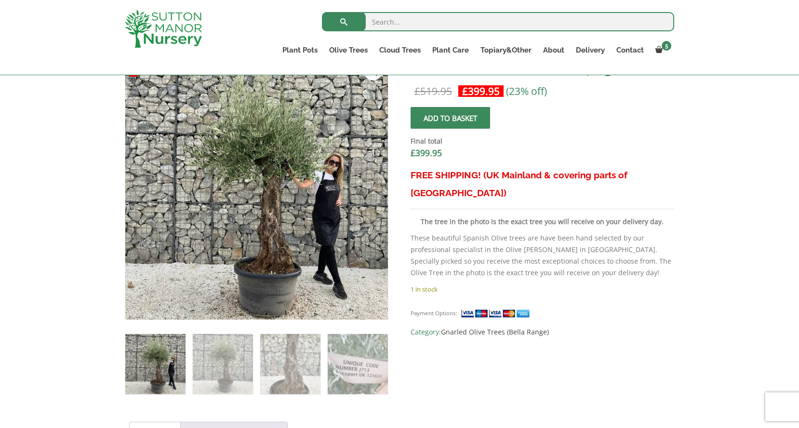
scroll to position [257, 0]
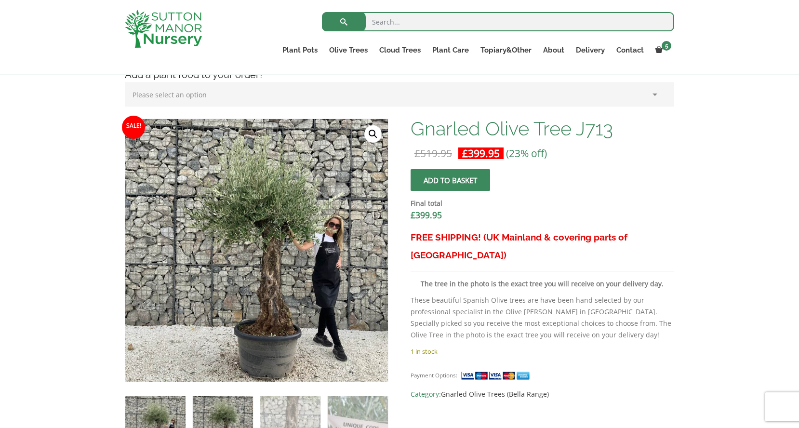
click at [201, 397] on img at bounding box center [223, 426] width 60 height 60
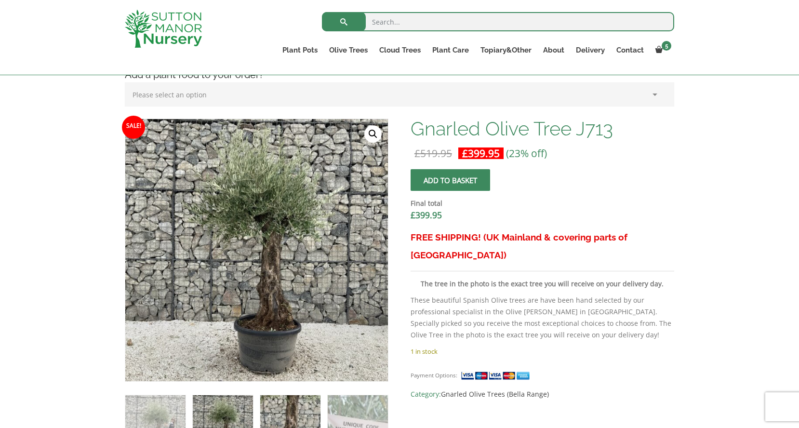
click at [272, 409] on img at bounding box center [290, 425] width 60 height 60
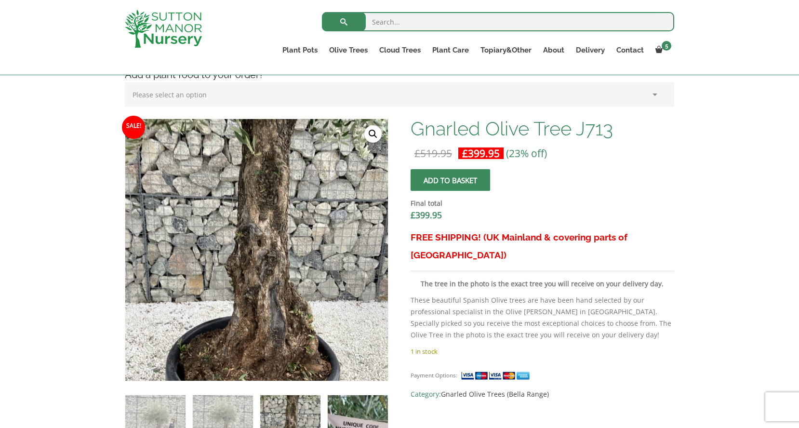
click at [353, 407] on img at bounding box center [358, 425] width 60 height 60
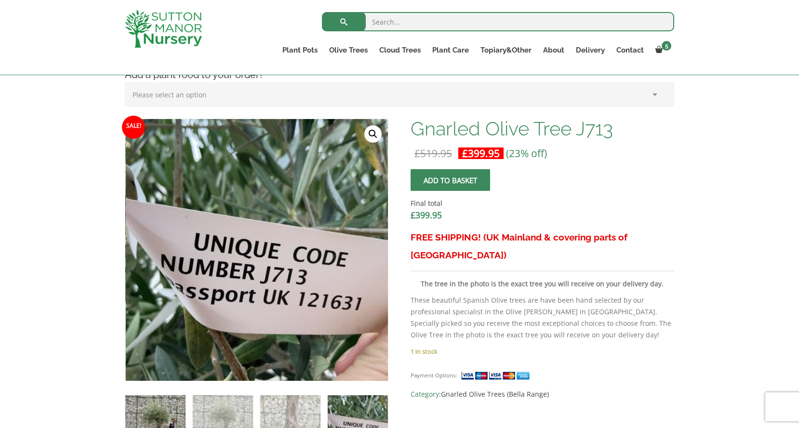
click at [144, 417] on img at bounding box center [155, 425] width 60 height 60
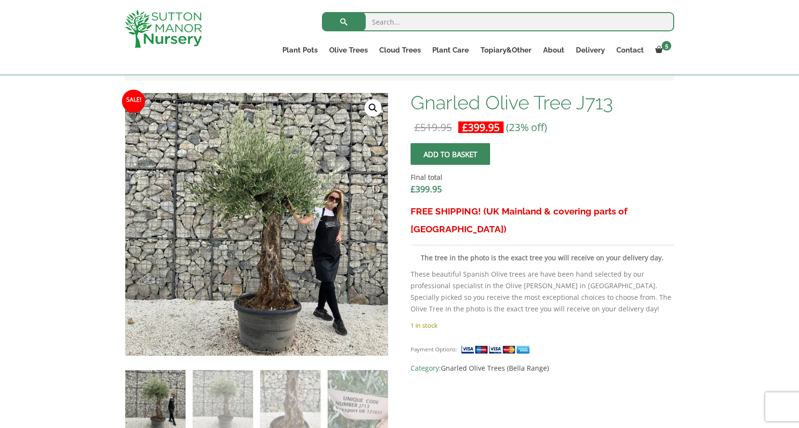
scroll to position [282, 0]
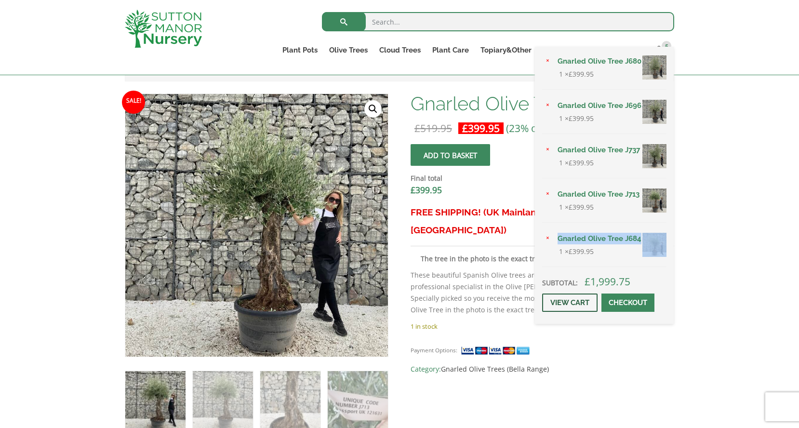
click at [560, 299] on link "View cart" at bounding box center [569, 302] width 55 height 18
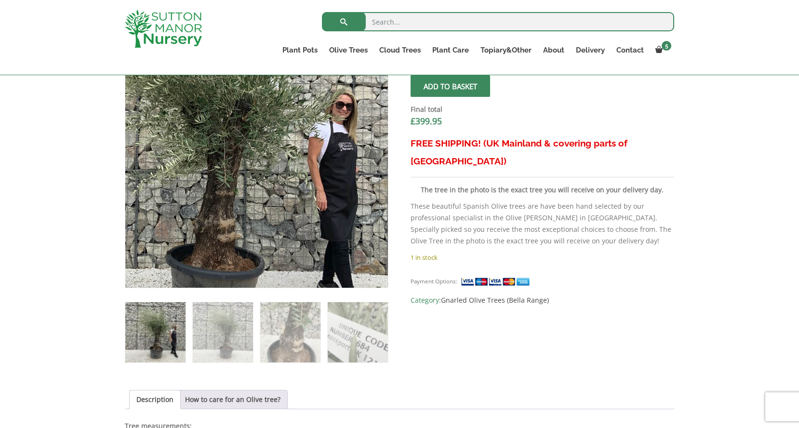
scroll to position [352, 0]
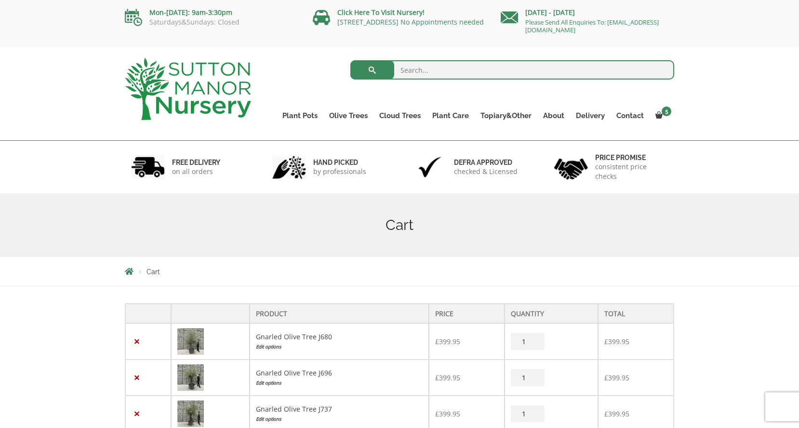
scroll to position [229, 0]
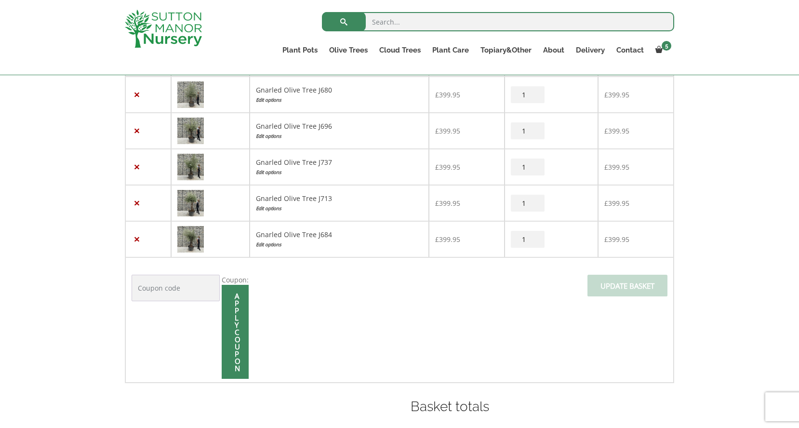
click at [144, 204] on td "×" at bounding box center [148, 203] width 46 height 36
click at [133, 204] on link "×" at bounding box center [137, 203] width 10 height 10
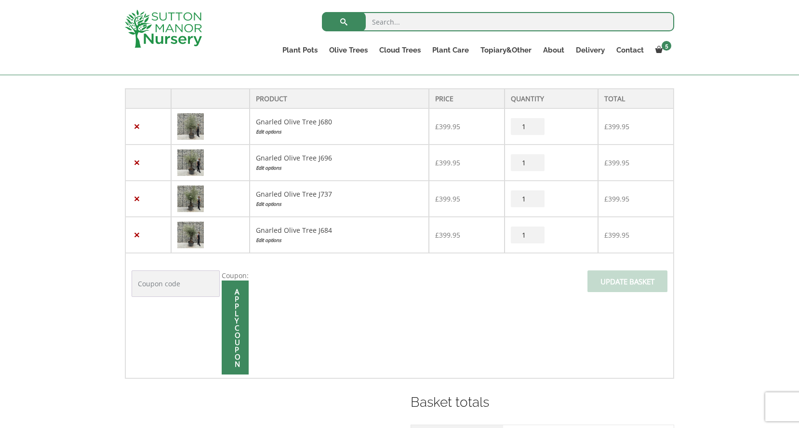
scroll to position [237, 0]
